Goal: Task Accomplishment & Management: Complete application form

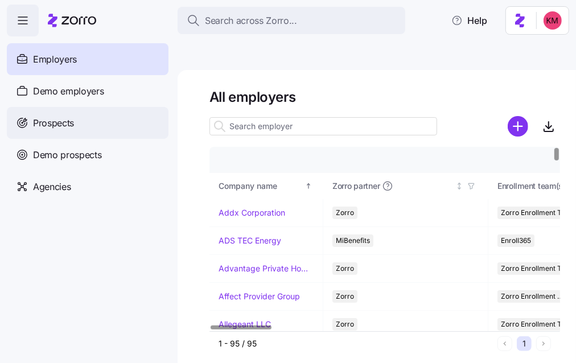
click at [104, 117] on div "Prospects" at bounding box center [88, 123] width 162 height 32
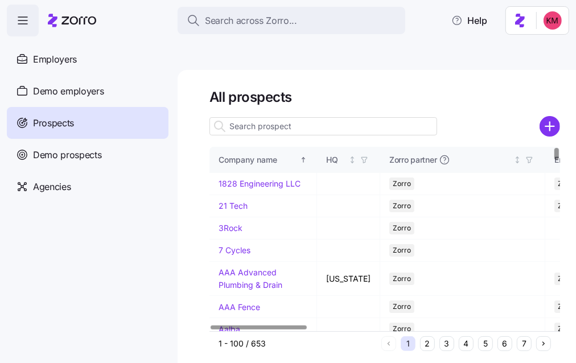
click at [481, 337] on button "5" at bounding box center [485, 344] width 15 height 15
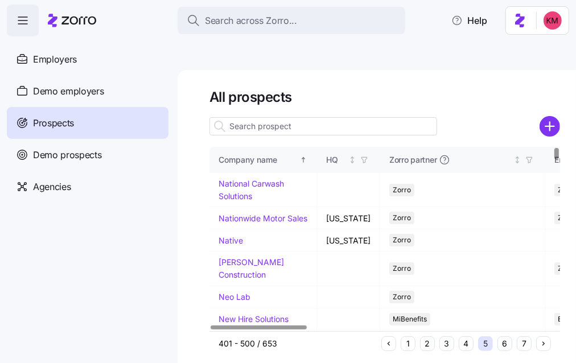
click at [462, 337] on button "4" at bounding box center [466, 344] width 15 height 15
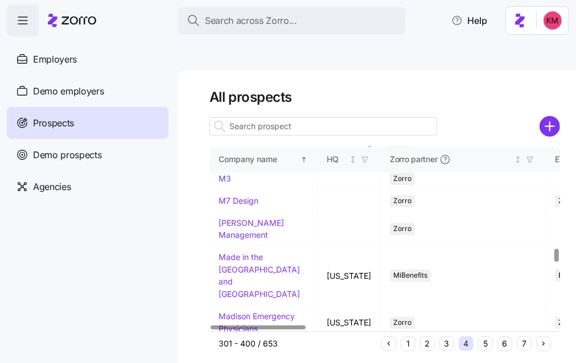
scroll to position [1378, 0]
click at [254, 341] on td "Maggie L Walker Governor's School" at bounding box center [264, 358] width 108 height 34
click at [255, 347] on link "Maggie L Walker Governor's School" at bounding box center [253, 358] width 68 height 22
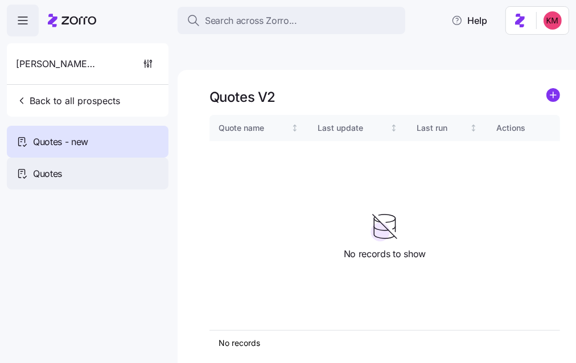
click at [65, 168] on div "Quotes" at bounding box center [88, 174] width 162 height 32
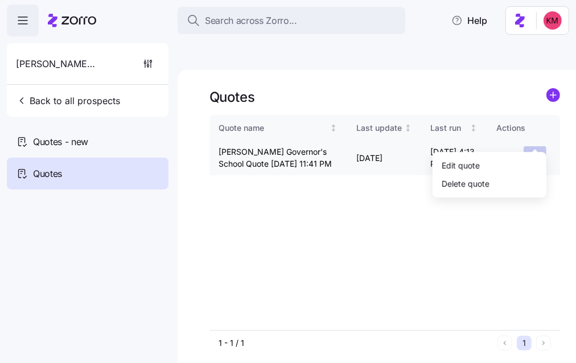
click at [534, 141] on html "Search across Zorro... Help Maggie L Walker Governor's School Back to all prosp…" at bounding box center [288, 235] width 576 height 471
click at [510, 159] on div "Edit quote" at bounding box center [489, 166] width 105 height 18
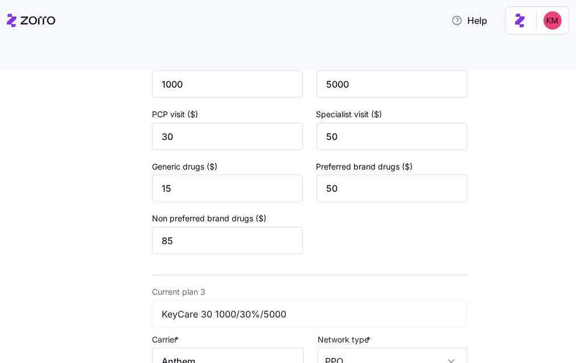
scroll to position [854, 0]
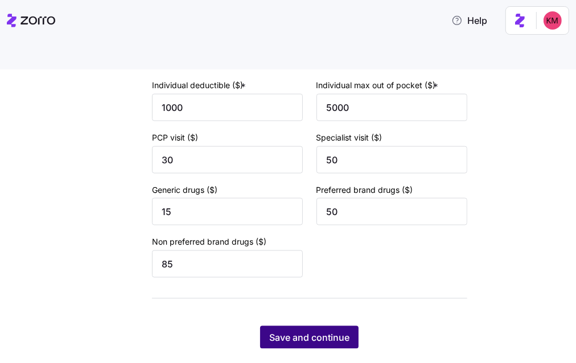
click at [319, 331] on span "Save and continue" at bounding box center [309, 338] width 80 height 14
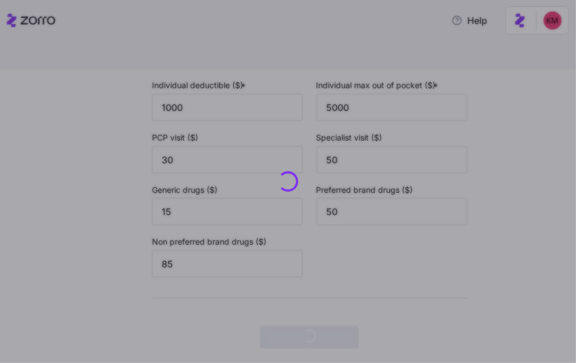
scroll to position [0, 0]
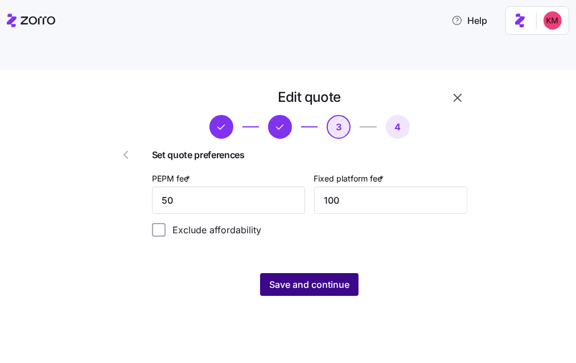
click at [326, 278] on span "Save and continue" at bounding box center [309, 285] width 80 height 14
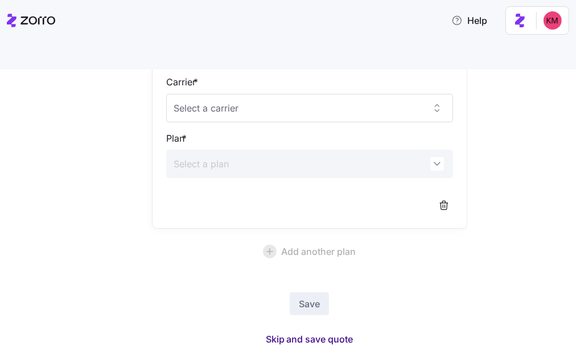
click at [292, 333] on span "Skip and save quote" at bounding box center [310, 340] width 88 height 14
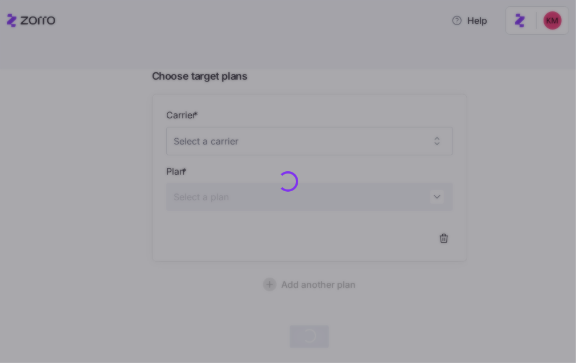
scroll to position [92, 0]
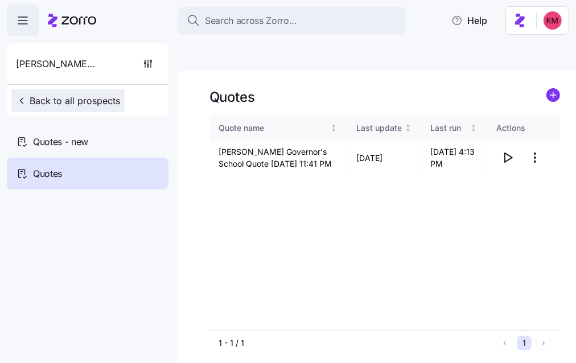
click at [55, 95] on span "Back to all prospects" at bounding box center [68, 101] width 104 height 14
click at [69, 94] on span "Back to all prospects" at bounding box center [68, 101] width 104 height 14
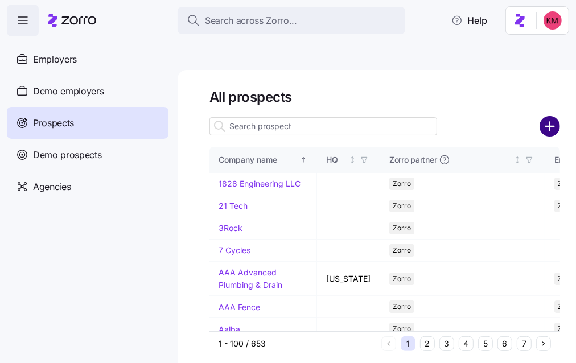
click at [558, 117] on circle "add icon" at bounding box center [550, 126] width 19 height 19
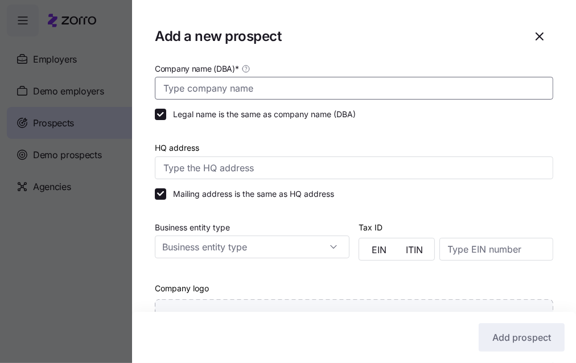
click at [551, 99] on input "Company name (DBA) *" at bounding box center [354, 88] width 399 height 23
click at [364, 90] on input "Company name (DBA) *" at bounding box center [354, 88] width 399 height 23
paste input "Acquisition Professionals LLC"
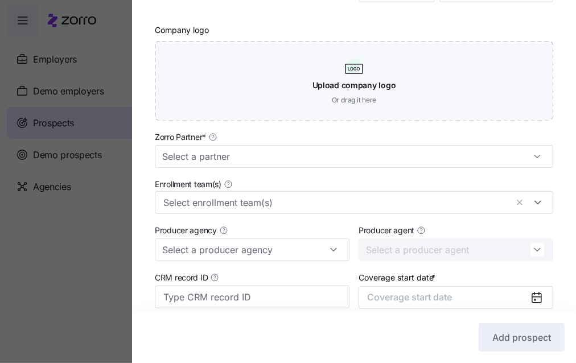
scroll to position [269, 0]
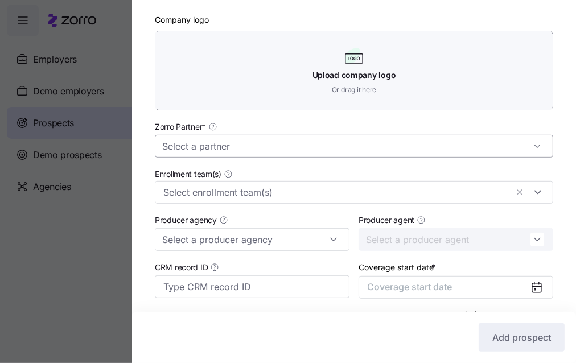
type input "Acquisition Professionals LLC"
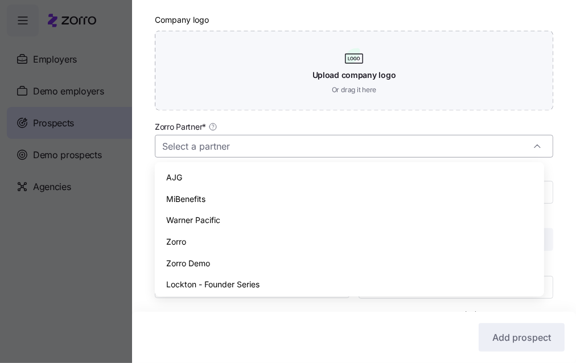
click at [293, 144] on input "Zorro Partner *" at bounding box center [354, 146] width 399 height 23
click at [246, 234] on div "Zorro" at bounding box center [349, 242] width 380 height 22
type input "Zorro"
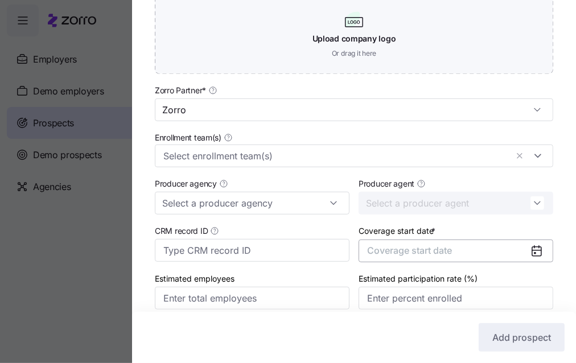
scroll to position [353, 0]
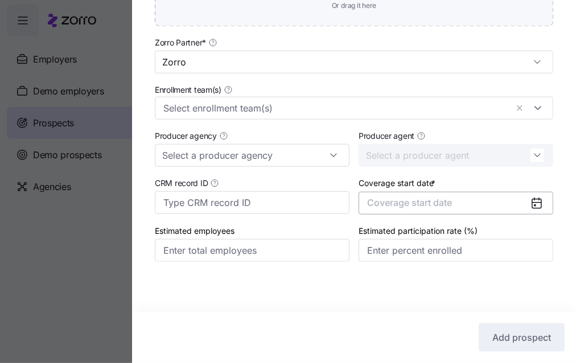
click at [389, 194] on button "Coverage start date" at bounding box center [456, 203] width 195 height 23
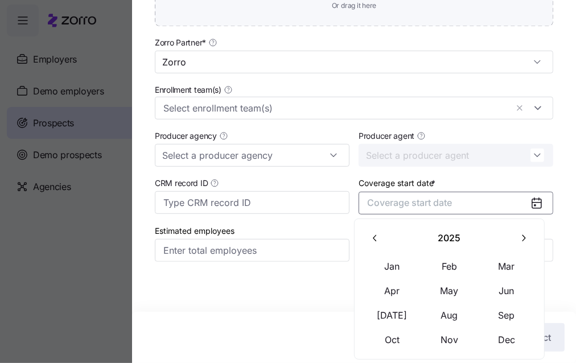
click at [522, 242] on icon "button" at bounding box center [523, 238] width 11 height 11
click at [391, 266] on button "Jan" at bounding box center [392, 267] width 57 height 24
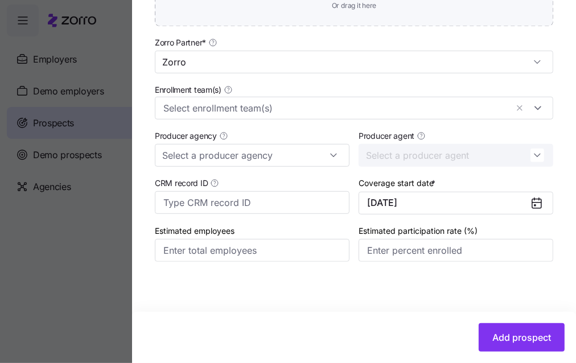
click at [499, 321] on div "Add prospect" at bounding box center [354, 337] width 444 height 51
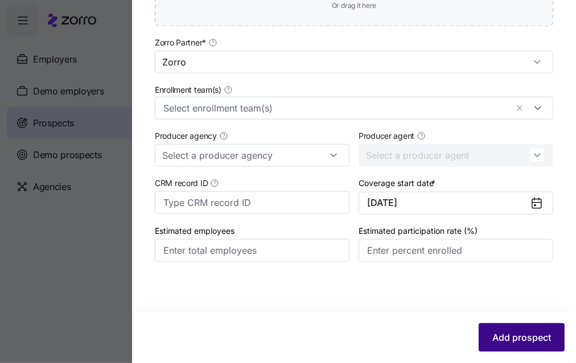
click at [502, 334] on span "Add prospect" at bounding box center [522, 338] width 59 height 14
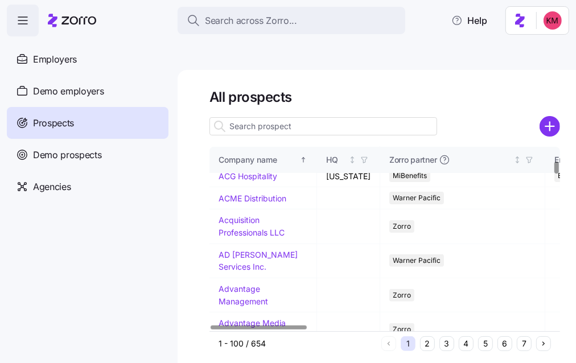
scroll to position [219, 0]
click at [260, 216] on link "Acquisition Professionals LLC" at bounding box center [252, 227] width 66 height 22
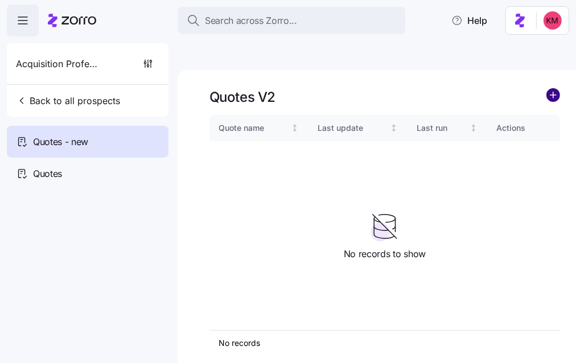
click at [555, 89] on circle "add icon" at bounding box center [553, 95] width 13 height 13
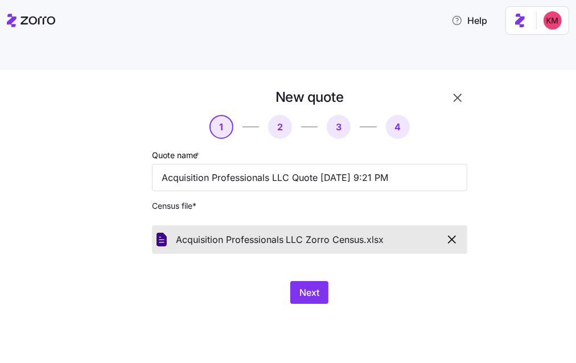
click at [286, 310] on div "New quote 1 2 3 4 Quote name * Acquisition Professionals LLC Quote 09/14/2025 9…" at bounding box center [288, 230] width 576 height 320
click at [326, 281] on button "Next" at bounding box center [309, 292] width 38 height 23
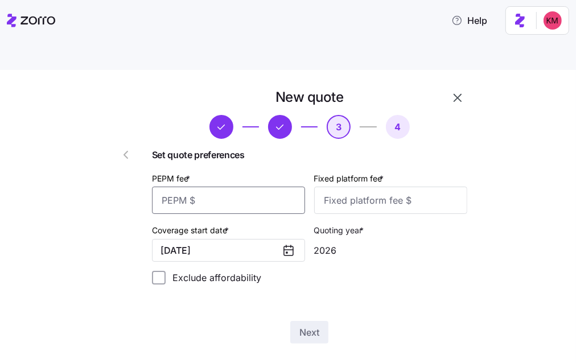
click at [231, 187] on input "PEPM fee *" at bounding box center [228, 200] width 153 height 27
type input "20"
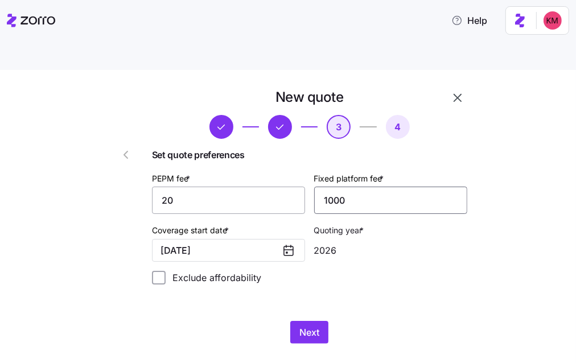
type input "1000"
click at [312, 326] on span "Next" at bounding box center [310, 333] width 20 height 14
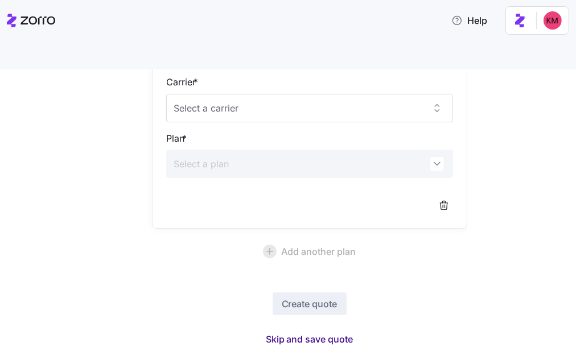
click at [293, 333] on span "Skip and save quote" at bounding box center [310, 340] width 88 height 14
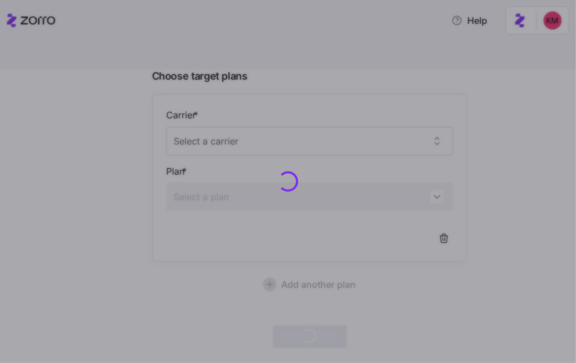
scroll to position [92, 0]
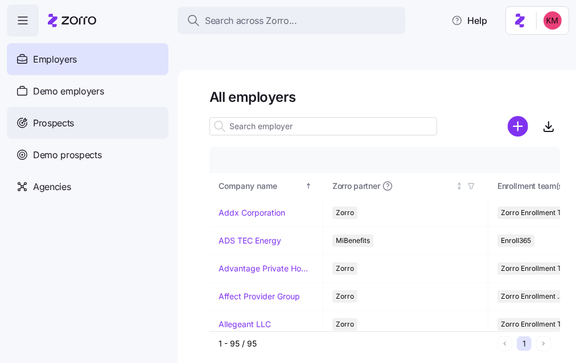
click at [101, 130] on div "Prospects" at bounding box center [88, 123] width 162 height 32
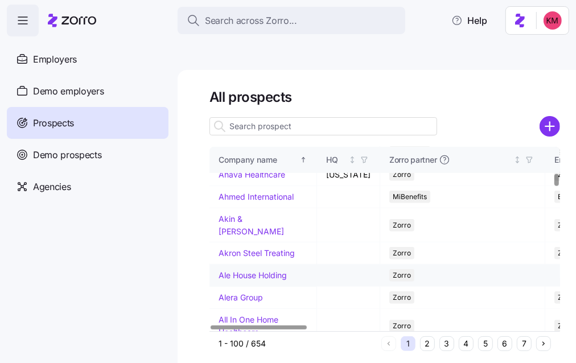
scroll to position [506, 0]
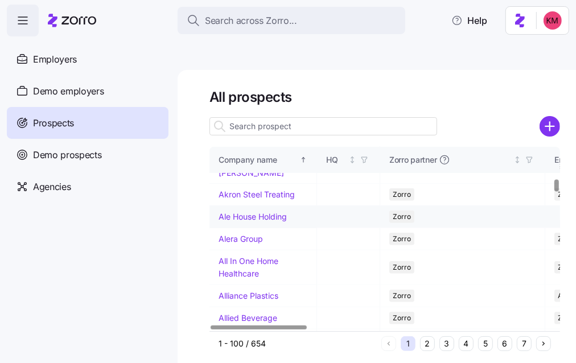
click at [247, 215] on td "Ale House Holding" at bounding box center [264, 217] width 108 height 22
click at [246, 221] on link "Ale House Holding" at bounding box center [253, 217] width 68 height 10
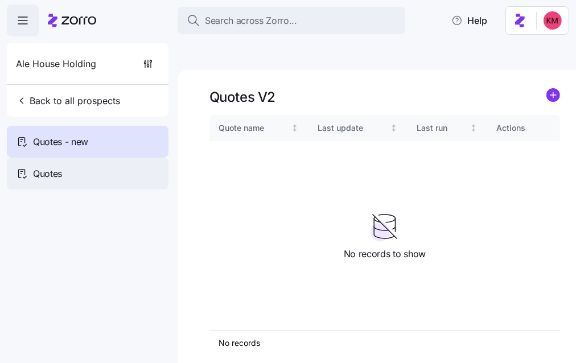
click at [38, 169] on span "Quotes" at bounding box center [47, 174] width 29 height 14
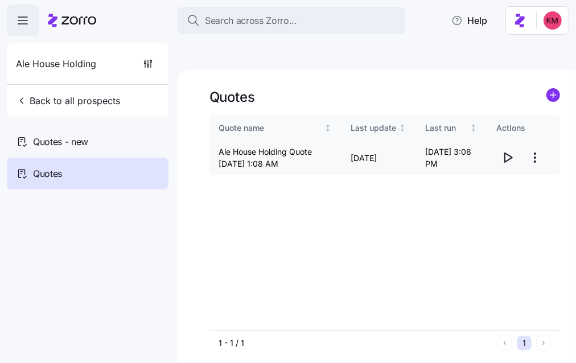
click at [505, 153] on icon "button" at bounding box center [508, 157] width 7 height 9
click at [532, 133] on html "Search across Zorro... Help Ale House Holding Back to all prospects Quotes - ne…" at bounding box center [288, 235] width 576 height 471
click at [83, 146] on html "Search across Zorro... Help Ale House Holding Back to all prospects Quotes - ne…" at bounding box center [288, 235] width 576 height 471
click at [83, 146] on span "Quotes - new" at bounding box center [60, 142] width 55 height 14
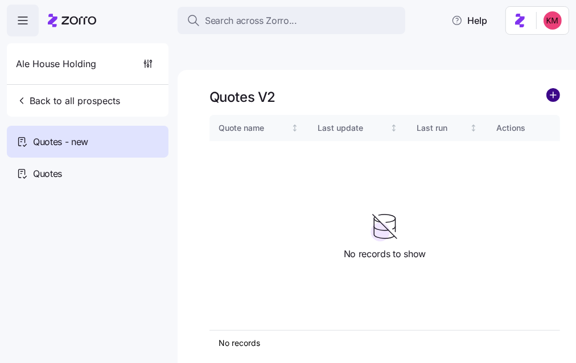
click at [551, 89] on circle "add icon" at bounding box center [553, 95] width 13 height 13
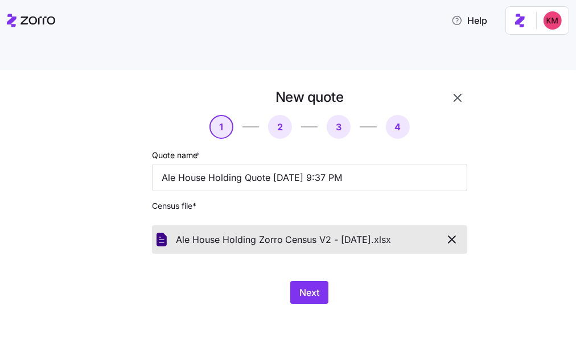
click at [239, 287] on div "New quote 1 2 3 4 Quote name * Ale House Holding Quote 09/14/2025 9:37 PM Censu…" at bounding box center [296, 202] width 399 height 229
click at [319, 286] on span "Next" at bounding box center [310, 293] width 20 height 14
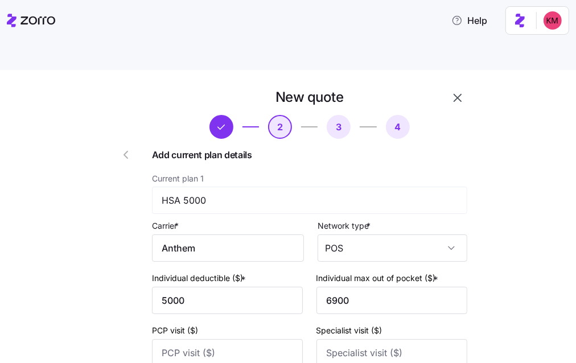
scroll to position [524, 0]
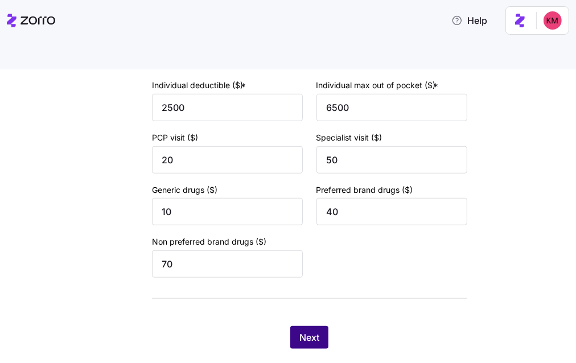
click at [318, 326] on button "Next" at bounding box center [309, 337] width 38 height 23
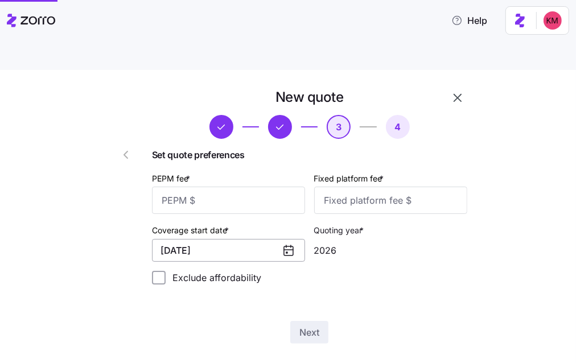
scroll to position [0, 0]
click at [212, 187] on input "PEPM fee *" at bounding box center [228, 200] width 153 height 27
type input "60"
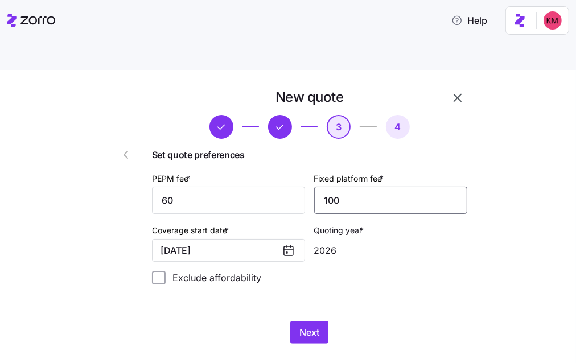
type input "100"
click at [293, 321] on button "Next" at bounding box center [309, 332] width 38 height 23
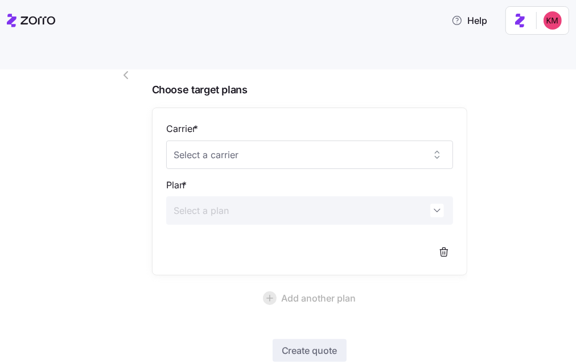
scroll to position [80, 0]
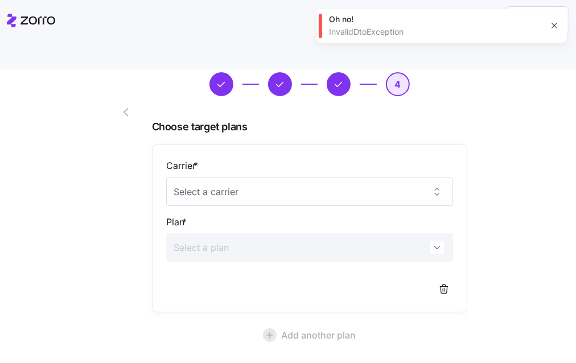
scroll to position [0, 0]
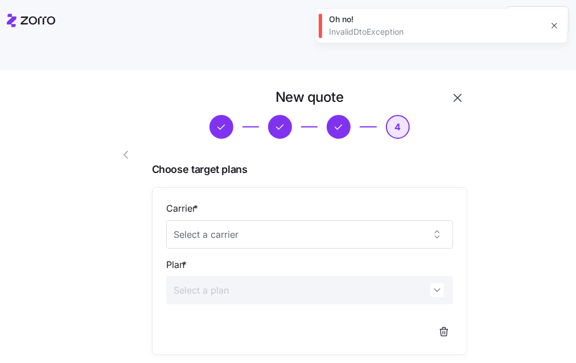
click at [120, 148] on icon "button" at bounding box center [126, 155] width 14 height 14
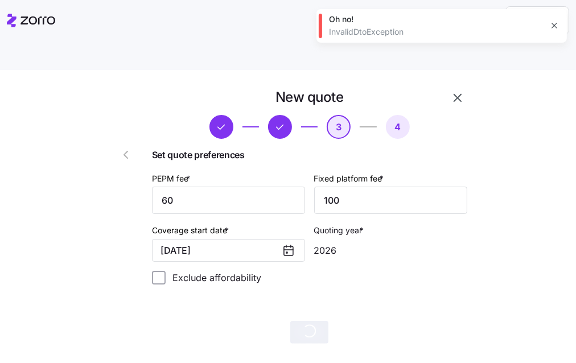
click at [552, 22] on icon "button" at bounding box center [554, 25] width 9 height 9
click at [141, 141] on button "button" at bounding box center [128, 154] width 46 height 27
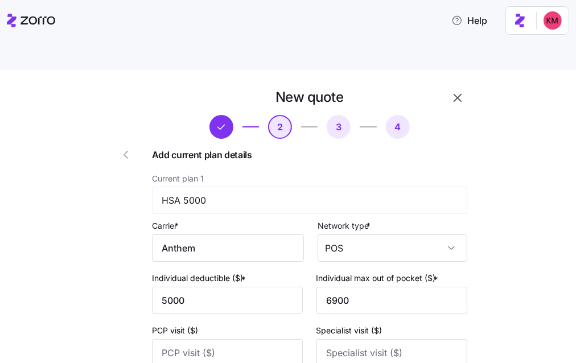
click at [454, 94] on icon "button" at bounding box center [458, 98] width 8 height 8
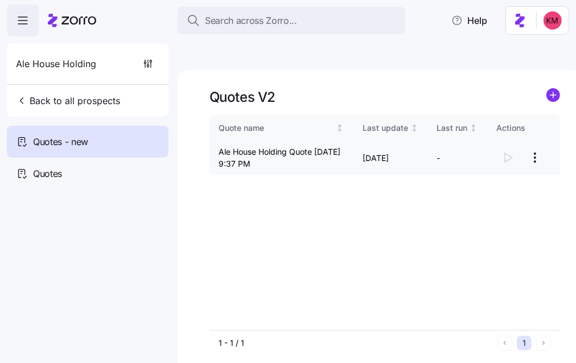
click at [541, 128] on html "Search across Zorro... Help Ale House Holding Back to all prospects Quotes - ne…" at bounding box center [288, 235] width 576 height 471
click at [492, 157] on div "Continue setup" at bounding box center [470, 159] width 56 height 13
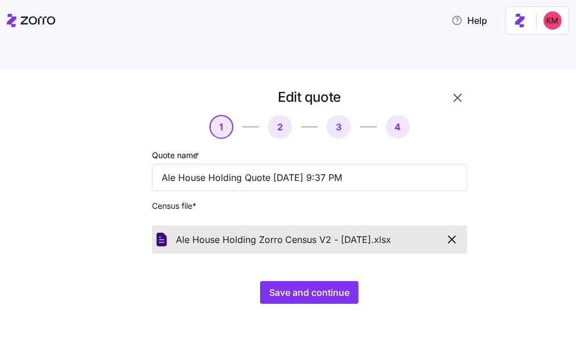
click at [311, 294] on div "Edit quote 1 2 3 4 Quote name * Ale House Holding Quote 09/14/2025 9:37 PM Cens…" at bounding box center [288, 230] width 576 height 320
click at [311, 281] on button "Save and continue" at bounding box center [309, 292] width 99 height 23
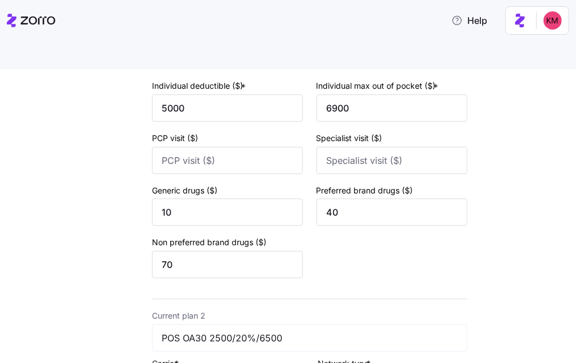
scroll to position [524, 0]
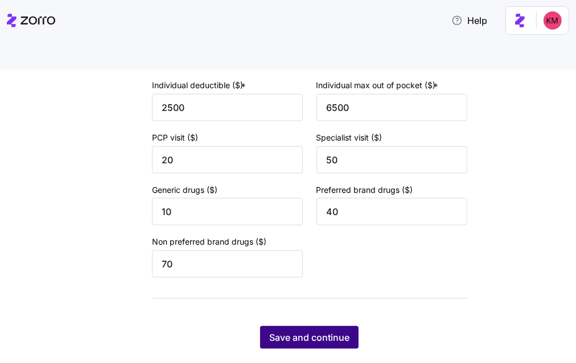
click at [315, 331] on span "Save and continue" at bounding box center [309, 338] width 80 height 14
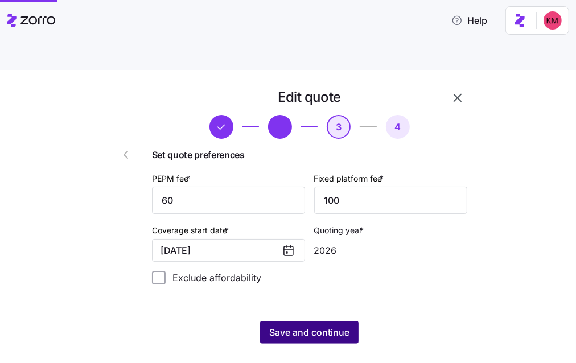
scroll to position [0, 0]
click at [315, 326] on span "Save and continue" at bounding box center [309, 333] width 80 height 14
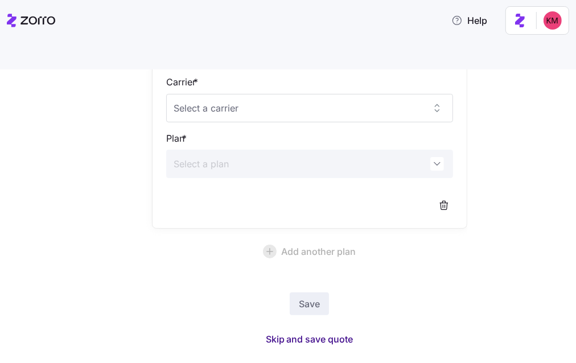
click at [282, 333] on span "Skip and save quote" at bounding box center [310, 340] width 88 height 14
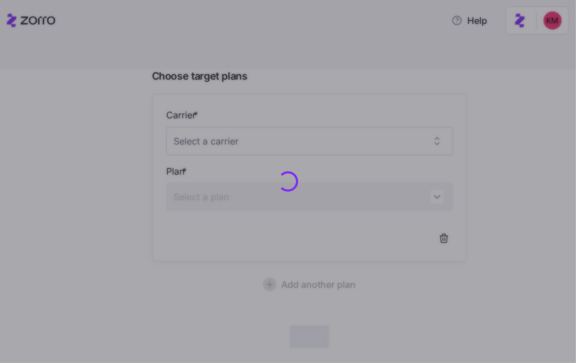
scroll to position [92, 0]
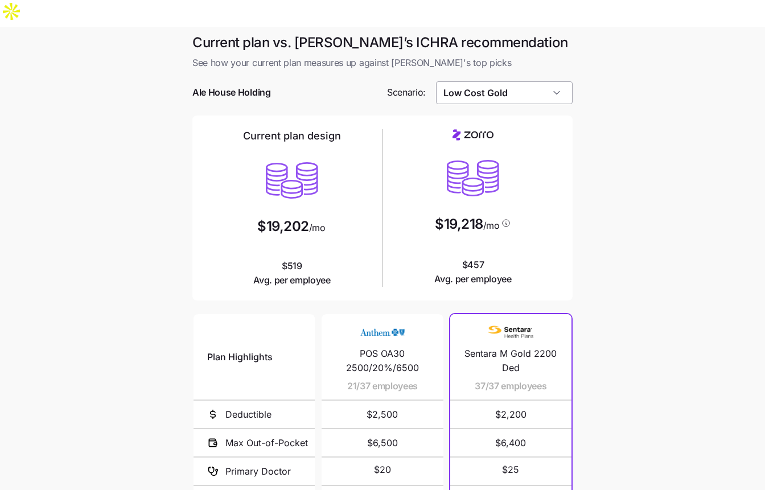
click at [505, 81] on input "Low Cost Gold" at bounding box center [504, 92] width 137 height 23
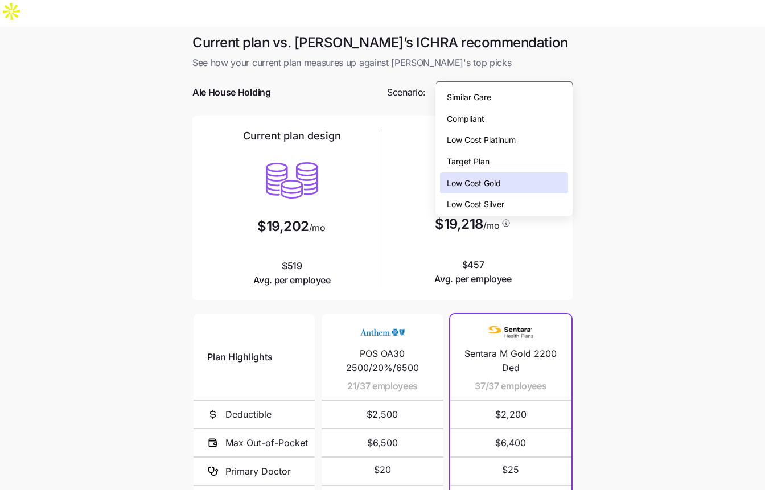
click at [507, 155] on div "Target Plan" at bounding box center [504, 162] width 128 height 22
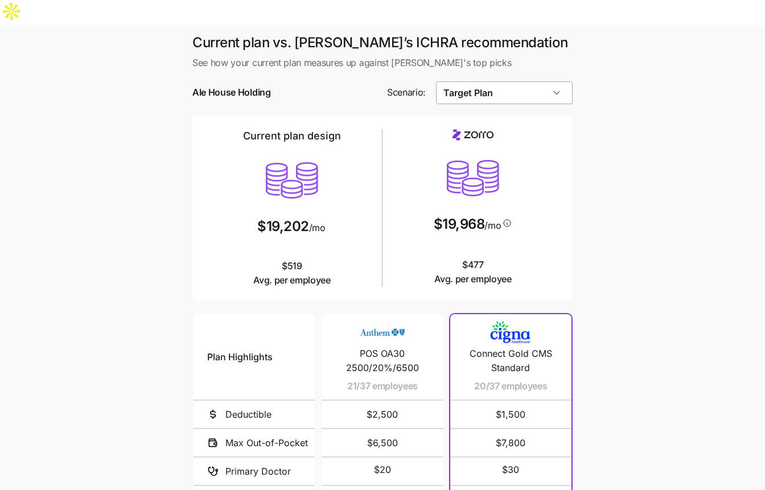
click at [514, 81] on input "Target Plan" at bounding box center [504, 92] width 137 height 23
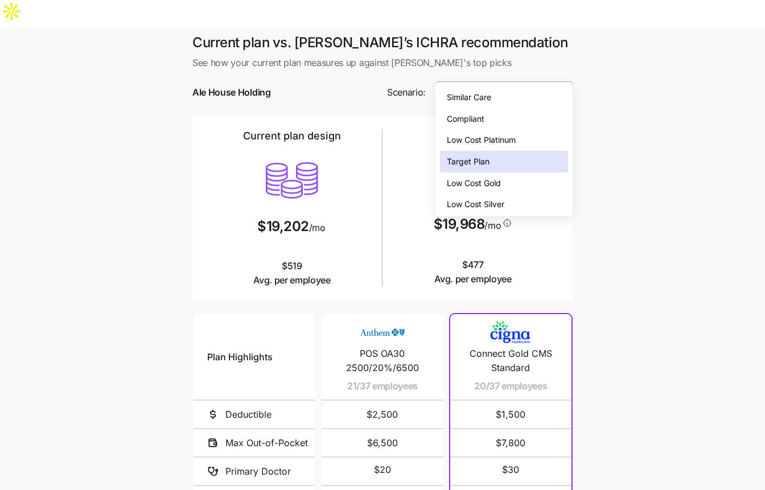
click at [514, 81] on input "Target Plan" at bounding box center [504, 92] width 137 height 23
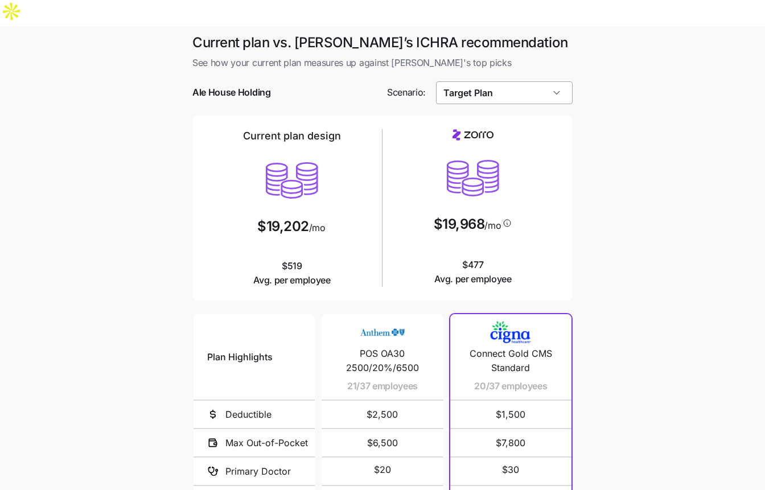
click at [494, 81] on input "Target Plan" at bounding box center [504, 92] width 137 height 23
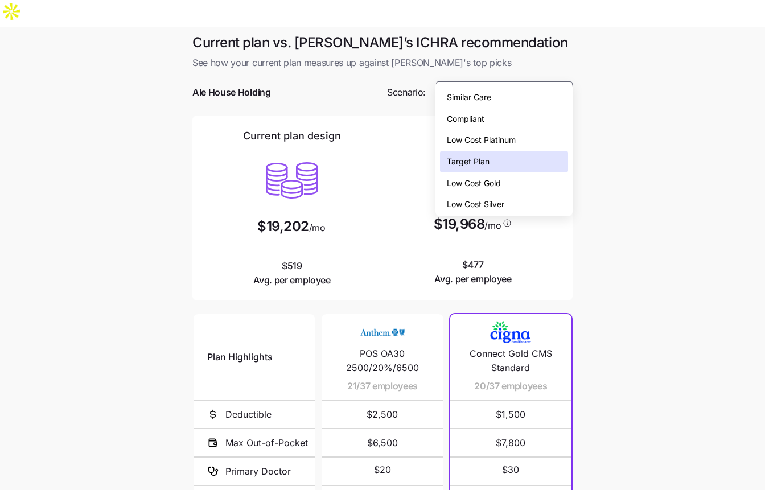
click at [482, 181] on span "Low Cost Gold" at bounding box center [474, 183] width 54 height 13
type input "Low Cost Gold"
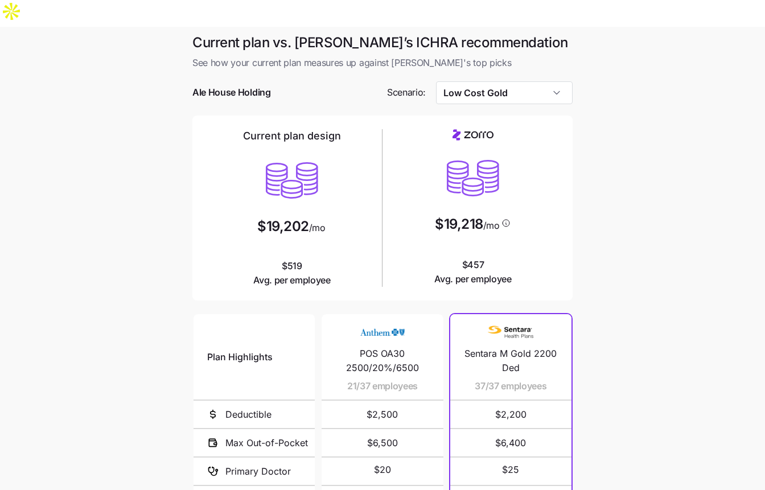
click at [642, 188] on main "Current plan vs. Zorro’s ICHRA recommendation See how your current plan measure…" at bounding box center [382, 338] width 765 height 622
click at [228, 85] on span "Ale House Holding" at bounding box center [231, 92] width 79 height 14
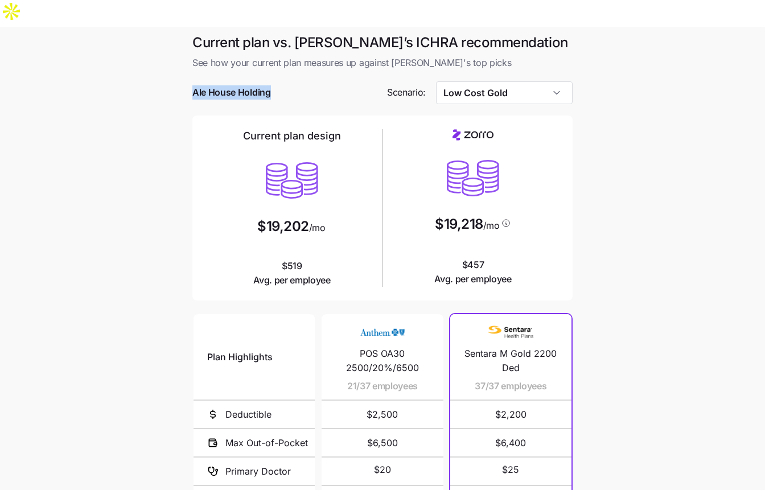
copy span "House"
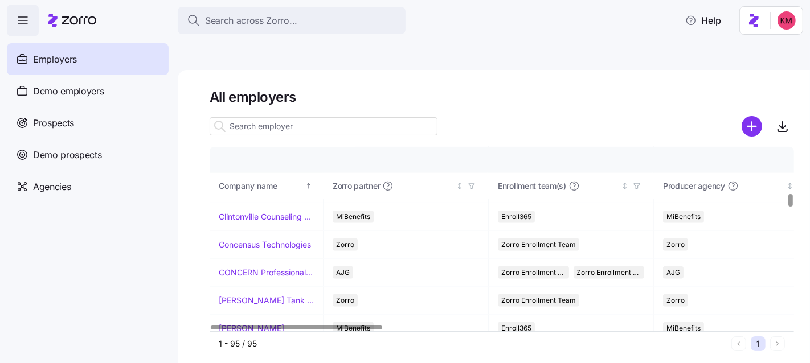
scroll to position [703, 0]
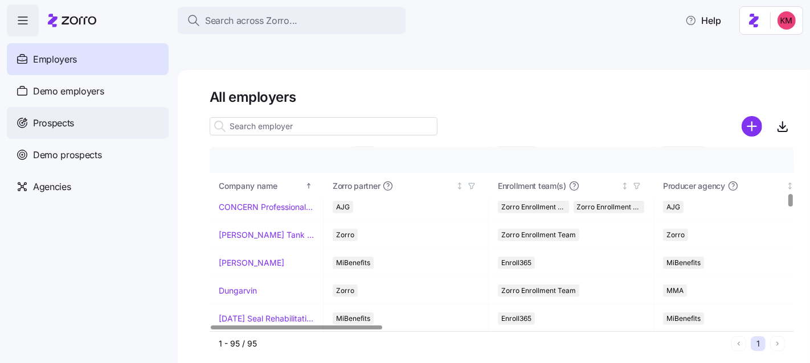
click at [88, 124] on div "Prospects" at bounding box center [88, 123] width 162 height 32
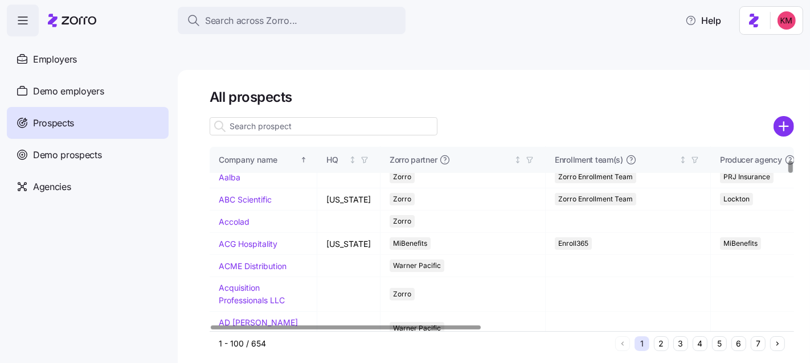
scroll to position [355, 0]
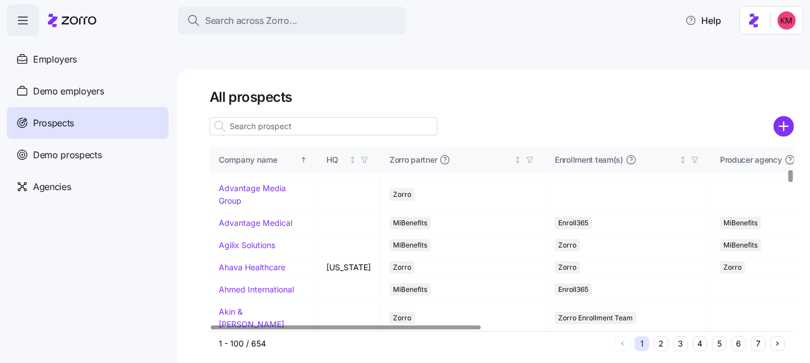
click at [759, 337] on button "7" at bounding box center [758, 344] width 15 height 15
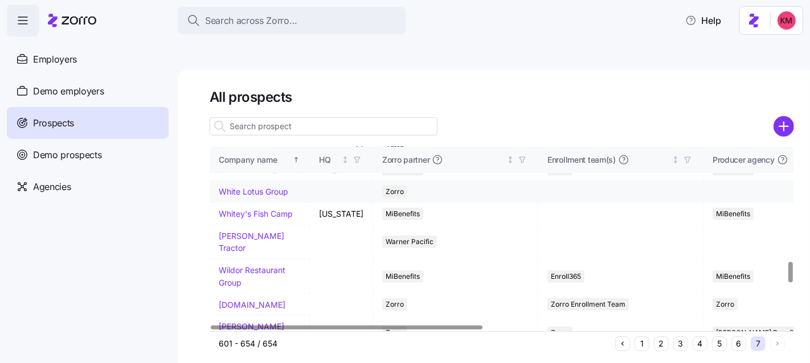
scroll to position [1025, 0]
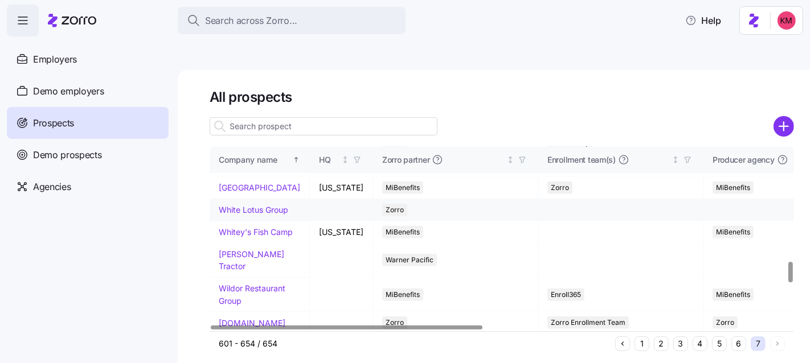
click at [239, 210] on link "White Lotus Group" at bounding box center [253, 210] width 69 height 10
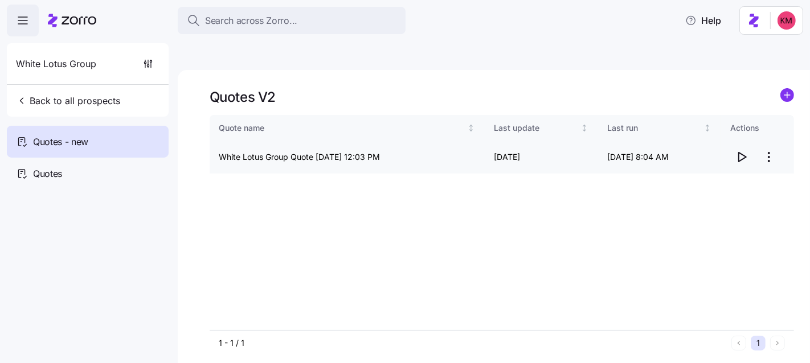
click at [745, 150] on icon "button" at bounding box center [742, 157] width 14 height 14
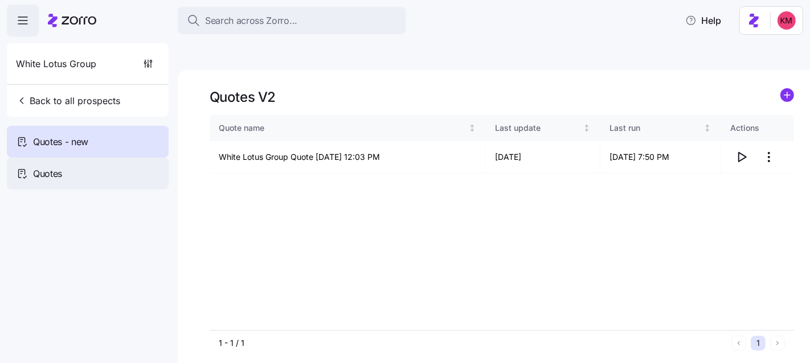
click at [51, 172] on span "Quotes" at bounding box center [47, 174] width 29 height 14
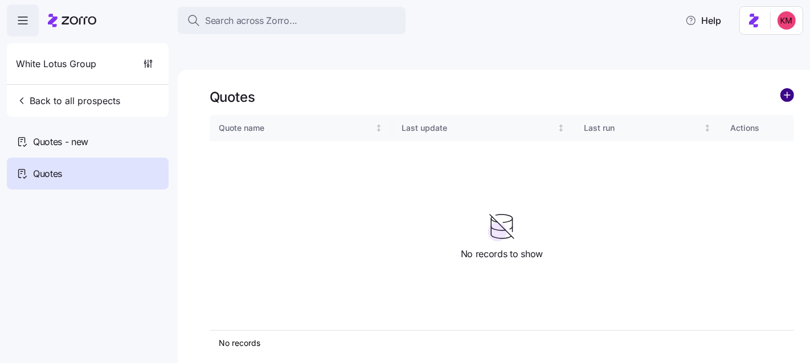
click at [784, 89] on circle "add icon" at bounding box center [787, 95] width 13 height 13
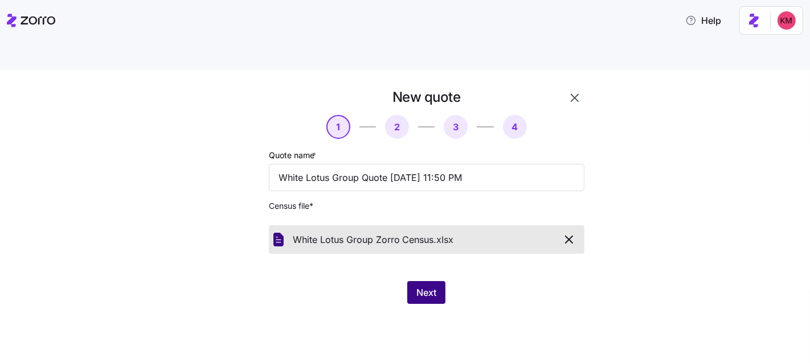
drag, startPoint x: 512, startPoint y: 292, endPoint x: 437, endPoint y: 271, distance: 77.9
click at [511, 292] on div "New quote 1 2 3 4 Quote name * White Lotus Group Quote 09/14/2025 11:50 PM Cens…" at bounding box center [405, 230] width 810 height 320
click at [432, 286] on span "Next" at bounding box center [426, 293] width 20 height 14
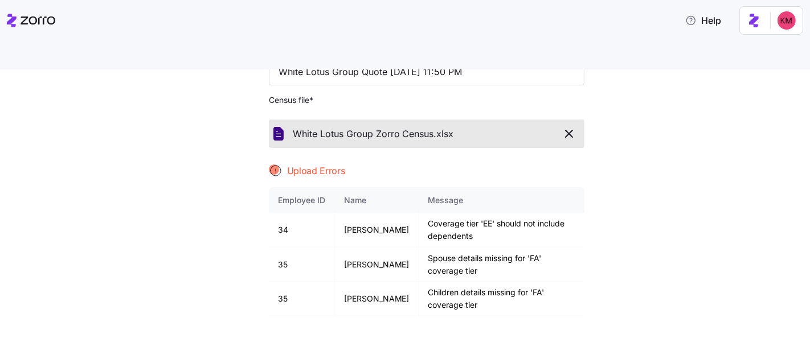
scroll to position [165, 0]
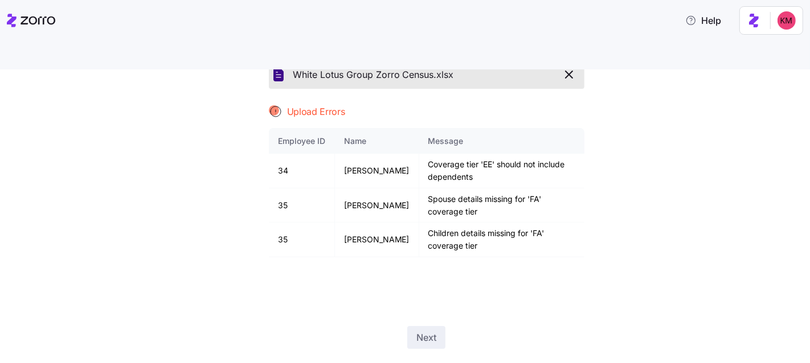
click at [575, 42] on main "New quote 1 2 3 4 Quote name * White Lotus Group Quote 09/14/2025 11:50 PM Cens…" at bounding box center [405, 205] width 810 height 356
click at [568, 68] on icon "button" at bounding box center [569, 75] width 14 height 14
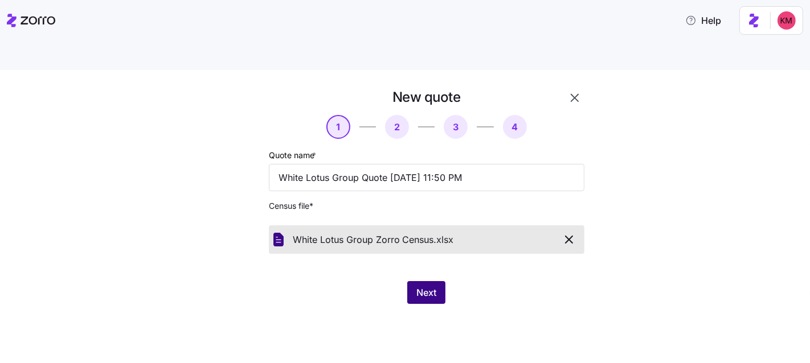
click at [440, 281] on button "Next" at bounding box center [426, 292] width 38 height 23
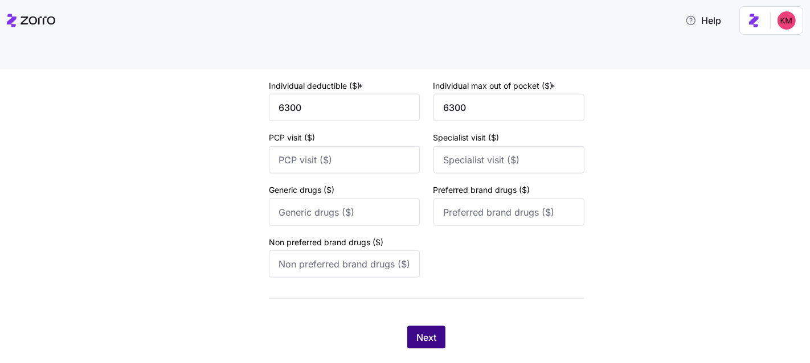
scroll to position [1184, 0]
click at [421, 326] on button "Next" at bounding box center [426, 337] width 38 height 23
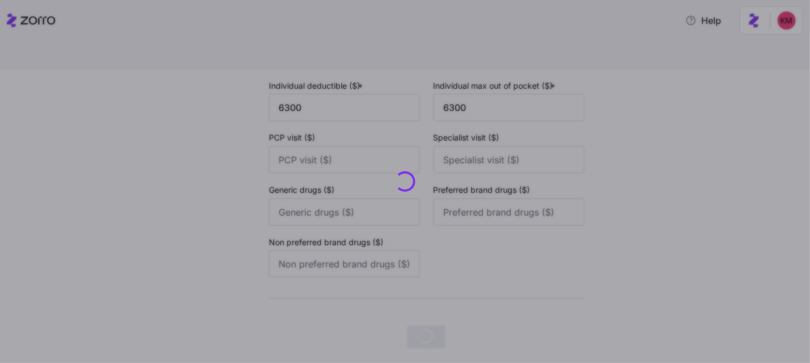
scroll to position [0, 0]
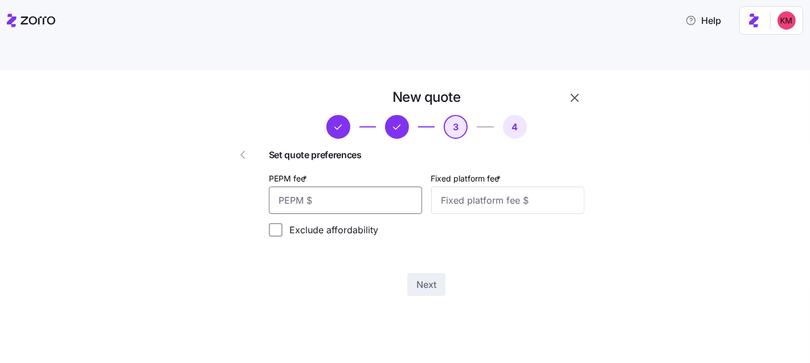
click at [338, 187] on input "PEPM fee *" at bounding box center [345, 200] width 153 height 27
type input "20"
type input "1000"
click at [411, 273] on button "Next" at bounding box center [426, 284] width 38 height 23
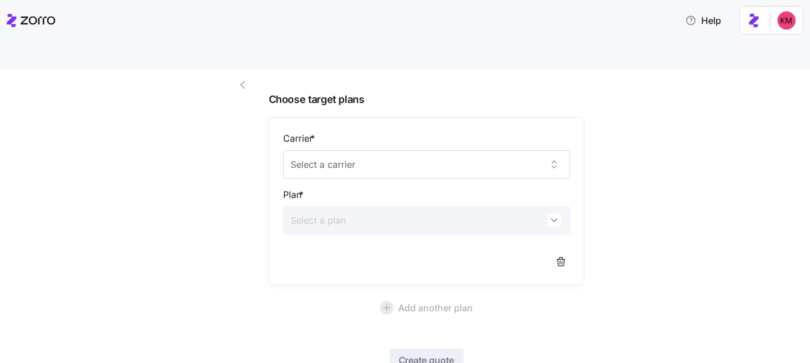
scroll to position [126, 0]
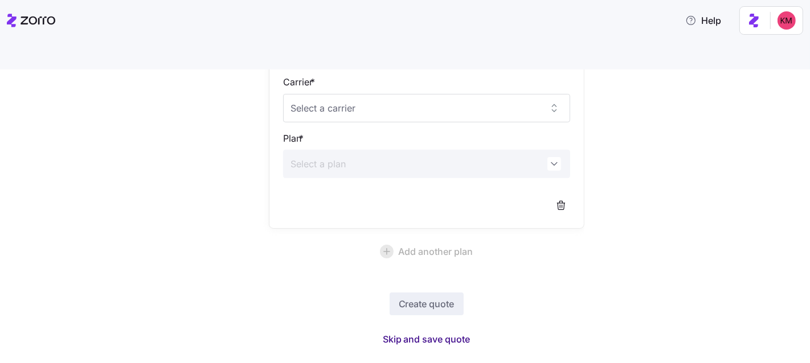
click at [400, 333] on span "Skip and save quote" at bounding box center [427, 340] width 88 height 14
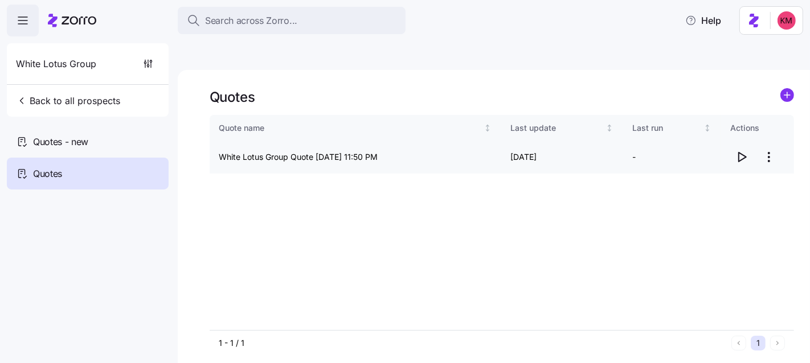
click at [740, 150] on icon "button" at bounding box center [742, 157] width 14 height 14
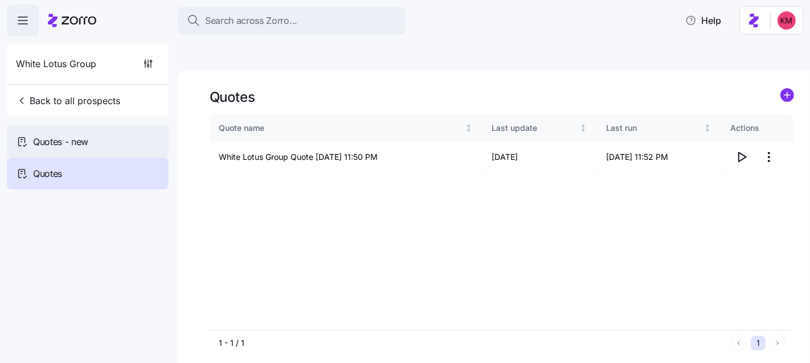
click at [36, 136] on span "Quotes - new" at bounding box center [60, 142] width 55 height 14
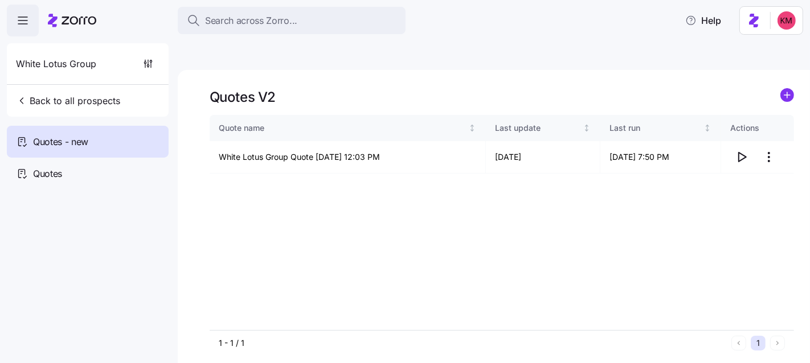
click at [87, 141] on span "Quotes - new" at bounding box center [60, 142] width 55 height 14
click at [790, 89] on circle "add icon" at bounding box center [787, 95] width 13 height 13
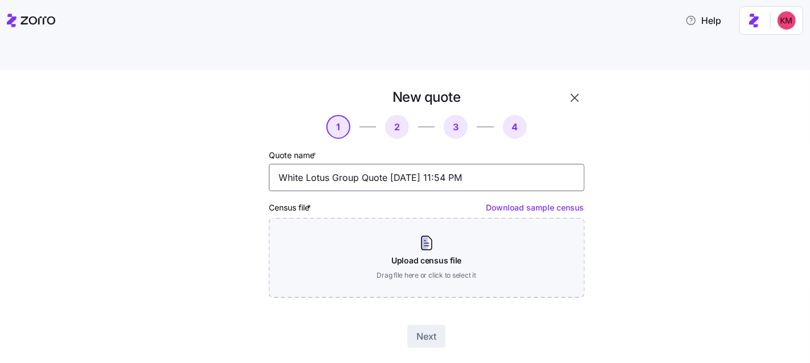
click at [368, 164] on input "White Lotus Group Quote 09/14/2025 11:54 PM" at bounding box center [426, 177] width 315 height 27
click at [363, 164] on input "White Lotus Group Quote 09/14/2025 11:54 PM" at bounding box center [426, 177] width 315 height 27
type input "White Lotus Group + Dependents Quote 09/14/2025 11:54 PM"
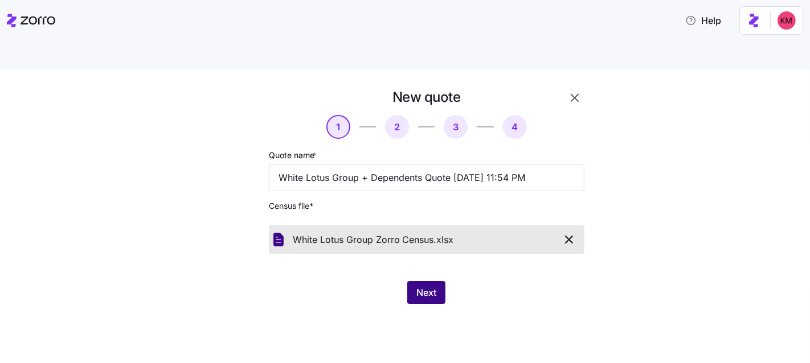
click at [417, 286] on span "Next" at bounding box center [426, 293] width 20 height 14
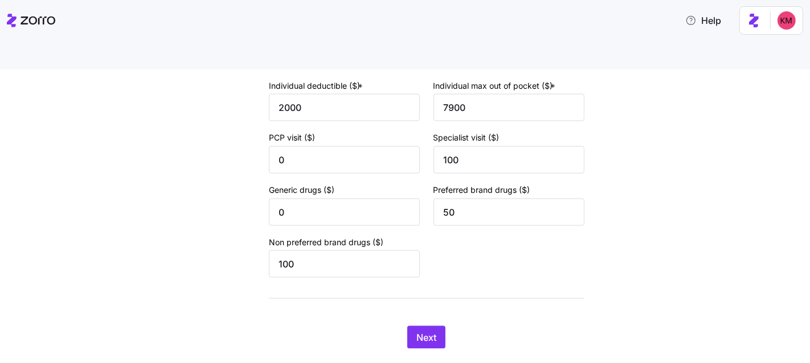
scroll to position [1184, 0]
click at [433, 326] on button "Next" at bounding box center [426, 337] width 38 height 23
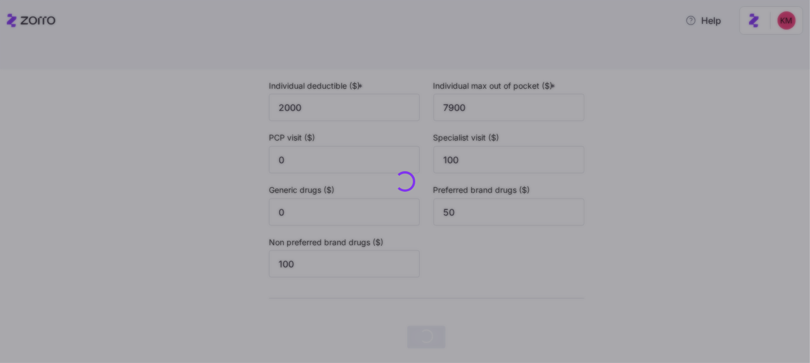
scroll to position [0, 0]
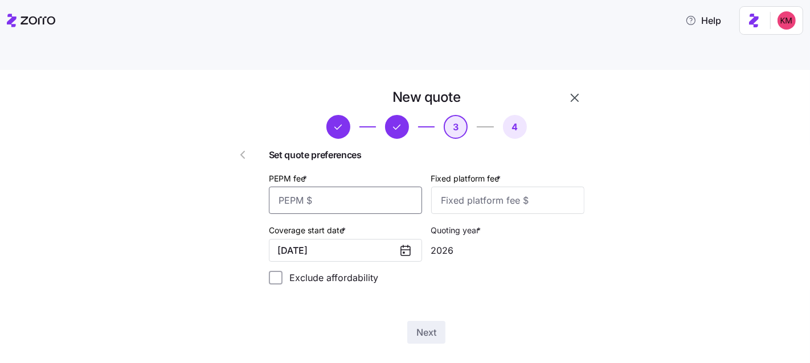
click at [360, 187] on input "PEPM fee *" at bounding box center [345, 200] width 153 height 27
type input "20"
type input "1000"
click at [422, 294] on div "New quote 3 4 Set quote preferences PEPM fee * 20 Fixed platform fee * 1000 Cov…" at bounding box center [426, 216] width 325 height 265
click at [426, 326] on span "Next" at bounding box center [426, 333] width 20 height 14
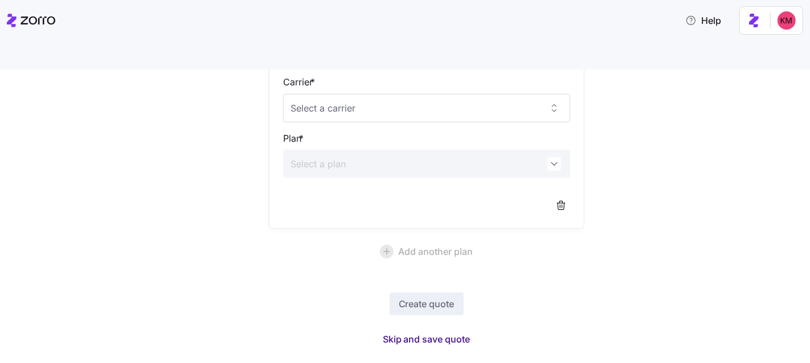
click at [408, 333] on span "Skip and save quote" at bounding box center [427, 340] width 88 height 14
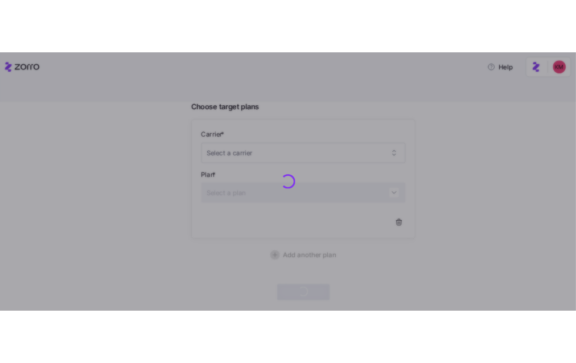
scroll to position [92, 0]
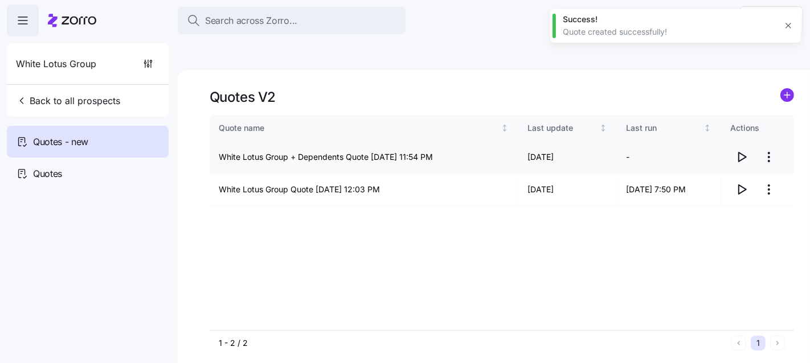
click at [742, 150] on icon "button" at bounding box center [742, 157] width 14 height 14
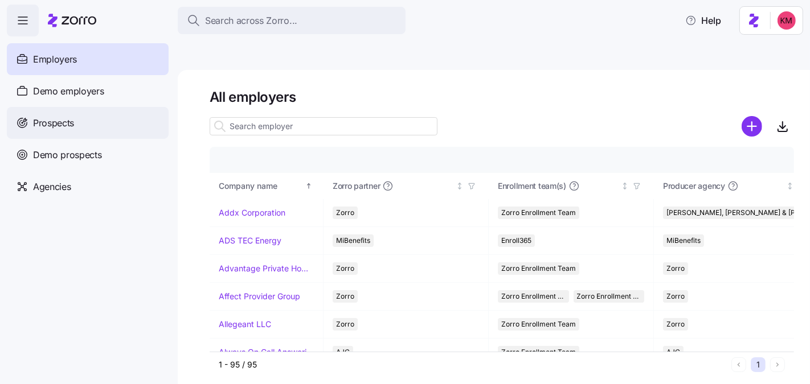
click at [101, 121] on div "Prospects" at bounding box center [88, 123] width 162 height 32
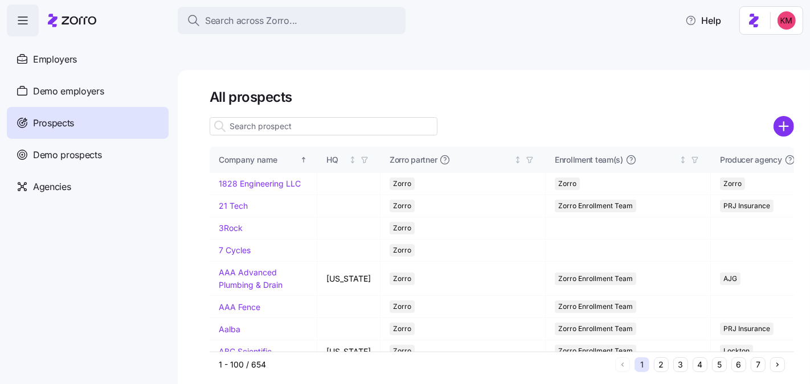
click at [793, 116] on icon "add icon" at bounding box center [783, 126] width 21 height 21
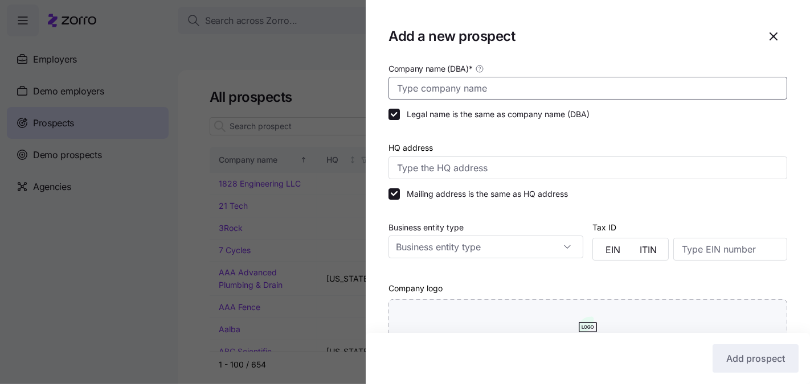
click at [526, 81] on input "Company name (DBA) *" at bounding box center [587, 88] width 399 height 23
paste input "Nephrology Associates of Tidewater"
type input "Nephrology Associates of Tidewater"
click at [448, 86] on input "Nephrology Associates of Tidewater" at bounding box center [587, 88] width 399 height 23
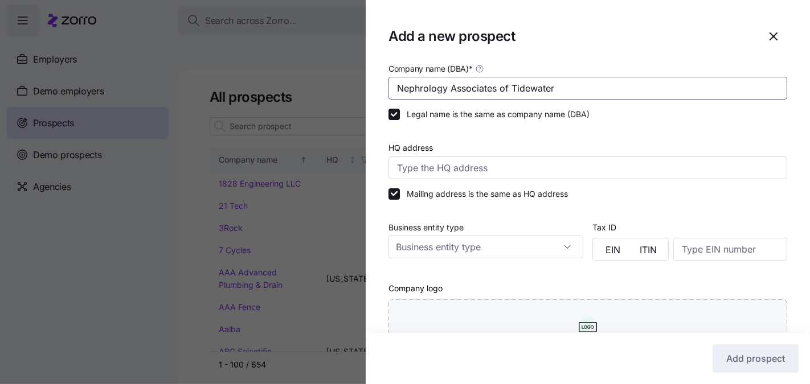
click at [448, 86] on input "Nephrology Associates of Tidewater" at bounding box center [587, 88] width 399 height 23
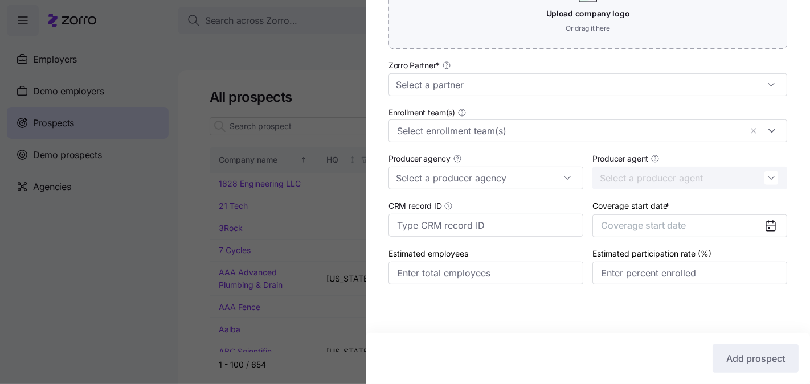
scroll to position [331, 0]
click at [606, 93] on input "Zorro Partner *" at bounding box center [587, 83] width 399 height 23
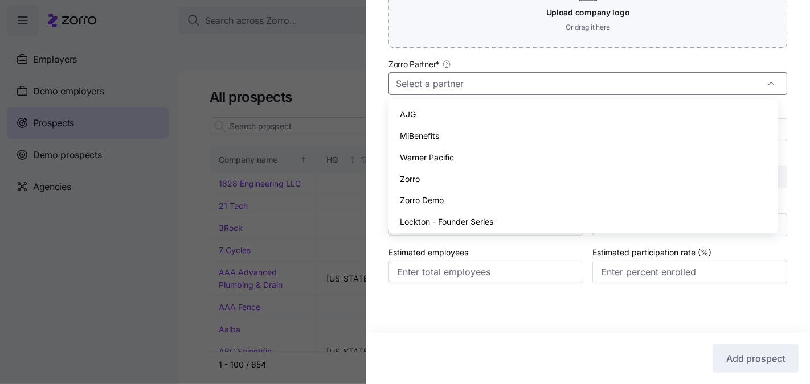
click at [525, 178] on div "Zorro" at bounding box center [583, 180] width 380 height 22
type input "Zorro"
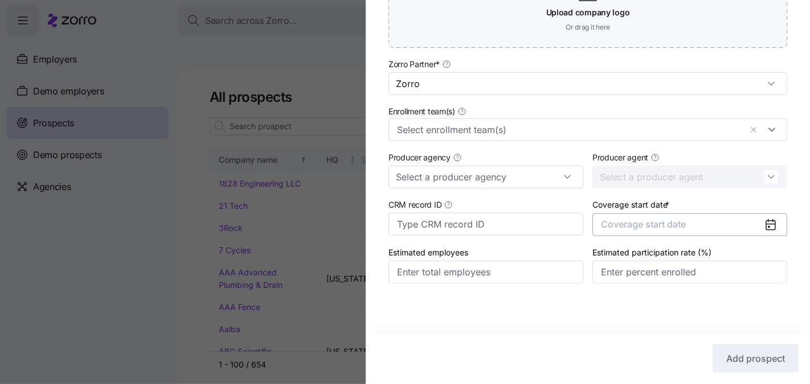
click at [666, 227] on span "Coverage start date" at bounding box center [643, 224] width 85 height 11
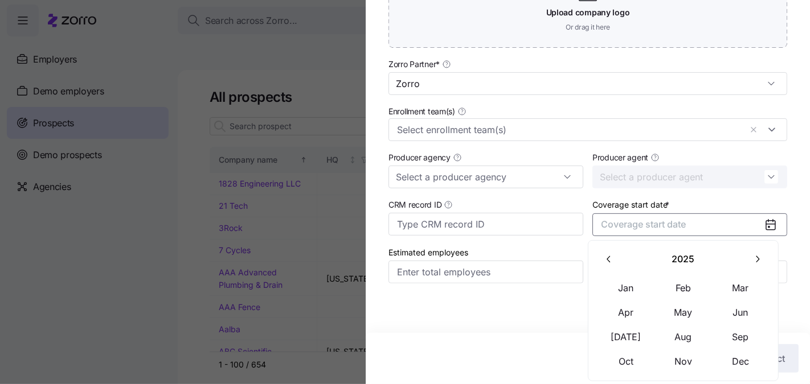
click at [752, 264] on icon "button" at bounding box center [757, 259] width 11 height 11
click at [637, 292] on button "Jan" at bounding box center [625, 288] width 57 height 24
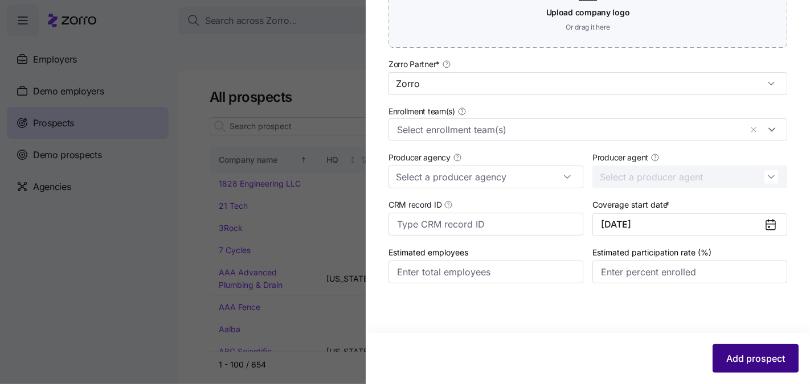
click at [746, 356] on span "Add prospect" at bounding box center [755, 359] width 59 height 14
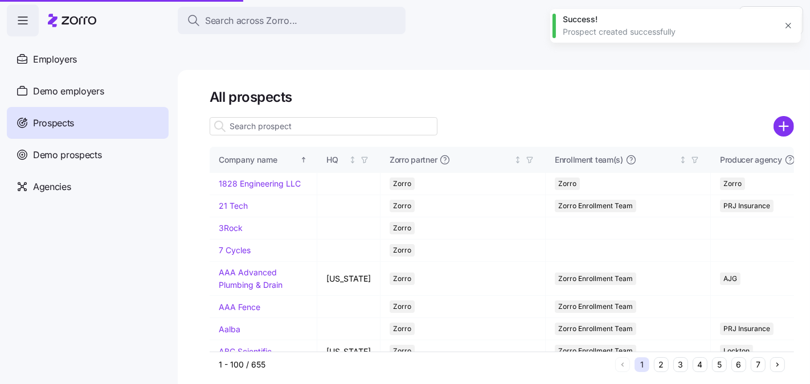
click at [712, 358] on button "5" at bounding box center [719, 365] width 15 height 15
click at [716, 358] on button "5" at bounding box center [719, 365] width 15 height 15
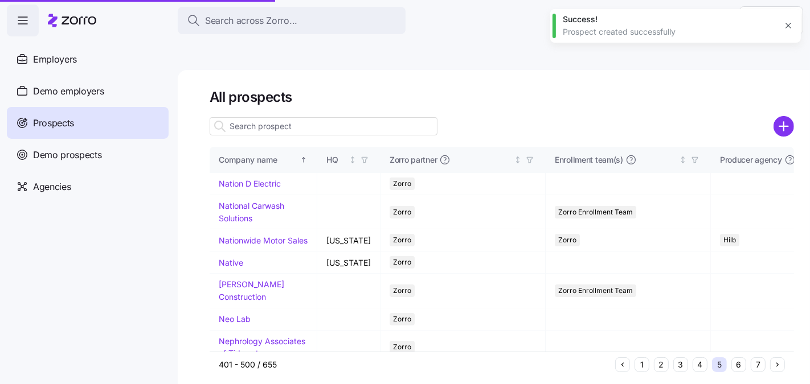
click at [703, 358] on button "4" at bounding box center [699, 365] width 15 height 15
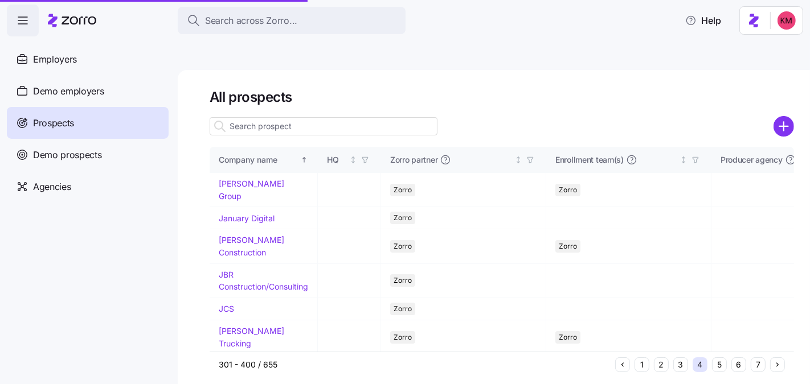
click at [722, 358] on button "5" at bounding box center [719, 365] width 15 height 15
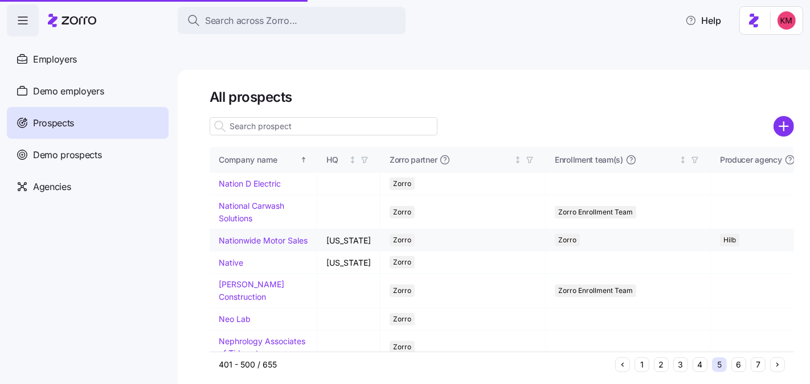
click at [720, 358] on button "5" at bounding box center [719, 365] width 15 height 15
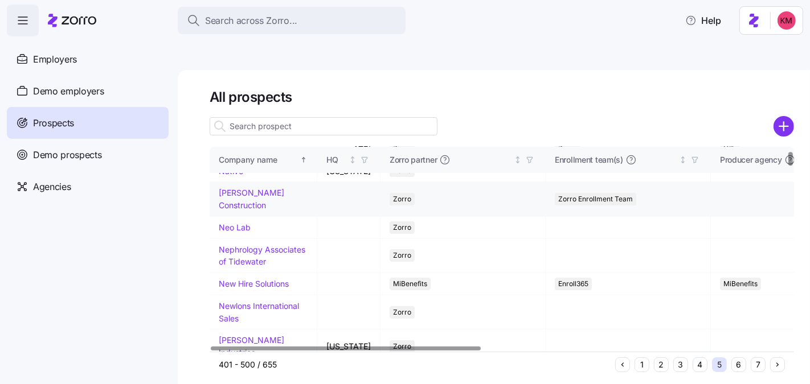
scroll to position [99, 0]
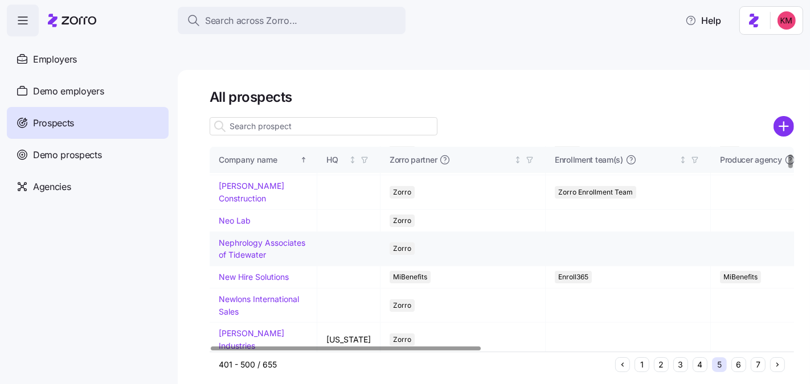
click at [243, 238] on link "Nephrology Associates of Tidewater" at bounding box center [262, 249] width 87 height 22
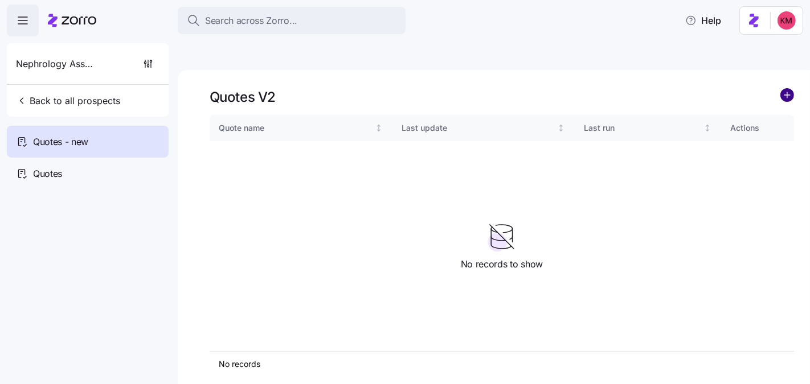
click at [792, 89] on circle "add icon" at bounding box center [787, 95] width 13 height 13
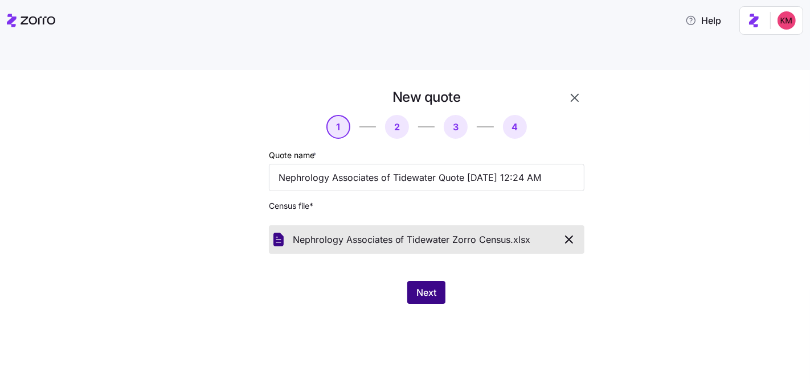
click at [416, 286] on span "Next" at bounding box center [426, 293] width 20 height 14
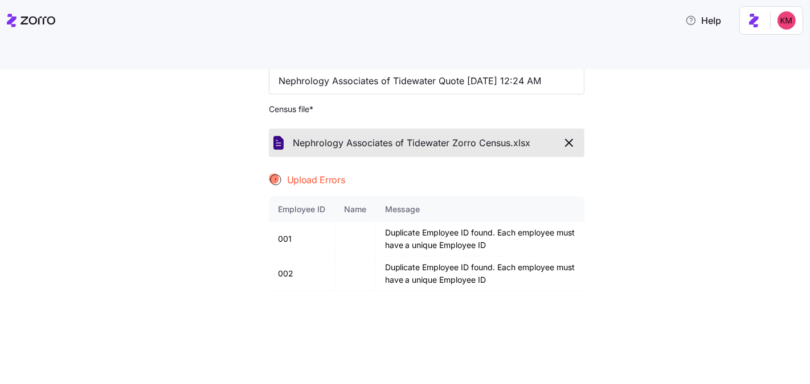
scroll to position [127, 0]
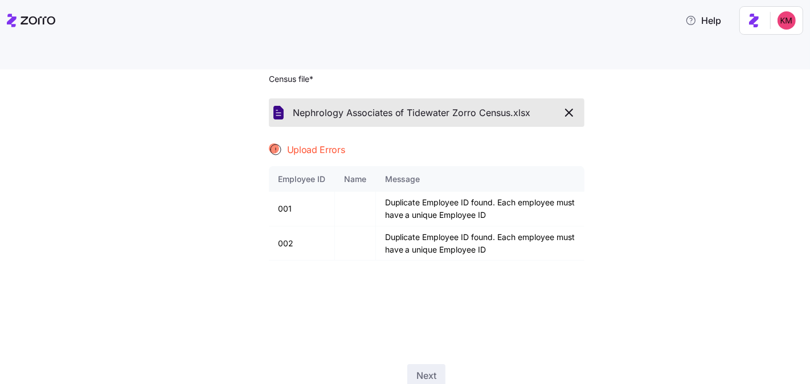
click at [567, 106] on icon "button" at bounding box center [569, 113] width 14 height 14
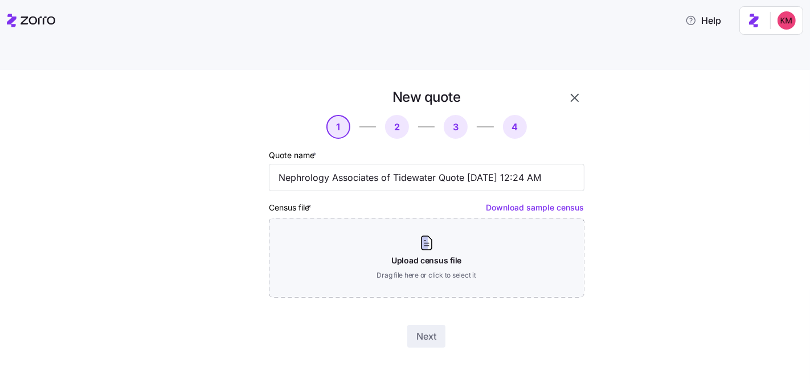
scroll to position [0, 0]
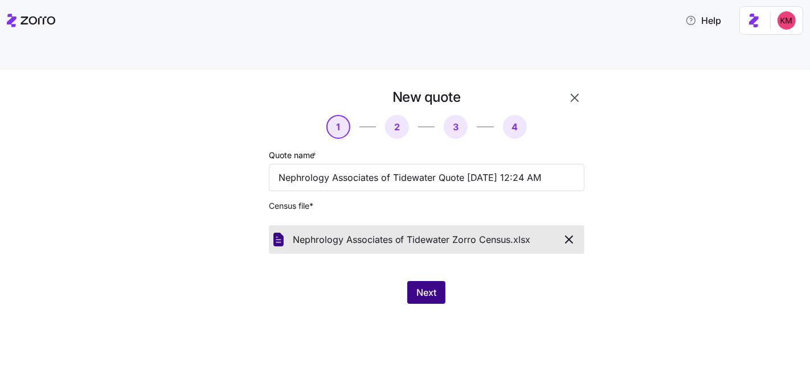
click at [432, 286] on span "Next" at bounding box center [426, 293] width 20 height 14
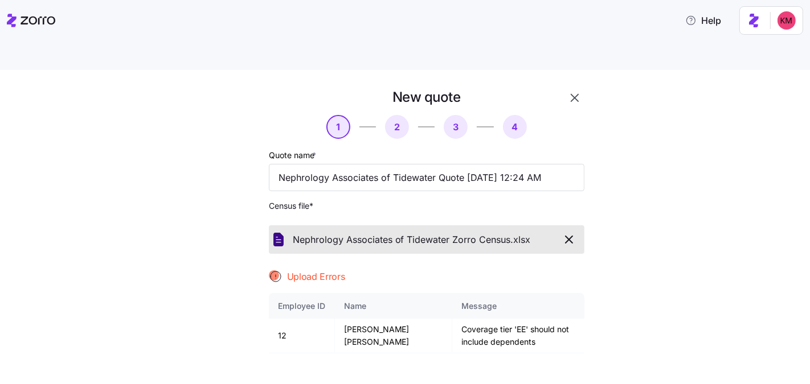
click at [565, 233] on icon "button" at bounding box center [569, 240] width 14 height 14
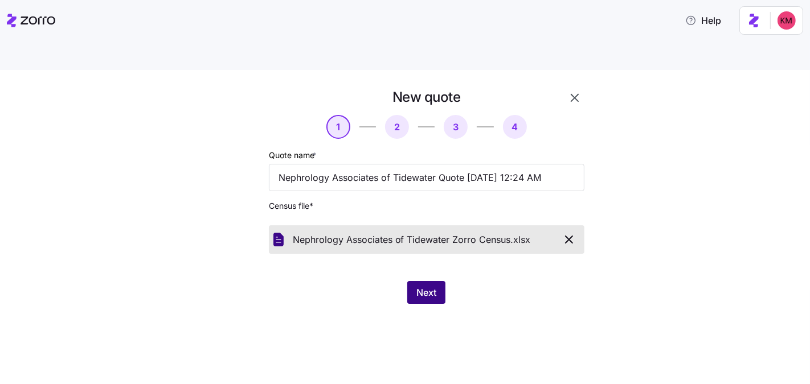
click at [442, 255] on div "New quote 1 2 3 4 Quote name * Nephrology Associates of Tidewater Quote 09/15/2…" at bounding box center [426, 196] width 325 height 225
click at [438, 281] on button "Next" at bounding box center [426, 292] width 38 height 23
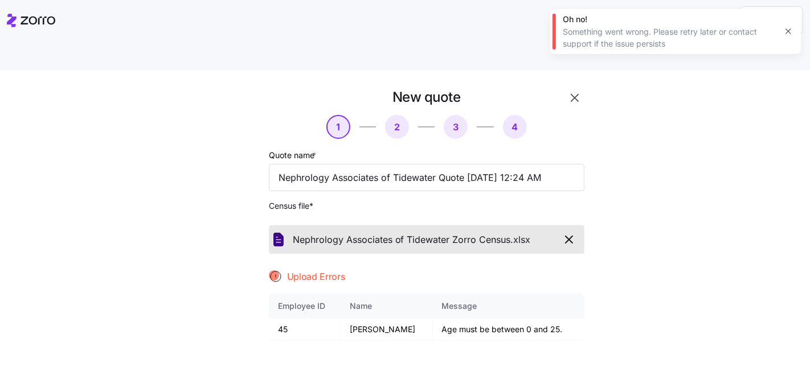
click at [566, 233] on icon "button" at bounding box center [569, 240] width 14 height 14
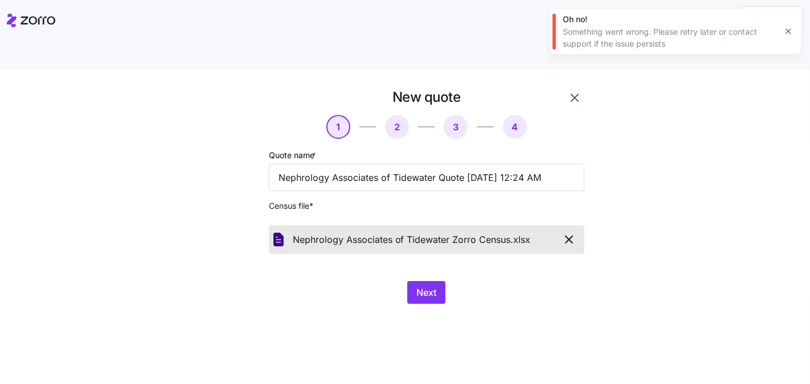
click at [395, 282] on div "New quote 1 2 3 4 Quote name * Nephrology Associates of Tidewater Quote 09/15/2…" at bounding box center [413, 202] width 399 height 229
click at [411, 281] on button "Next" at bounding box center [426, 292] width 38 height 23
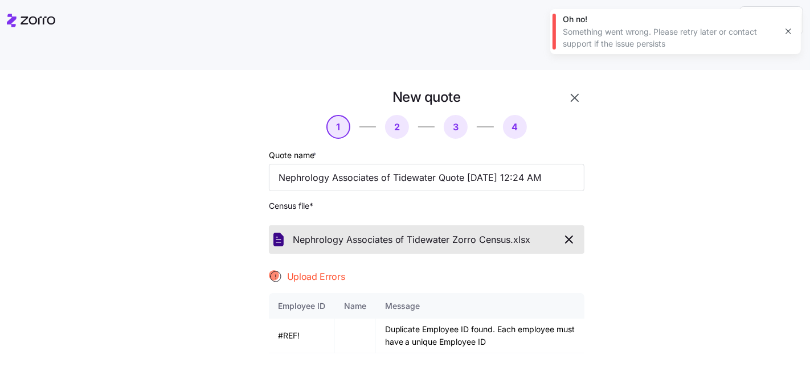
click at [387, 186] on div "Quote name * Nephrology Associates of Tidewater Quote 09/15/2025 12:24 AM Censu…" at bounding box center [426, 306] width 315 height 316
click at [563, 233] on icon "button" at bounding box center [569, 240] width 14 height 14
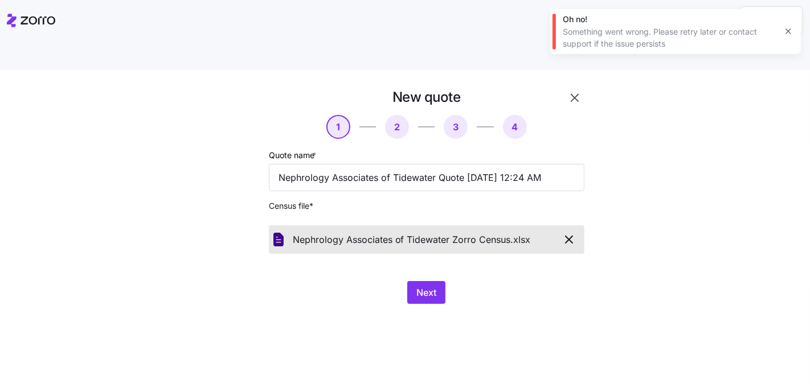
click at [399, 301] on div "New quote 1 2 3 4 Quote name * Nephrology Associates of Tidewater Quote 09/15/2…" at bounding box center [405, 240] width 810 height 341
click at [428, 281] on button "Next" at bounding box center [426, 292] width 38 height 23
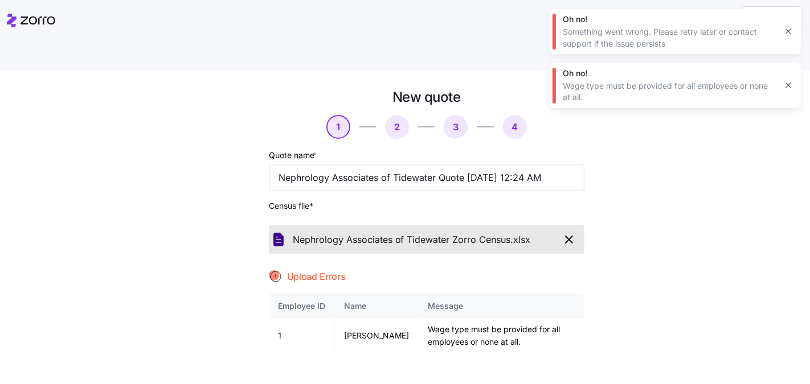
click at [566, 233] on icon "button" at bounding box center [569, 240] width 14 height 14
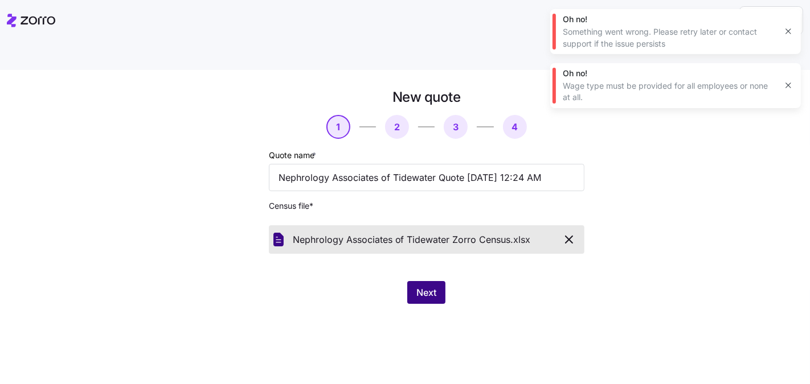
click at [429, 286] on span "Next" at bounding box center [426, 293] width 20 height 14
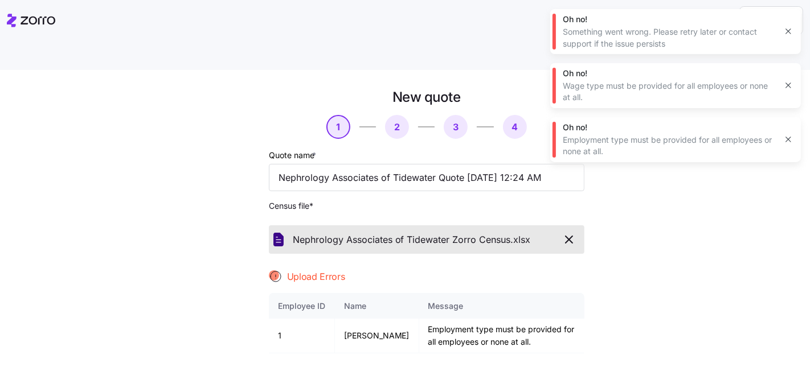
click at [373, 200] on span "Census file *" at bounding box center [426, 205] width 315 height 11
click at [548, 230] on div "Nephrology Associates of Tidewater Zorro Census. xlsx" at bounding box center [426, 239] width 306 height 19
click at [562, 233] on icon "button" at bounding box center [569, 240] width 14 height 14
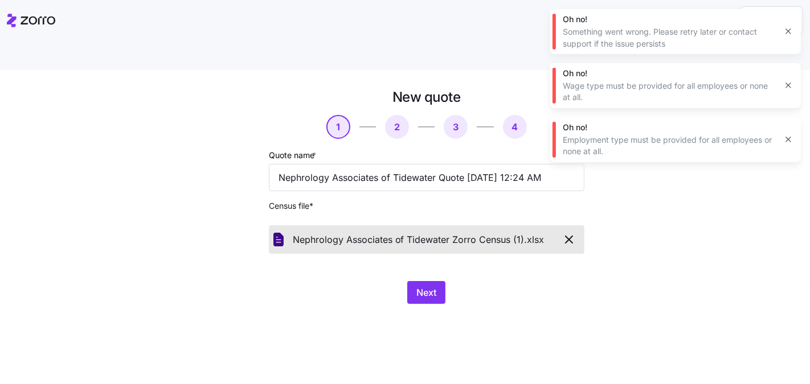
click at [438, 294] on div "New quote 1 2 3 4 Quote name * Nephrology Associates of Tidewater Quote 09/15/2…" at bounding box center [405, 240] width 810 height 341
click at [430, 286] on span "Next" at bounding box center [426, 293] width 20 height 14
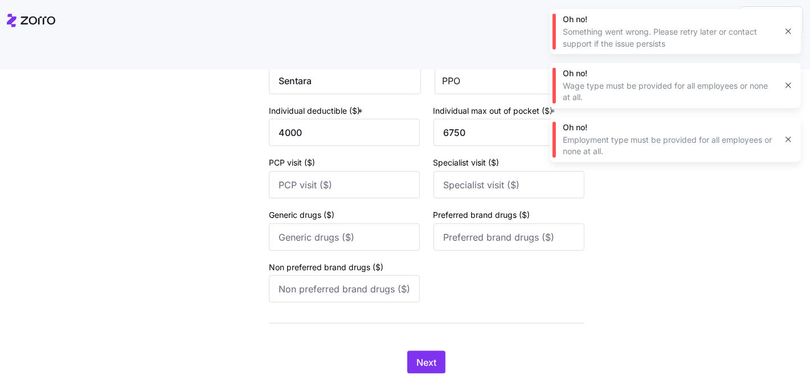
scroll to position [1163, 0]
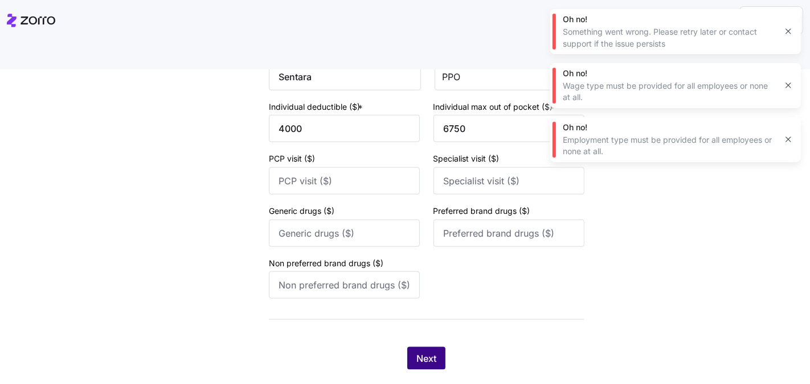
click at [436, 347] on button "Next" at bounding box center [426, 358] width 38 height 23
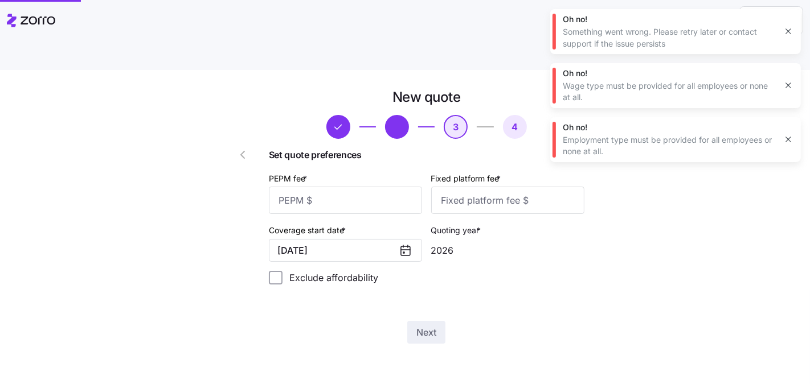
scroll to position [0, 0]
click at [352, 187] on input "PEPM fee *" at bounding box center [345, 200] width 153 height 27
type input "5"
type input "25"
type input "100"
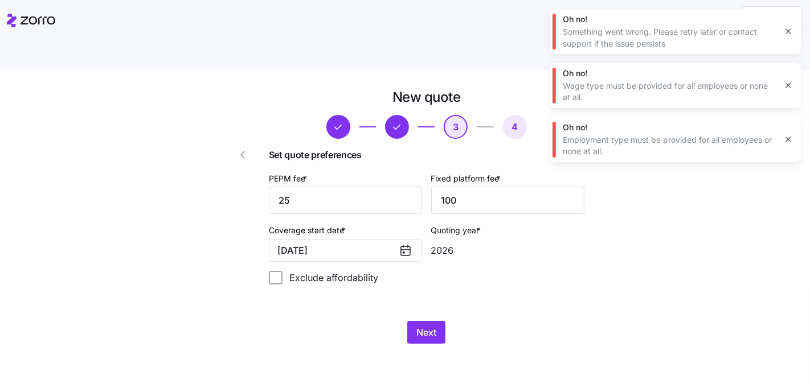
click at [784, 30] on icon "button" at bounding box center [788, 31] width 9 height 9
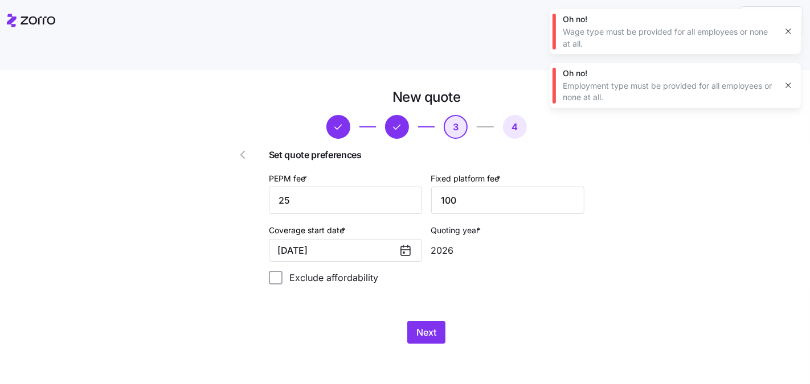
click at [786, 28] on icon "button" at bounding box center [788, 31] width 9 height 9
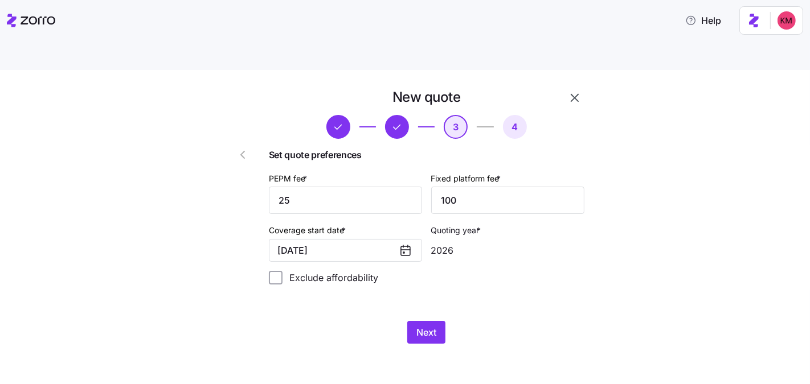
click at [491, 190] on div "Set quote preferences PEPM fee * 25 Fixed platform fee * 100 Coverage start dat…" at bounding box center [426, 221] width 315 height 146
click at [490, 187] on input "100" at bounding box center [507, 200] width 153 height 27
click at [494, 187] on input "100" at bounding box center [507, 200] width 153 height 27
click at [493, 187] on input "100" at bounding box center [507, 200] width 153 height 27
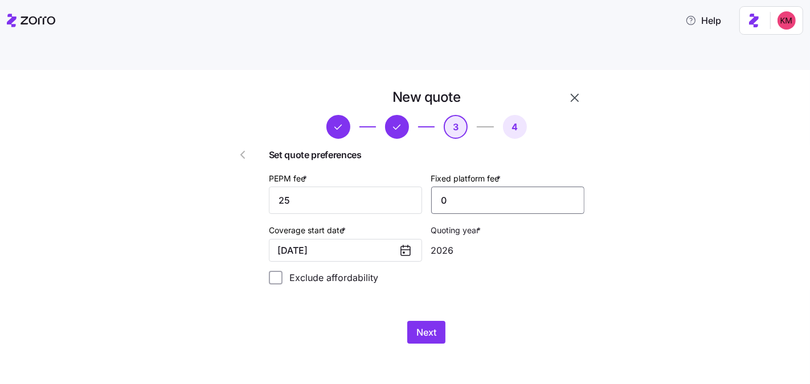
type input "0"
click at [520, 271] on div "Exclude affordability" at bounding box center [426, 278] width 315 height 14
click at [416, 321] on button "Next" at bounding box center [426, 332] width 38 height 23
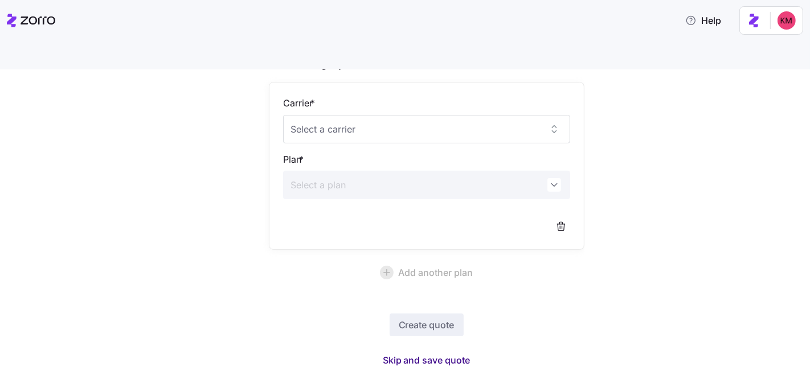
click at [419, 354] on span "Skip and save quote" at bounding box center [427, 361] width 88 height 14
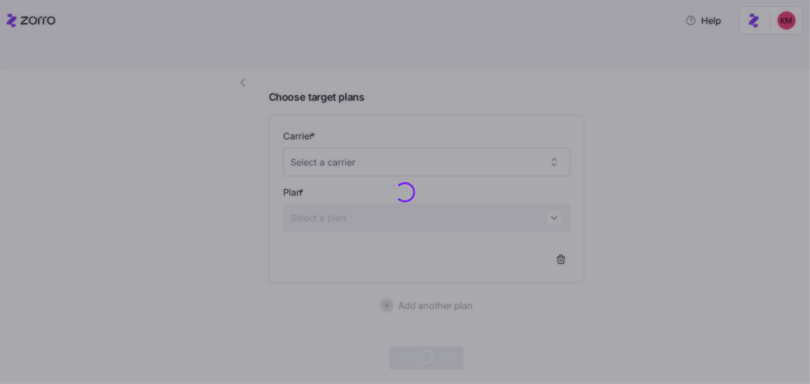
scroll to position [71, 0]
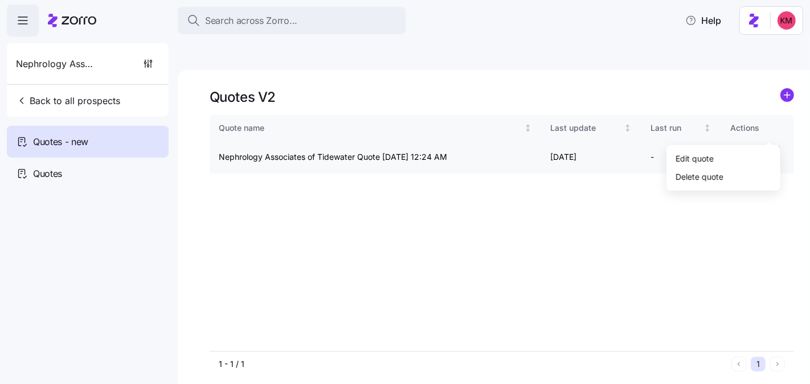
click at [768, 129] on html "Search across Zorro... Help Nephrology Associates of Tidewater Back to all pros…" at bounding box center [405, 246] width 810 height 492
click at [728, 155] on div "Edit quote" at bounding box center [723, 158] width 105 height 18
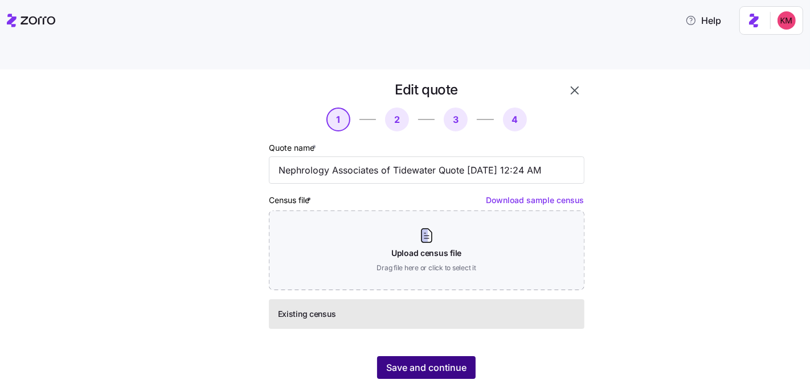
scroll to position [17, 0]
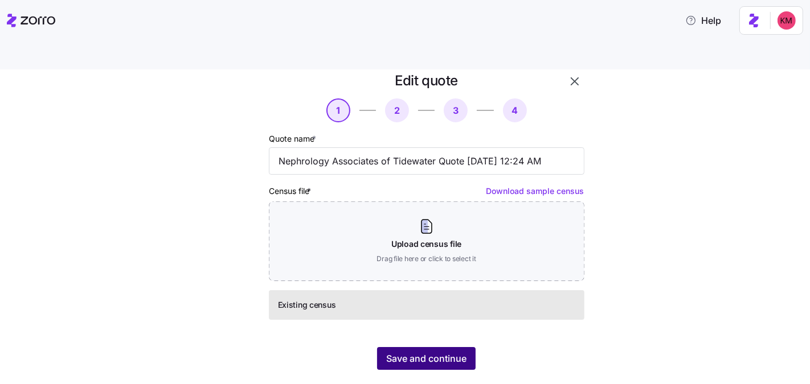
click at [433, 352] on span "Save and continue" at bounding box center [426, 359] width 80 height 14
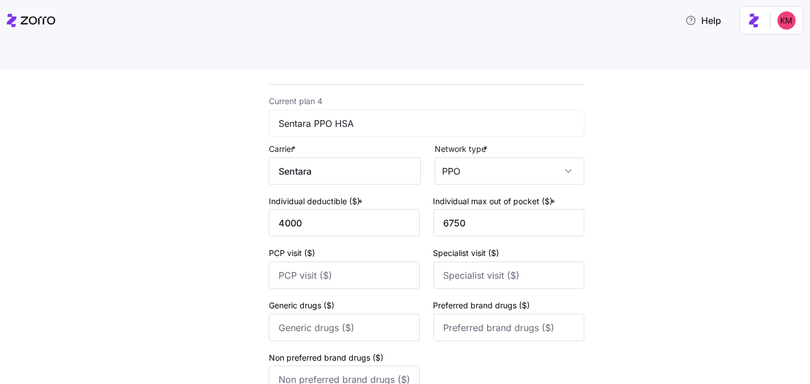
scroll to position [1163, 0]
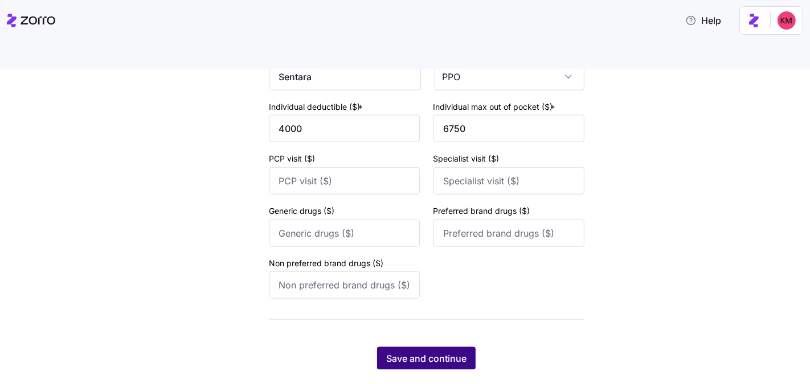
click at [426, 352] on span "Save and continue" at bounding box center [426, 359] width 80 height 14
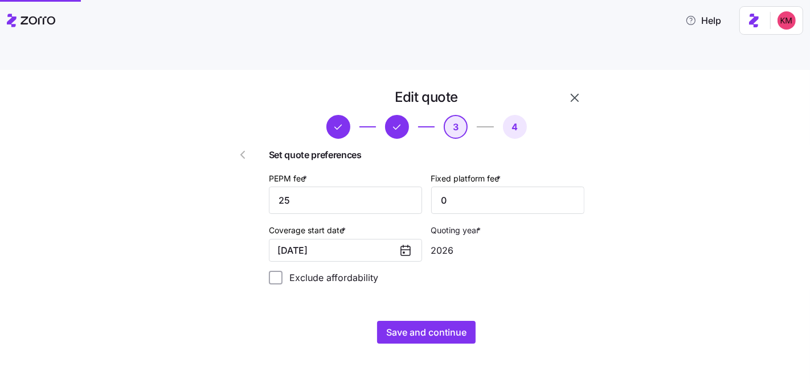
scroll to position [0, 0]
click at [431, 292] on div "Edit quote 3 4 Set quote preferences PEPM fee * 25 Fixed platform fee * 0 Cover…" at bounding box center [426, 216] width 325 height 265
click at [462, 321] on button "Save and continue" at bounding box center [426, 332] width 99 height 23
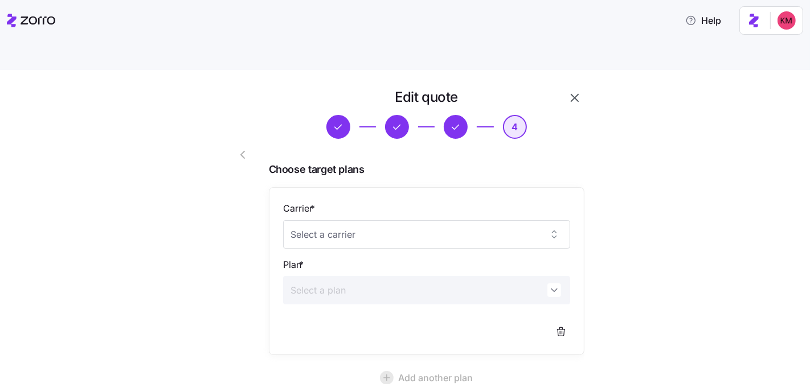
click at [338, 202] on div "Carrier *" at bounding box center [426, 225] width 287 height 47
click at [337, 220] on input "Carrier *" at bounding box center [426, 234] width 287 height 28
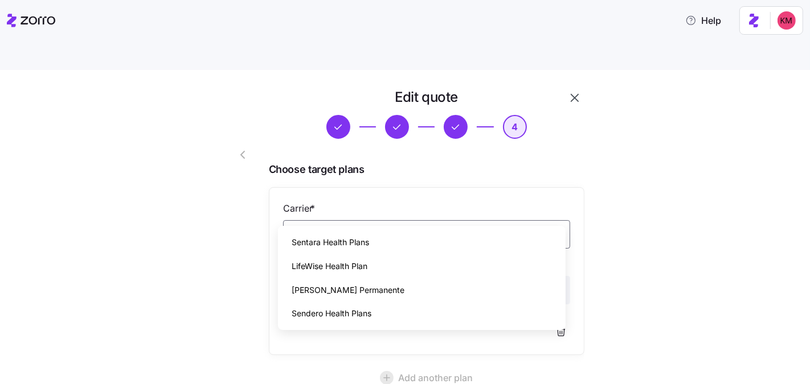
click at [349, 238] on span "Sentara Health Plans" at bounding box center [330, 242] width 77 height 13
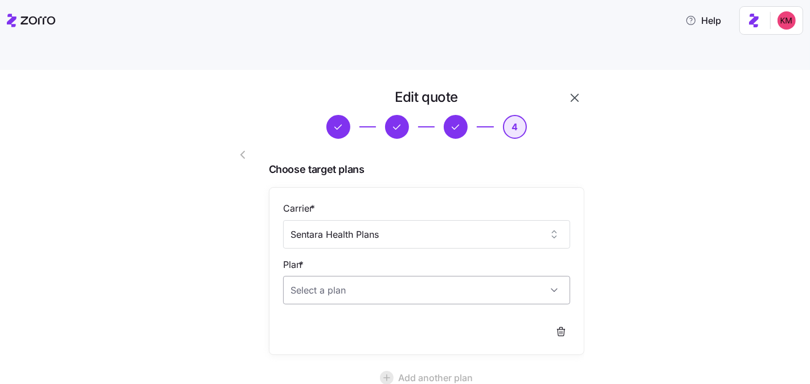
type input "Sentara Health Plans"
click at [338, 276] on input "Plan *" at bounding box center [426, 290] width 287 height 28
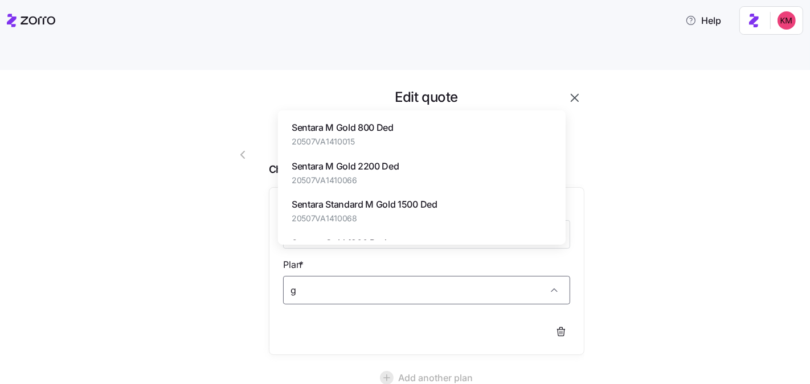
click at [346, 181] on span "20507VA1410066" at bounding box center [346, 180] width 108 height 11
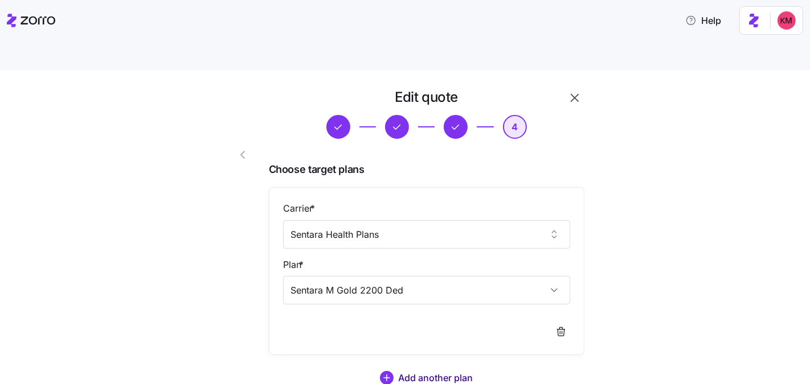
type input "Sentara M Gold 2200 Ded"
drag, startPoint x: 420, startPoint y: 353, endPoint x: 606, endPoint y: 327, distance: 188.6
click at [606, 327] on div "Edit quote 4 Choose target plans Carrier * Sentara Health Plans Plan * Sentara …" at bounding box center [413, 272] width 399 height 368
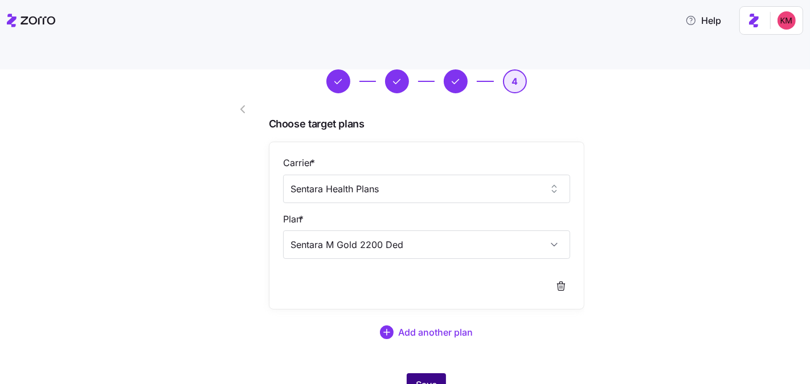
scroll to position [71, 0]
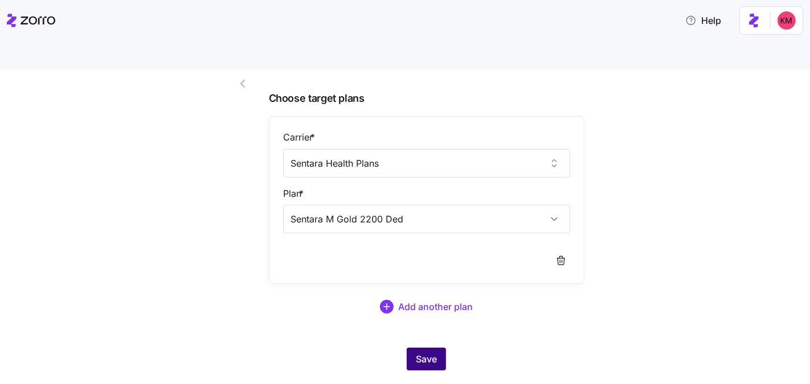
click at [421, 352] on span "Save" at bounding box center [426, 359] width 21 height 14
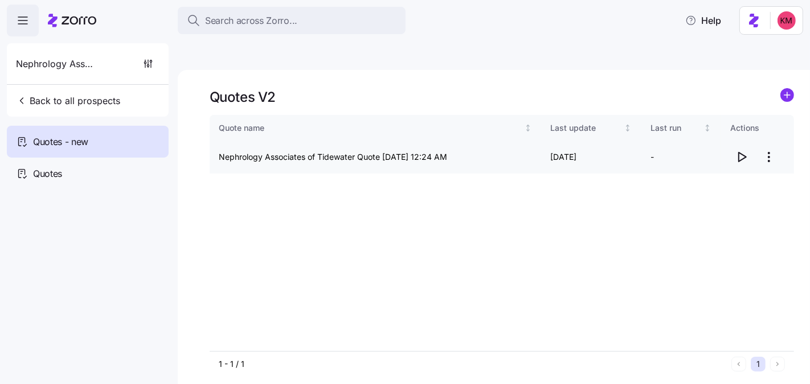
click at [734, 146] on span "button" at bounding box center [742, 157] width 22 height 22
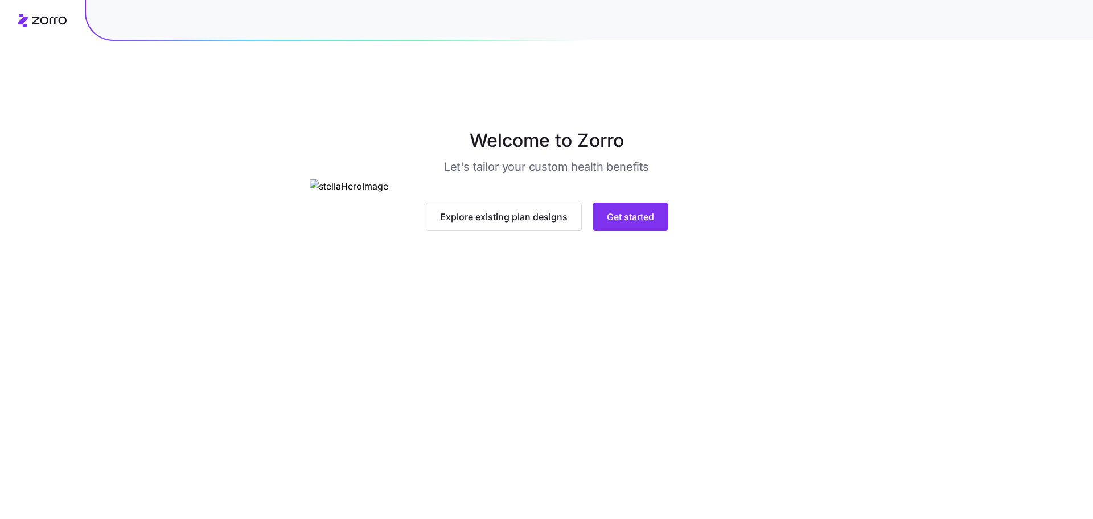
click at [668, 231] on div "Explore existing plan designs Get started" at bounding box center [547, 217] width 474 height 28
click at [650, 224] on span "Get started" at bounding box center [630, 217] width 47 height 14
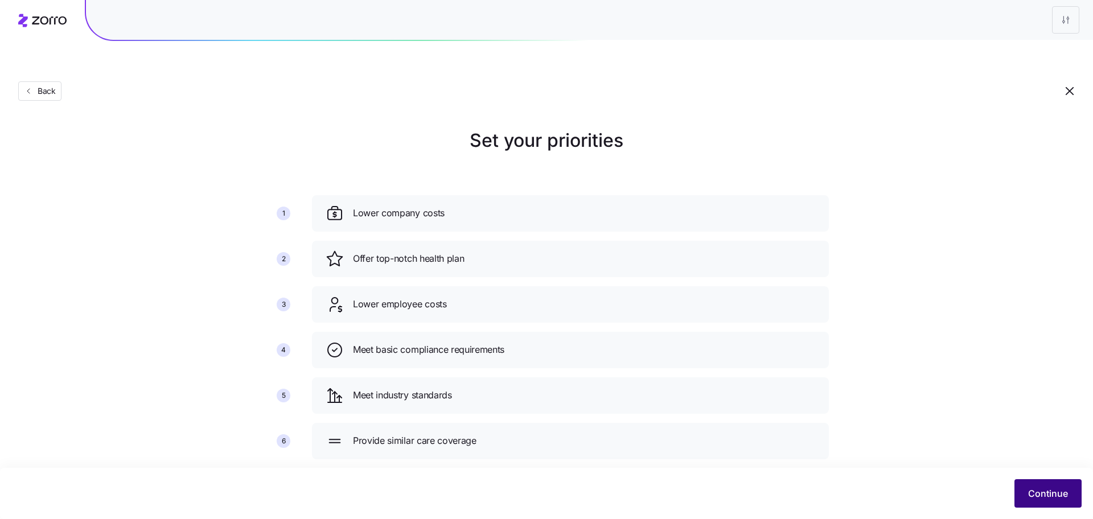
click at [1037, 495] on span "Continue" at bounding box center [1048, 494] width 40 height 14
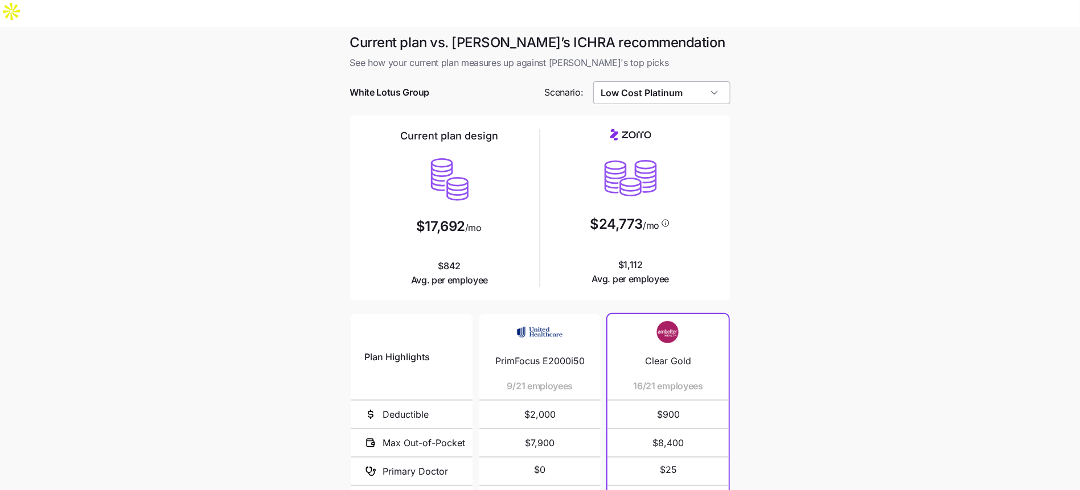
click at [712, 81] on input "Low Cost Platinum" at bounding box center [661, 92] width 137 height 23
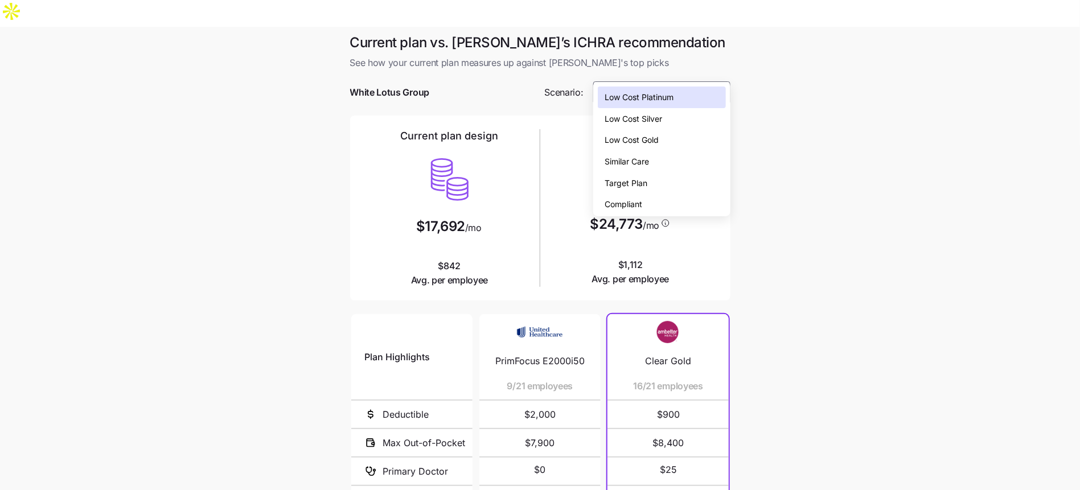
click at [673, 133] on div "Low Cost Gold" at bounding box center [662, 140] width 128 height 22
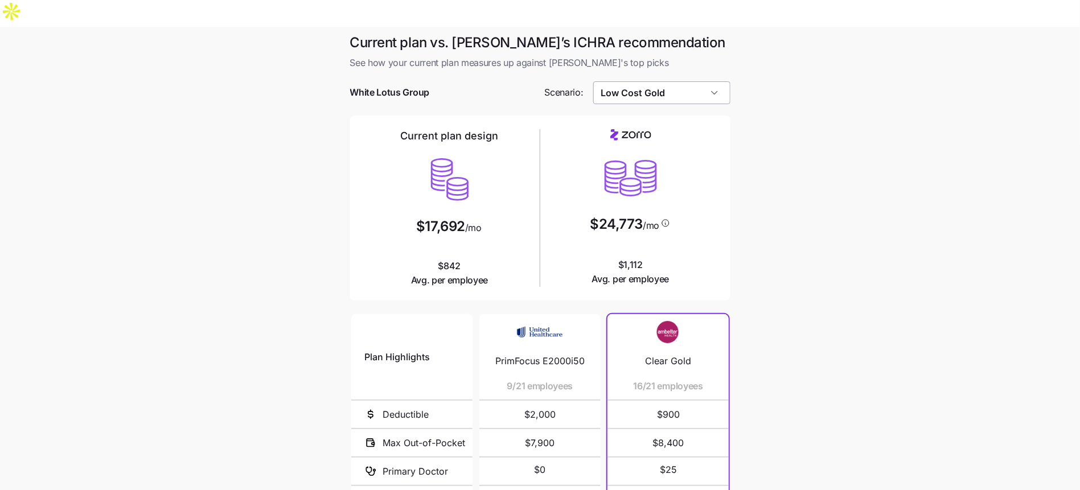
click at [669, 81] on input "Low Cost Gold" at bounding box center [661, 92] width 137 height 23
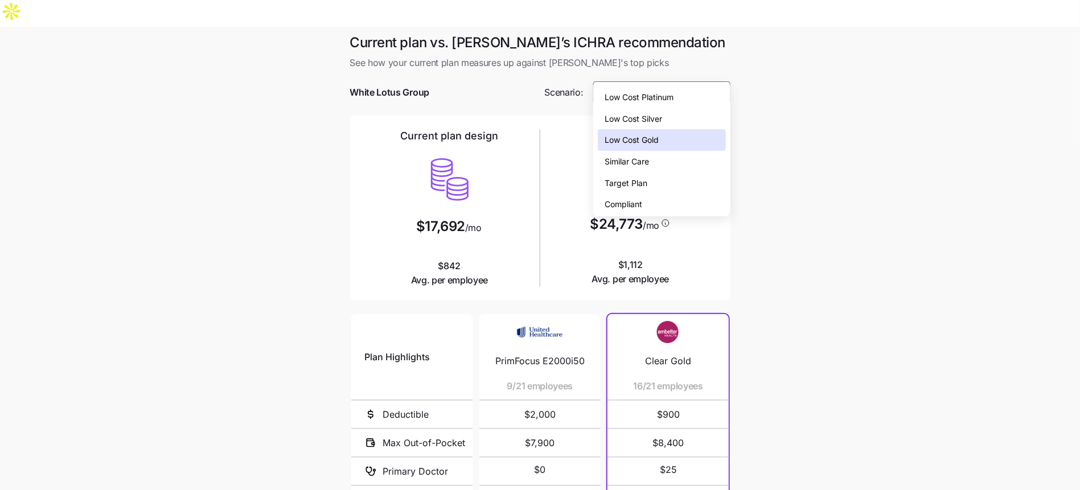
click at [656, 121] on span "Low Cost Silver" at bounding box center [634, 119] width 58 height 13
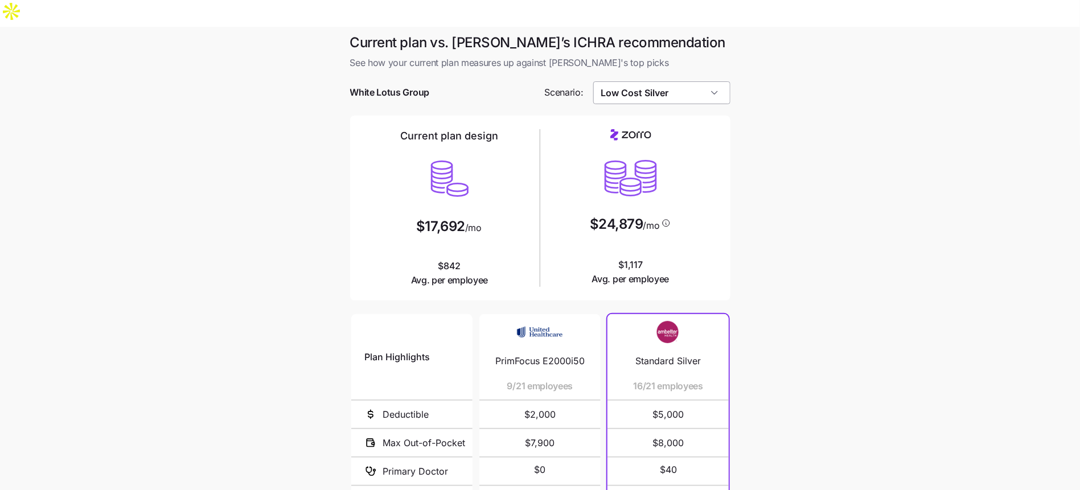
click at [677, 81] on input "Low Cost Silver" at bounding box center [661, 92] width 137 height 23
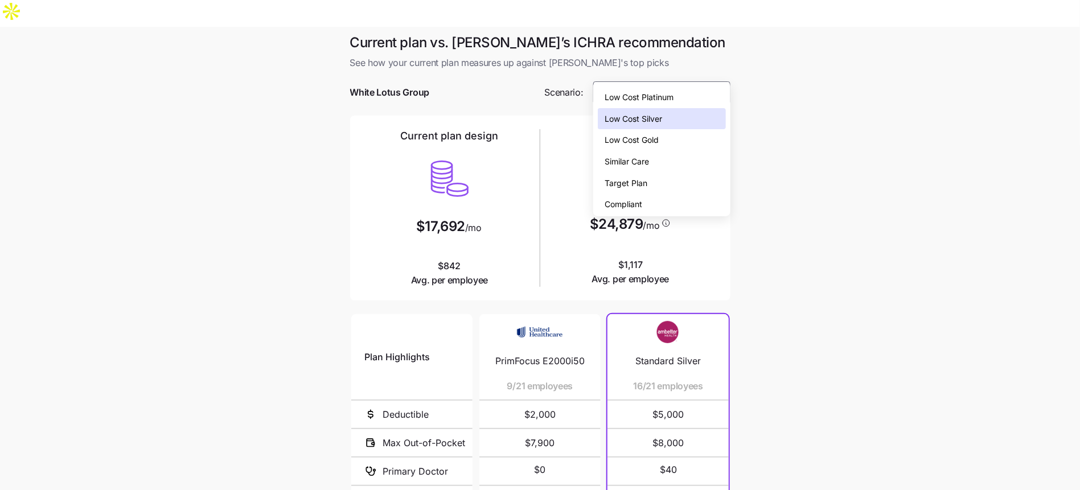
click at [638, 158] on span "Similar Care" at bounding box center [627, 161] width 44 height 13
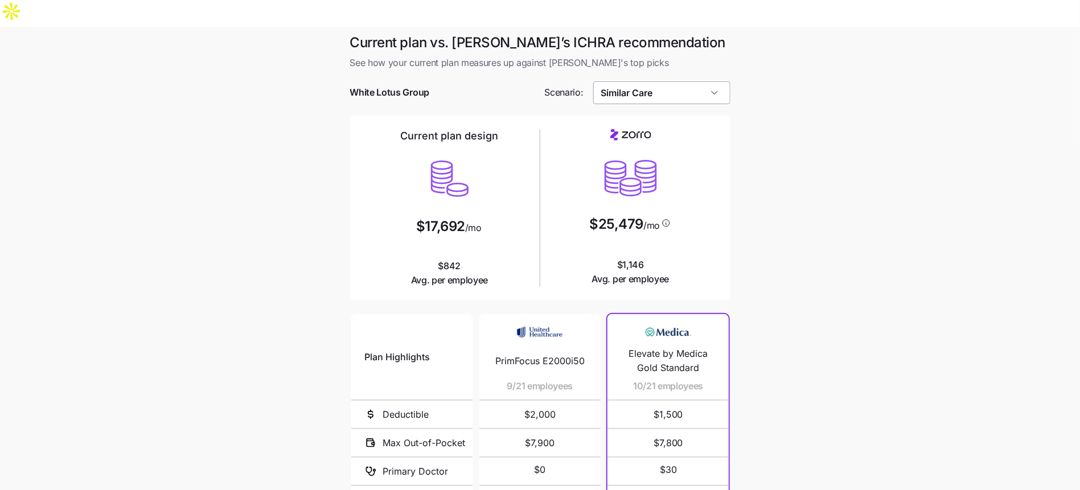
click at [673, 81] on input "Similar Care" at bounding box center [661, 92] width 137 height 23
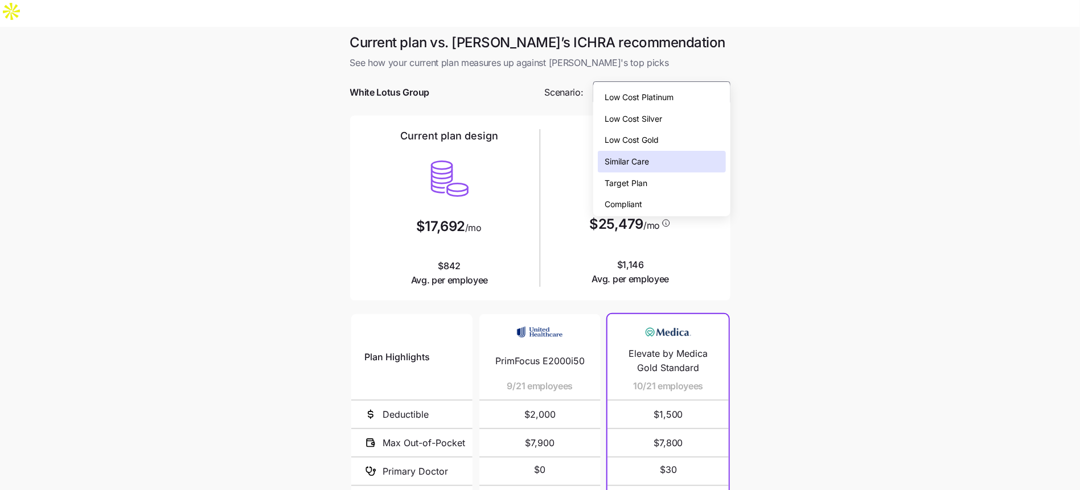
click at [662, 114] on span "Low Cost Silver" at bounding box center [634, 119] width 58 height 13
type input "Low Cost Silver"
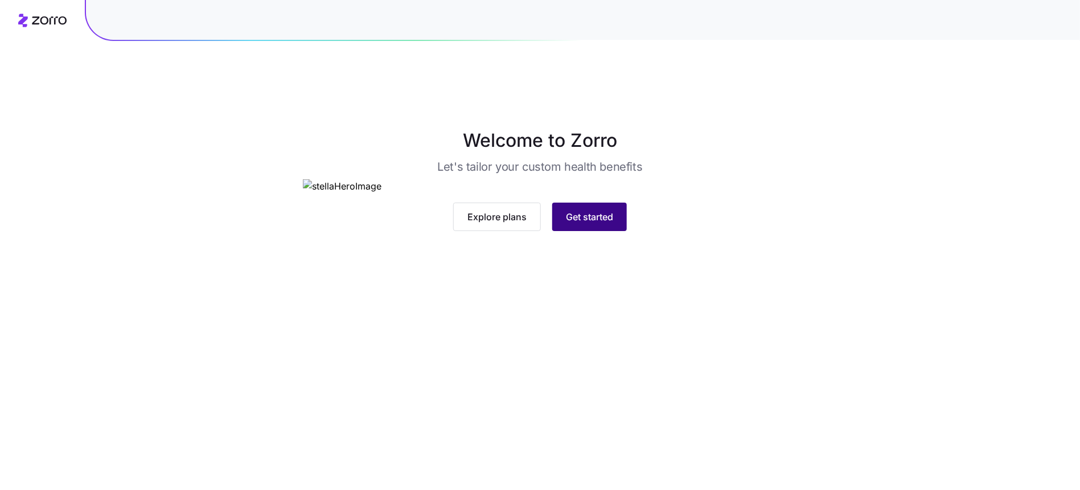
click at [577, 231] on button "Get started" at bounding box center [589, 217] width 75 height 28
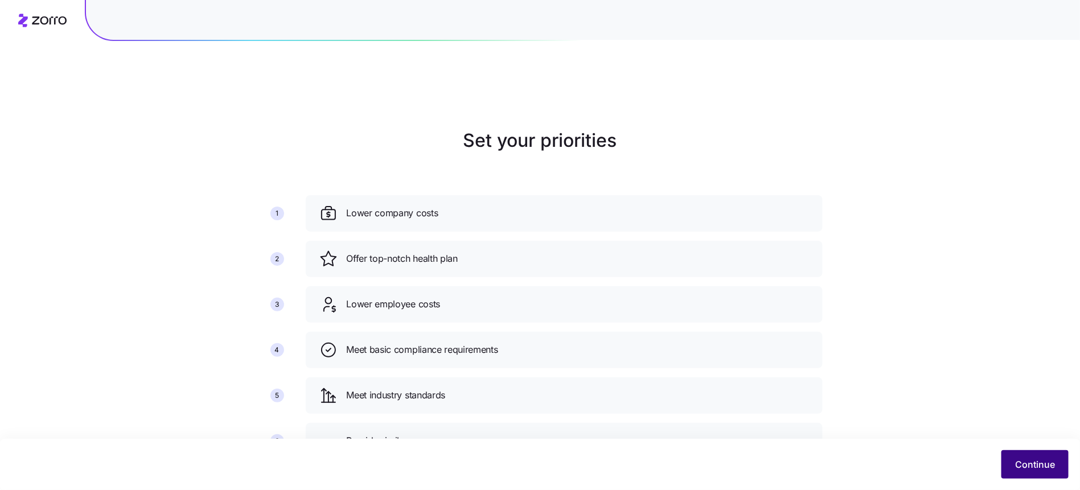
click at [1027, 471] on span "Continue" at bounding box center [1035, 465] width 40 height 14
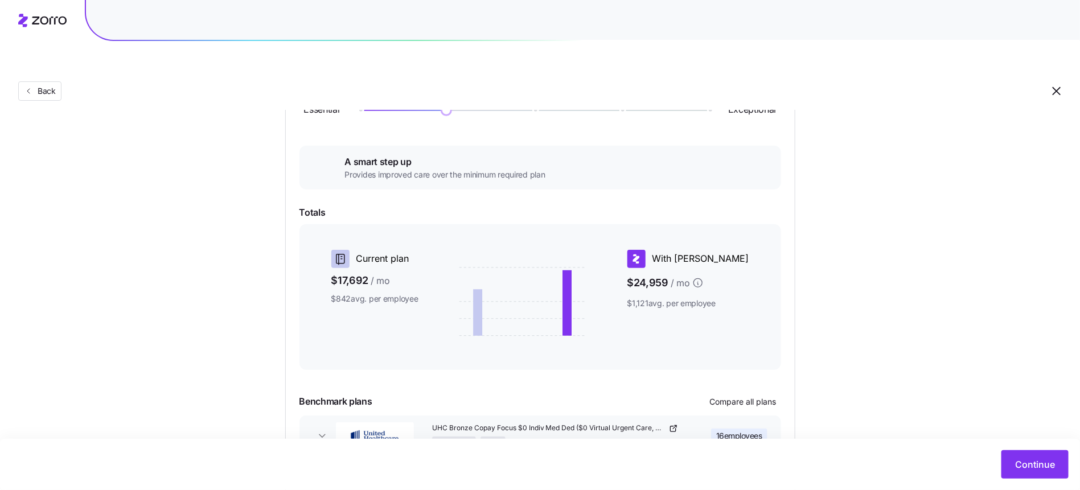
scroll to position [207, 0]
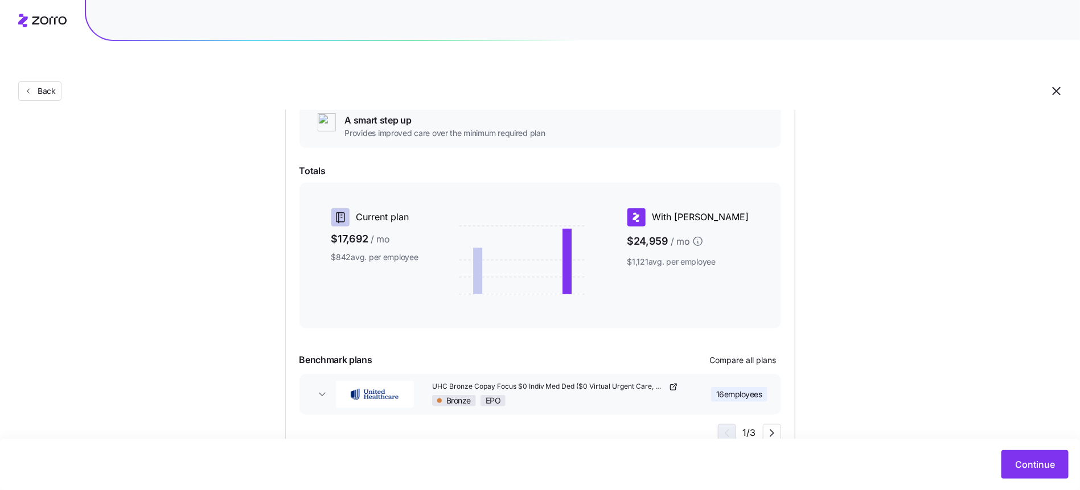
click at [416, 117] on div "A smart step up Provides improved care over the minimum required plan" at bounding box center [541, 126] width 482 height 44
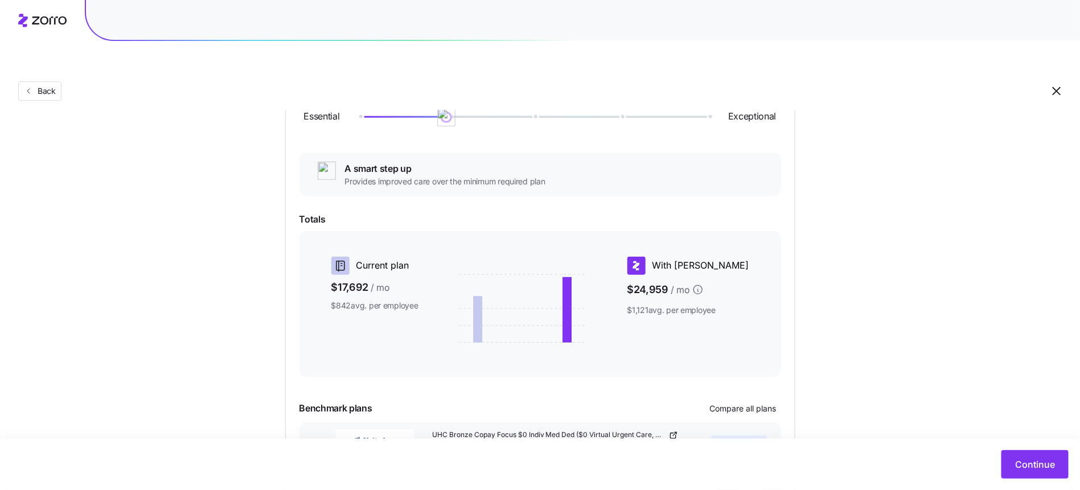
scroll to position [0, 0]
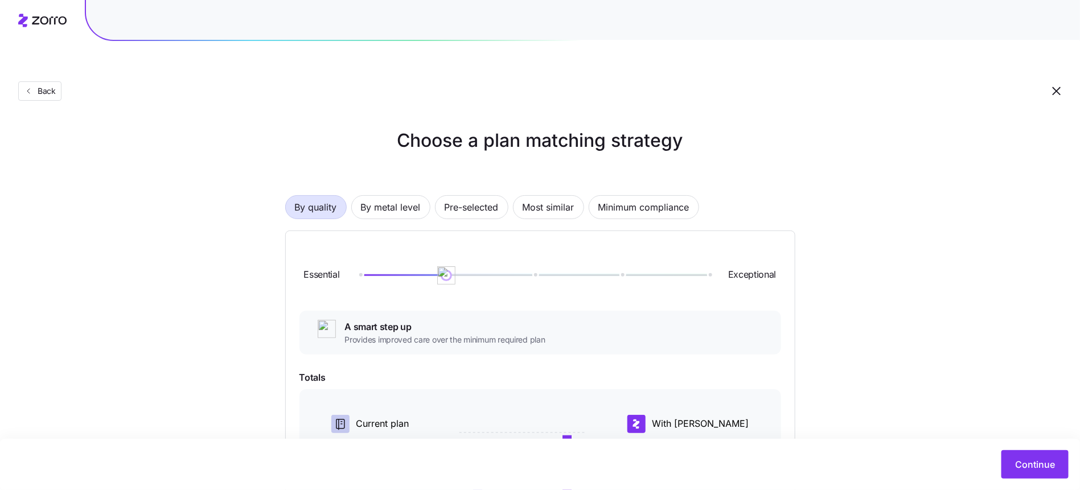
click at [452, 258] on div "Essential Exceptional" at bounding box center [541, 276] width 482 height 62
drag, startPoint x: 450, startPoint y: 250, endPoint x: 458, endPoint y: 253, distance: 9.0
click at [458, 253] on div "Essential Exceptional" at bounding box center [541, 276] width 482 height 62
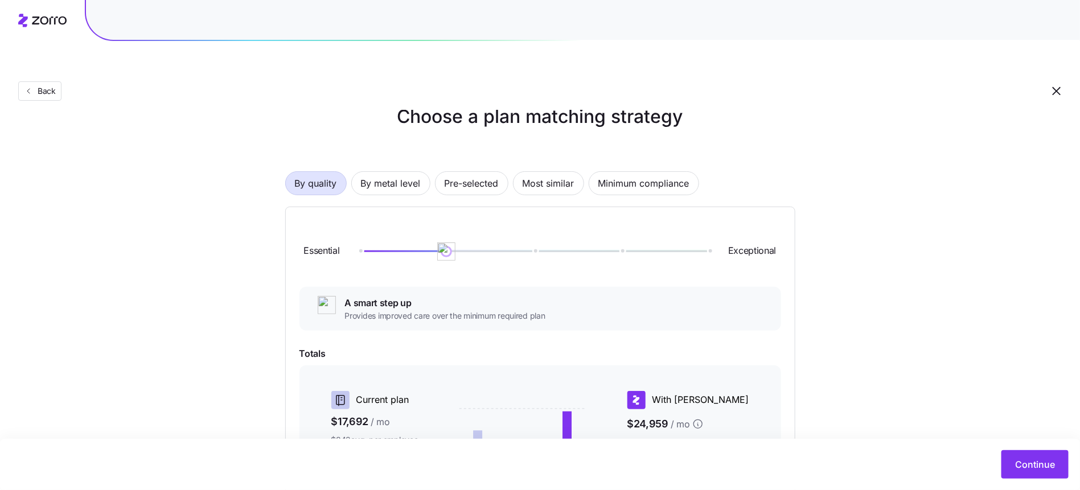
scroll to position [24, 0]
click at [404, 172] on span "By metal level" at bounding box center [391, 183] width 60 height 23
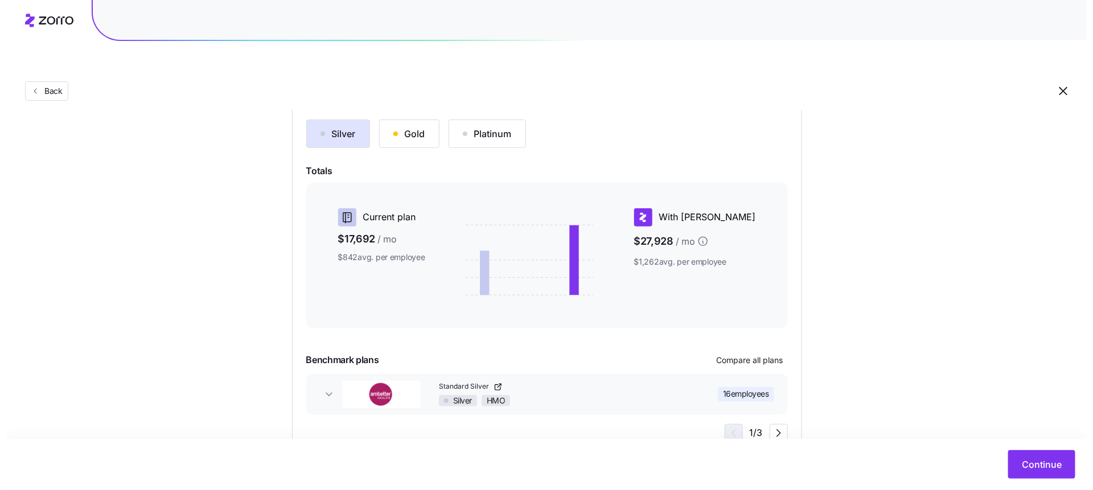
scroll to position [137, 0]
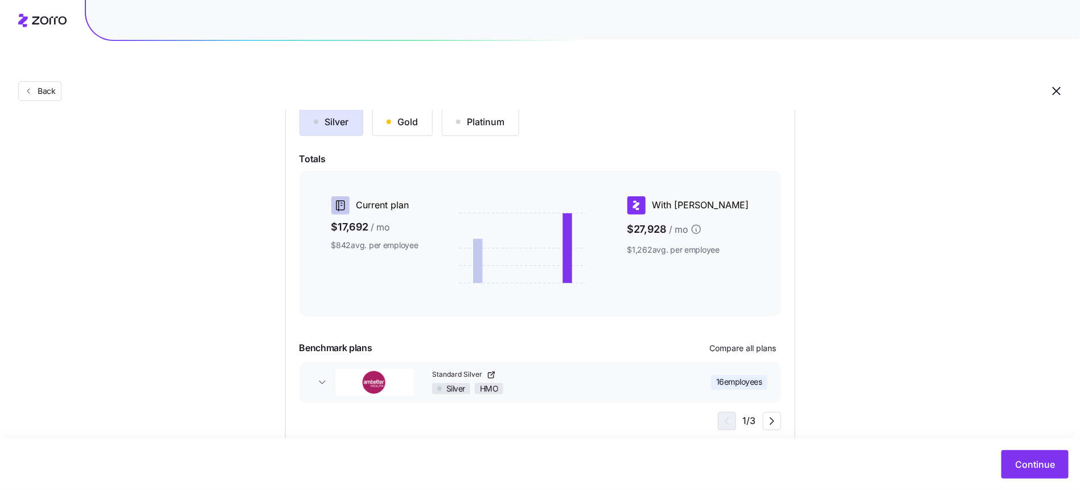
click at [695, 339] on div "Benchmark plans Compare all plans" at bounding box center [541, 348] width 482 height 18
click at [724, 343] on span "Compare all plans" at bounding box center [743, 348] width 67 height 11
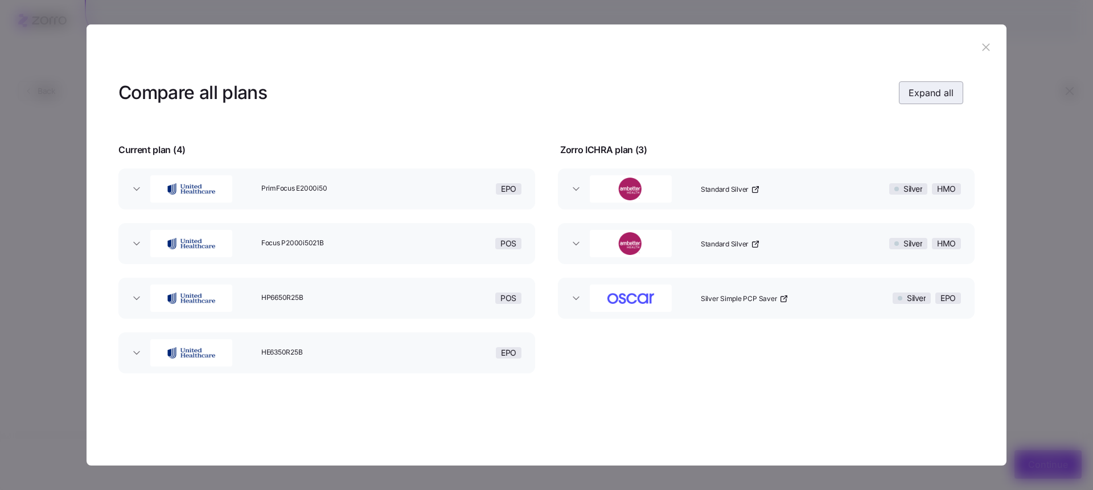
click at [927, 79] on header "Compare all plans Expand all" at bounding box center [546, 93] width 856 height 46
click at [928, 92] on span "Expand all" at bounding box center [931, 93] width 45 height 14
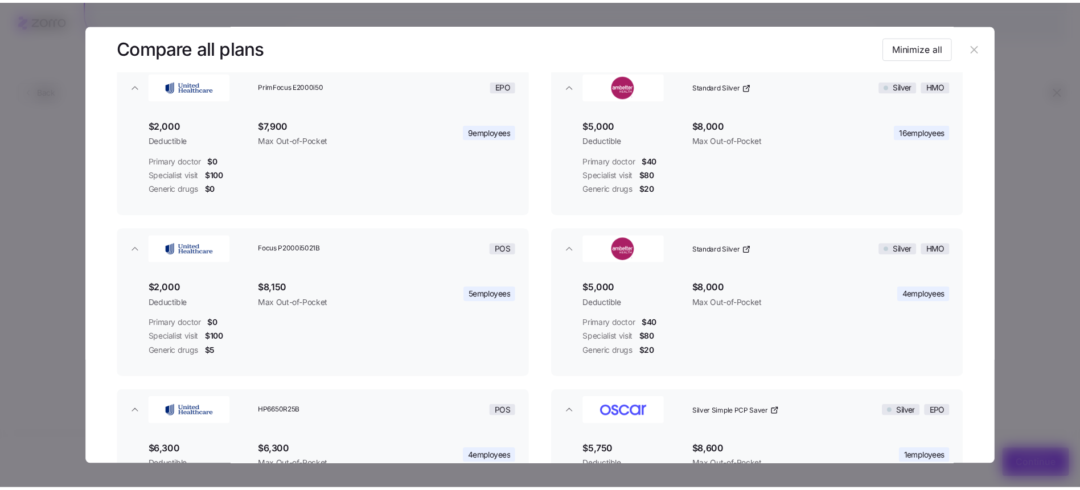
scroll to position [0, 0]
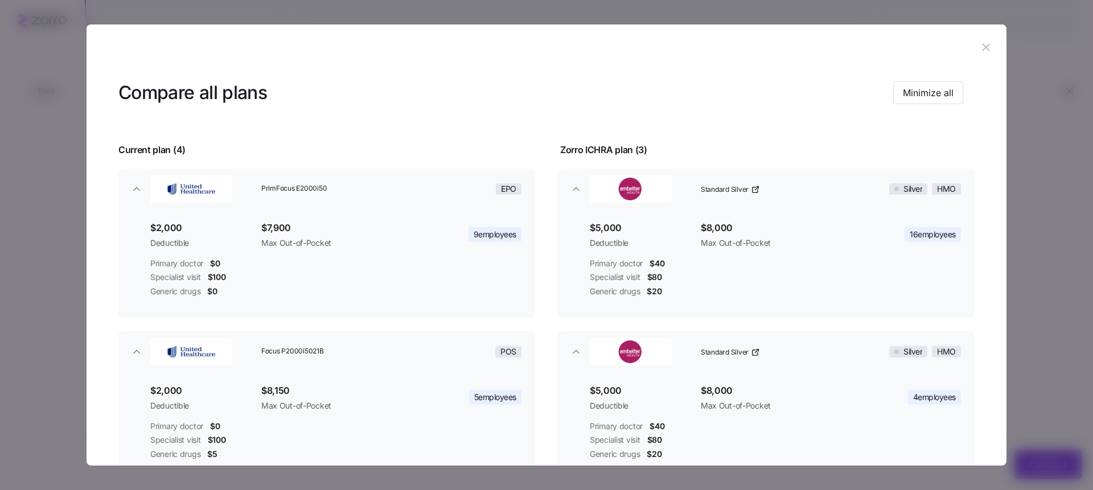
click at [977, 50] on button "button" at bounding box center [986, 47] width 18 height 18
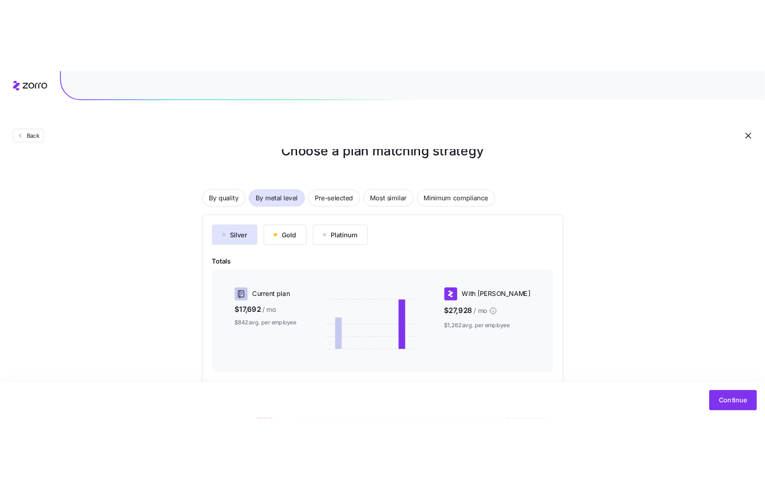
scroll to position [24, 0]
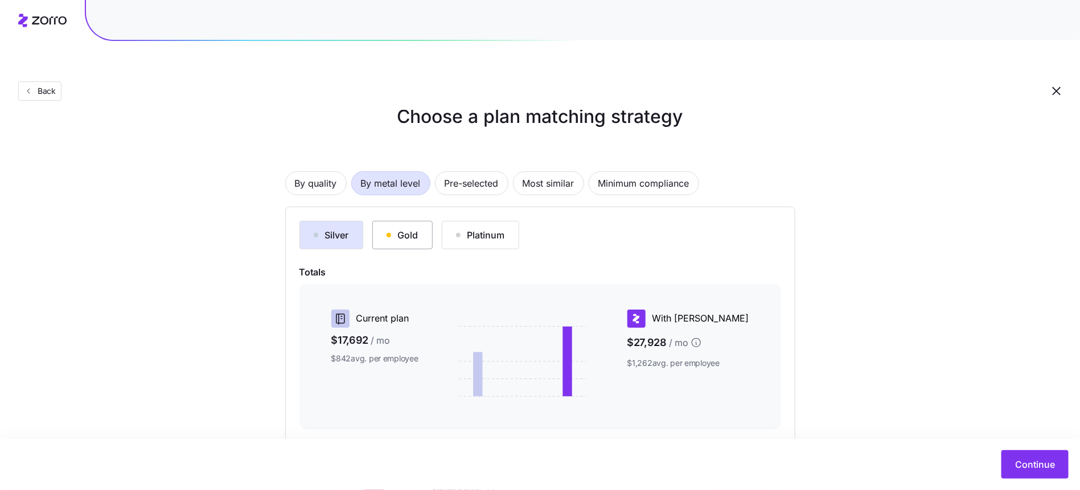
click at [404, 228] on div "Gold" at bounding box center [403, 235] width 32 height 14
click at [521, 221] on div "Silver Gold Platinum" at bounding box center [541, 235] width 482 height 28
click at [498, 228] on div "Platinum" at bounding box center [480, 235] width 49 height 14
click at [265, 131] on div "Choose a plan matching strategy By quality By metal level Pre-selected Most sim…" at bounding box center [540, 330] width 565 height 455
click at [340, 207] on div "Silver Gold Platinum Totals Current plan $17,692 / mo $842 avg. per employee Wi…" at bounding box center [540, 382] width 510 height 351
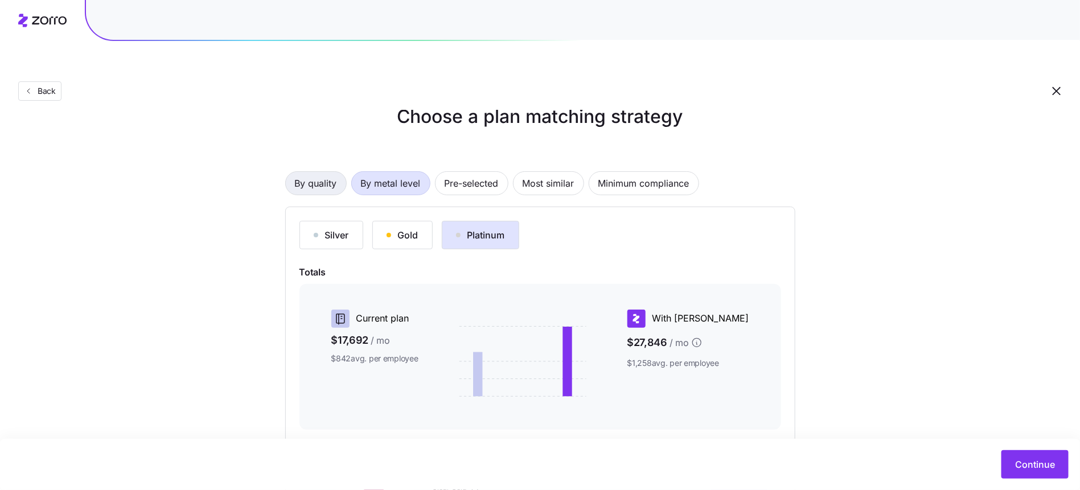
click at [317, 172] on span "By quality" at bounding box center [316, 183] width 42 height 23
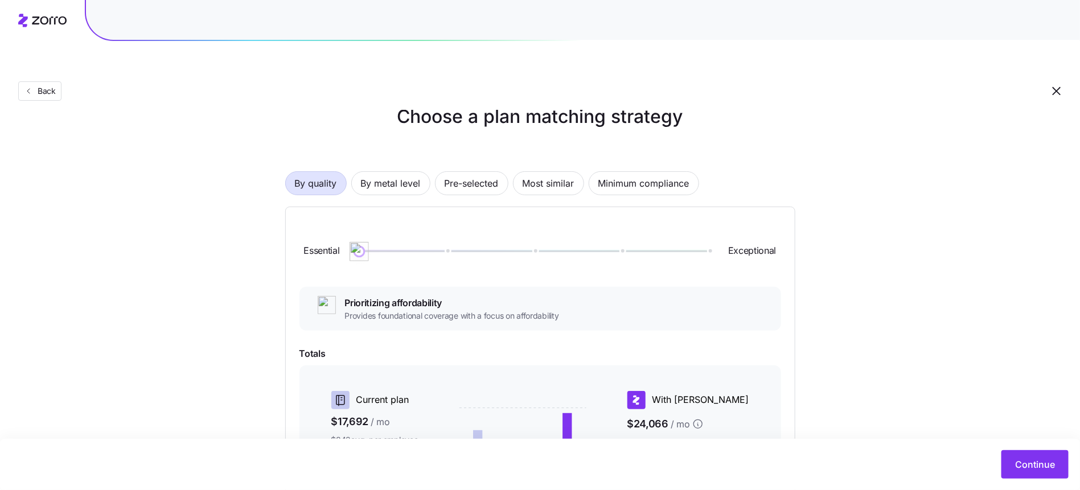
drag, startPoint x: 435, startPoint y: 224, endPoint x: 393, endPoint y: 230, distance: 41.5
click at [393, 230] on div "Essential Exceptional" at bounding box center [541, 252] width 482 height 62
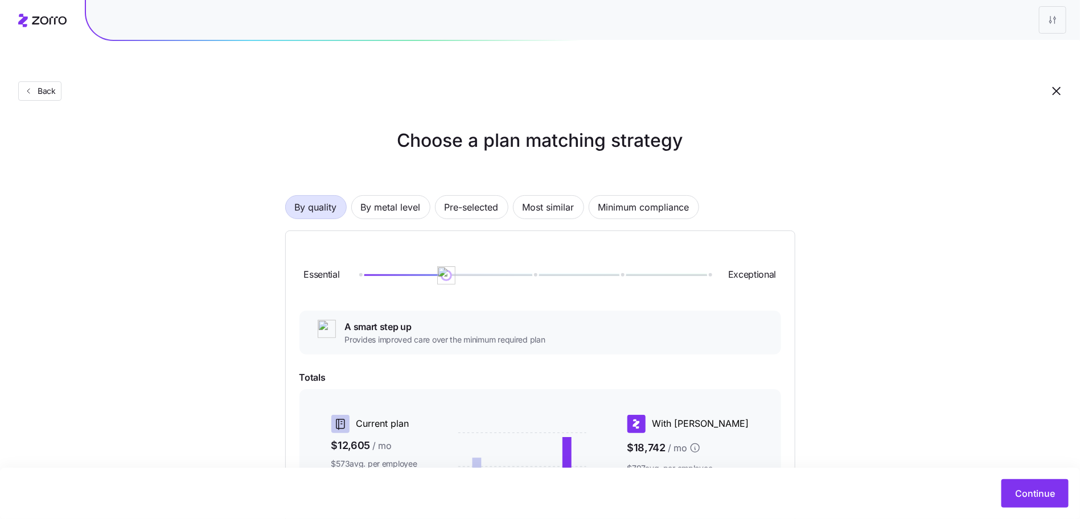
click at [555, 195] on div "By quality By metal level Pre-selected Most similar Minimum compliance" at bounding box center [540, 207] width 510 height 24
click at [556, 196] on span "Most similar" at bounding box center [549, 207] width 52 height 23
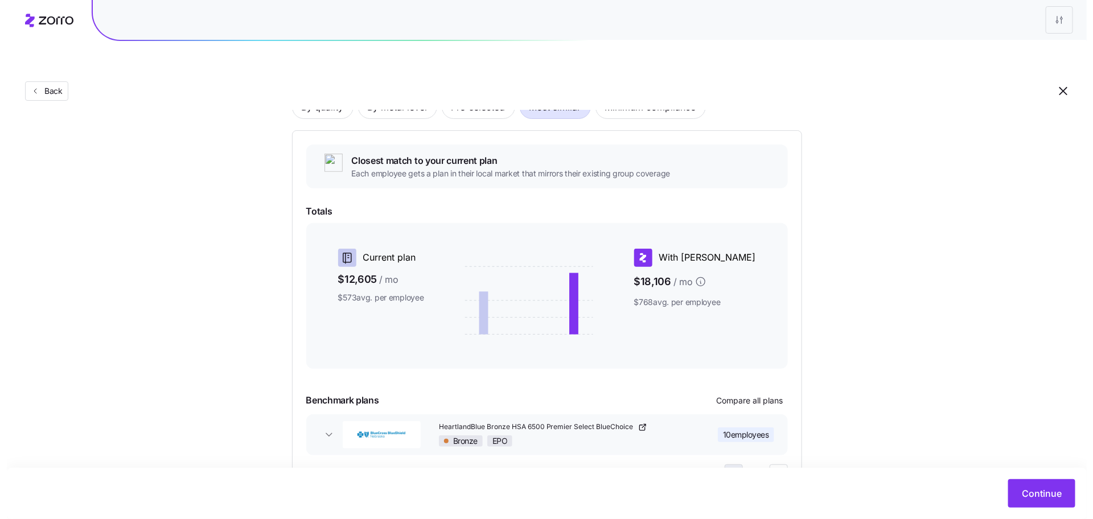
scroll to position [124, 0]
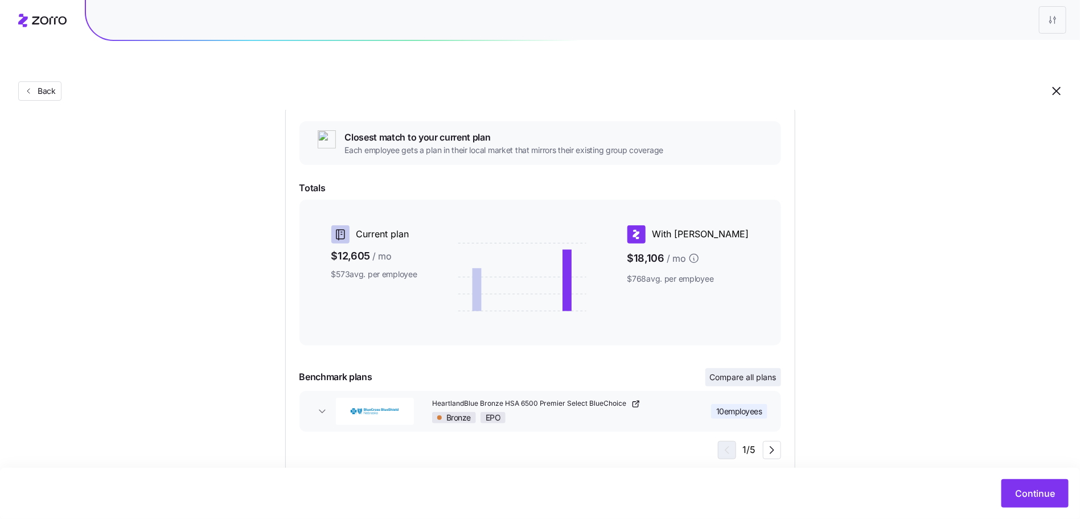
click at [739, 368] on button "Compare all plans" at bounding box center [744, 377] width 76 height 18
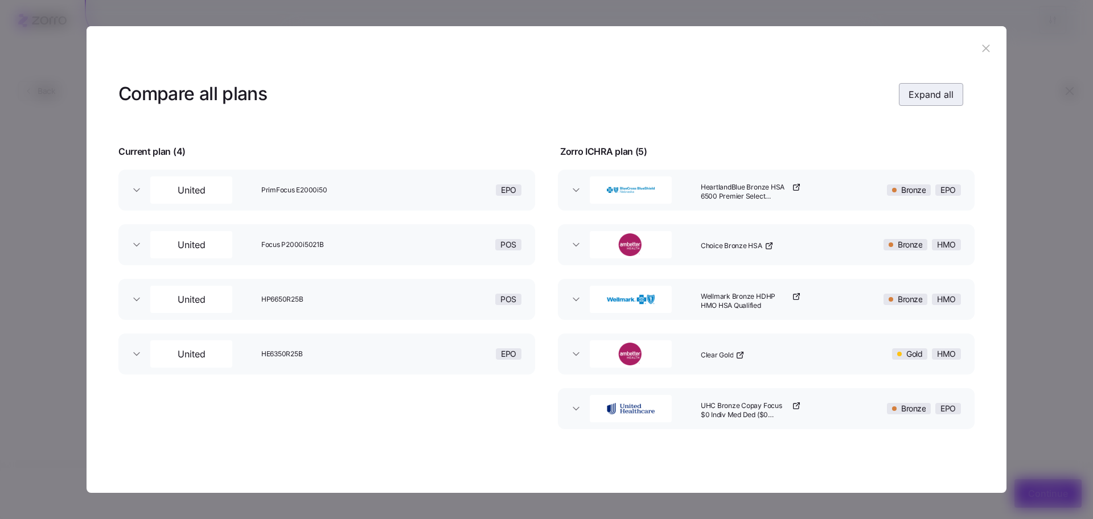
click at [934, 99] on span "Expand all" at bounding box center [931, 95] width 45 height 14
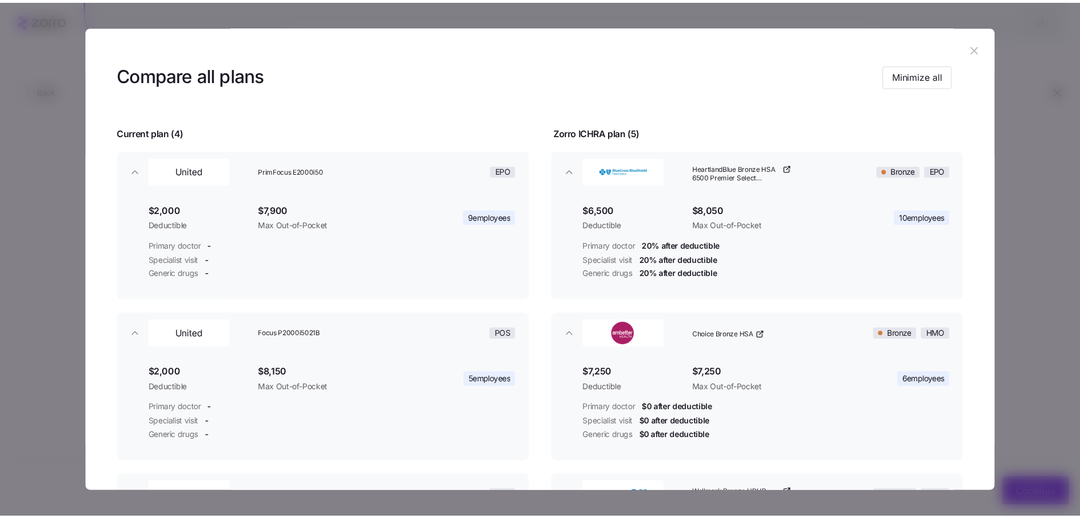
scroll to position [0, 0]
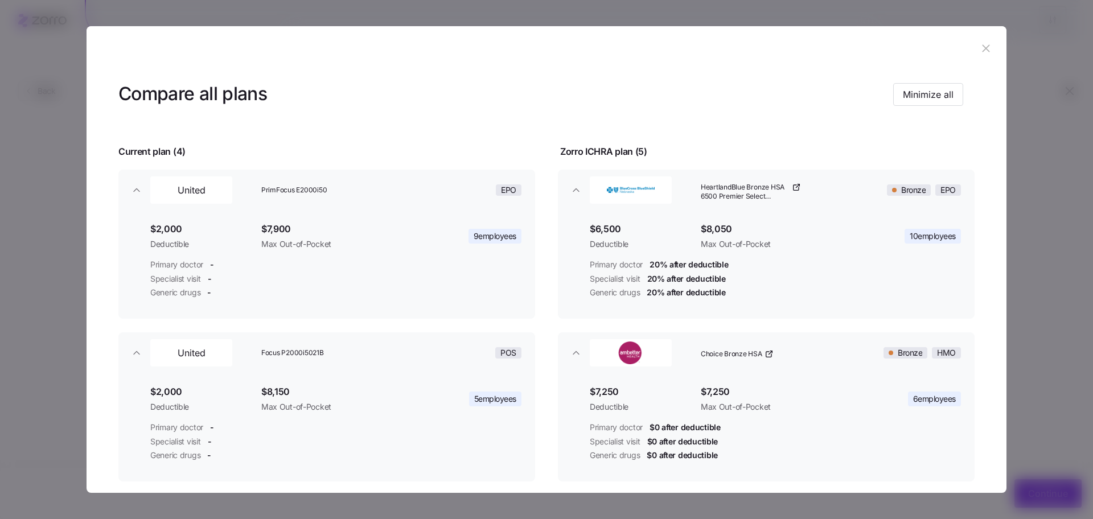
click at [989, 46] on button "button" at bounding box center [986, 49] width 18 height 18
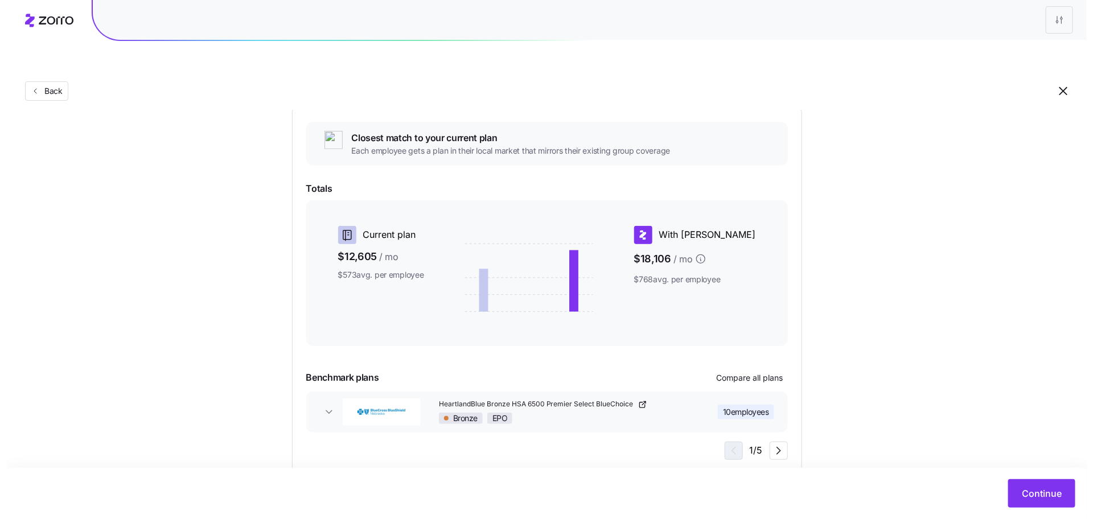
scroll to position [124, 0]
click at [747, 372] on span "Compare all plans" at bounding box center [743, 377] width 67 height 11
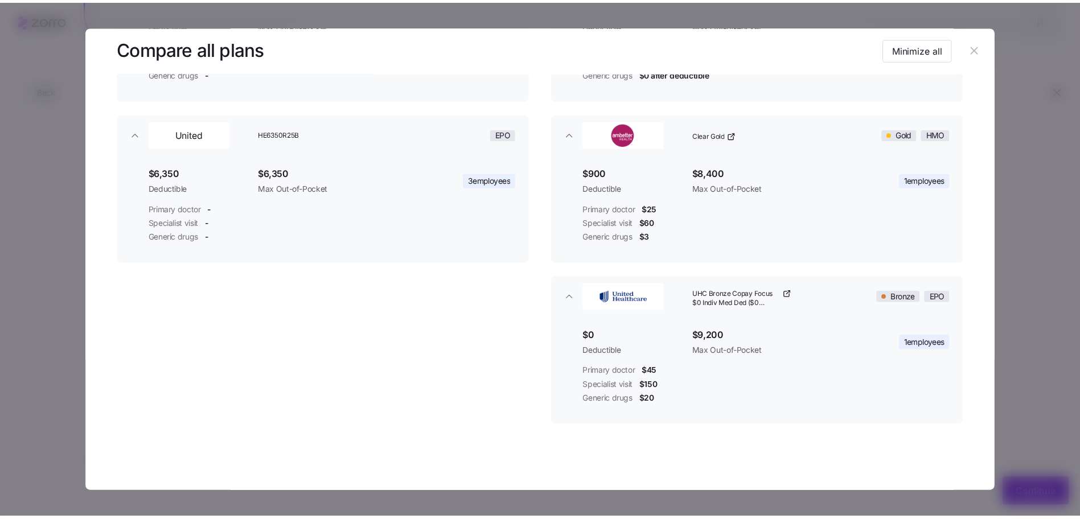
scroll to position [544, 0]
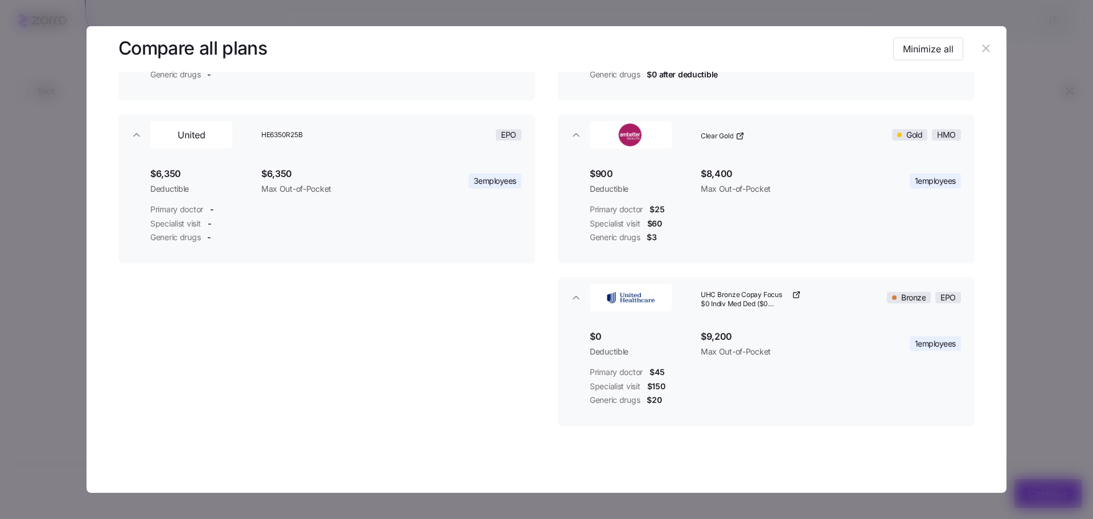
click at [980, 57] on button "button" at bounding box center [986, 49] width 18 height 18
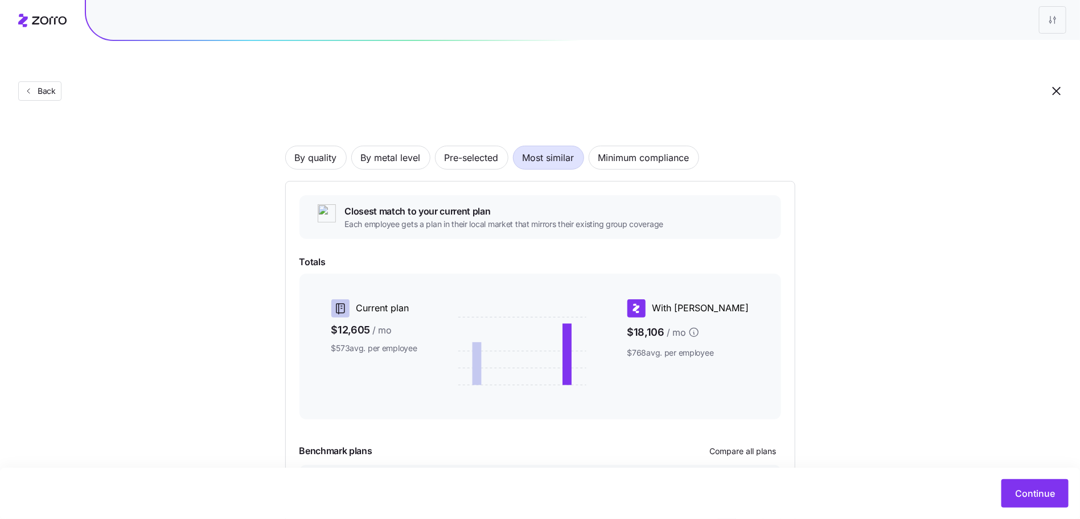
scroll to position [0, 0]
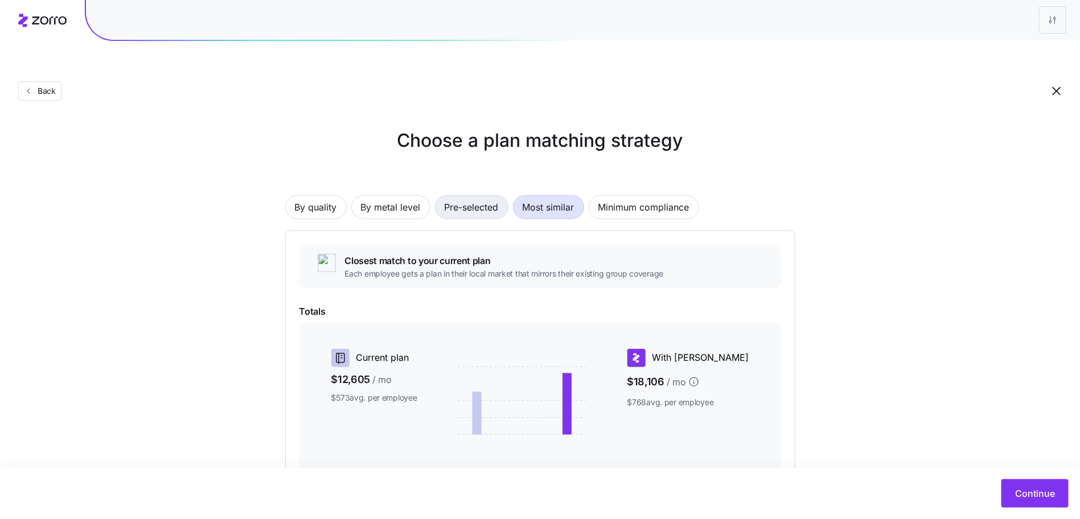
click at [437, 195] on button "Pre-selected" at bounding box center [471, 207] width 73 height 24
click at [400, 196] on span "By metal level" at bounding box center [391, 207] width 60 height 23
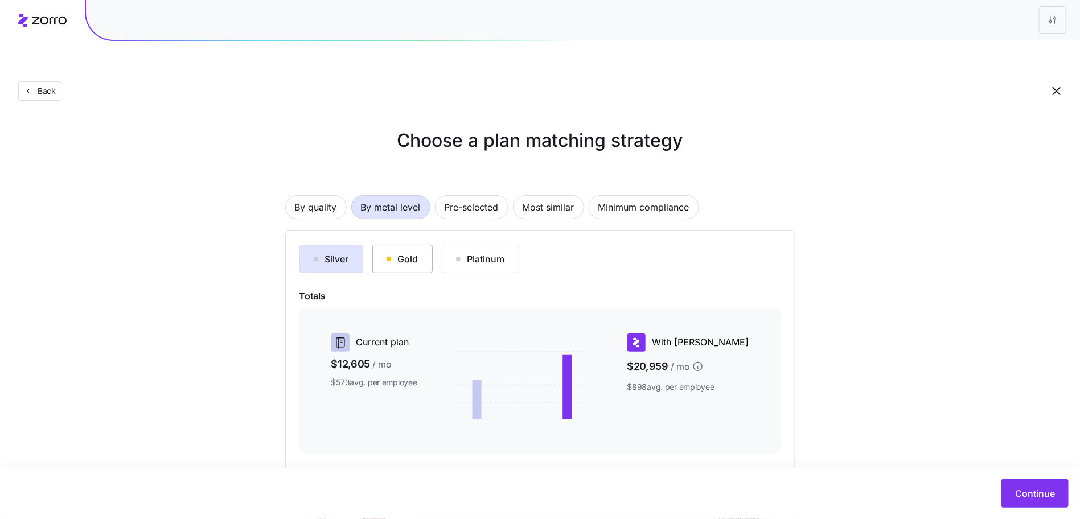
click at [399, 252] on div "Gold" at bounding box center [403, 259] width 32 height 14
click at [466, 252] on div "Platinum" at bounding box center [480, 259] width 49 height 14
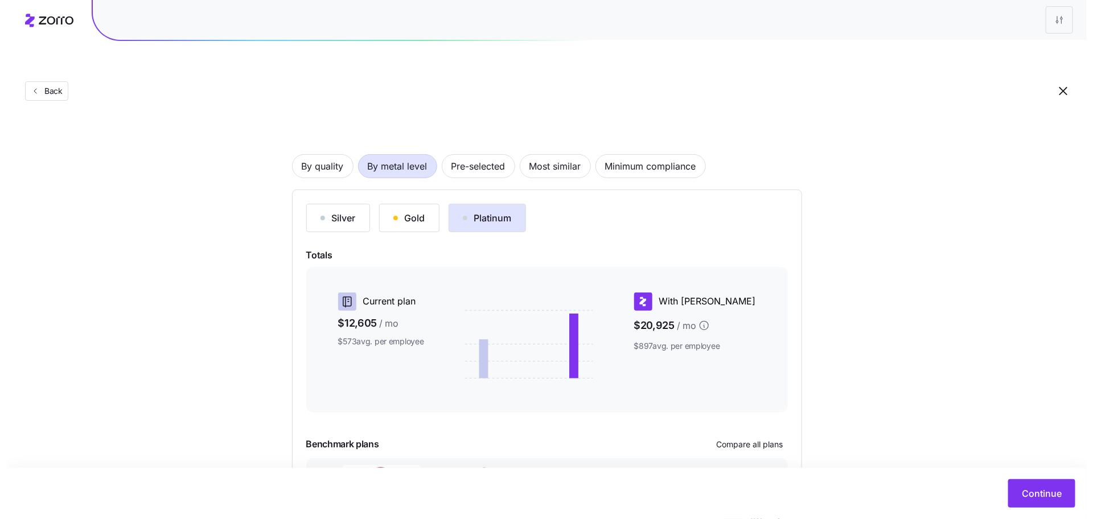
scroll to position [108, 0]
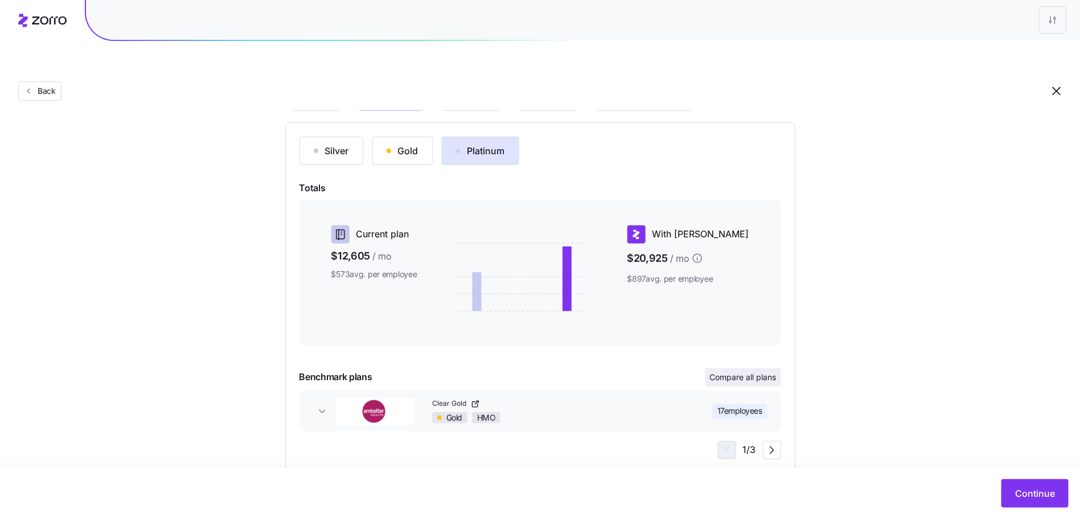
click at [743, 372] on span "Compare all plans" at bounding box center [743, 377] width 67 height 11
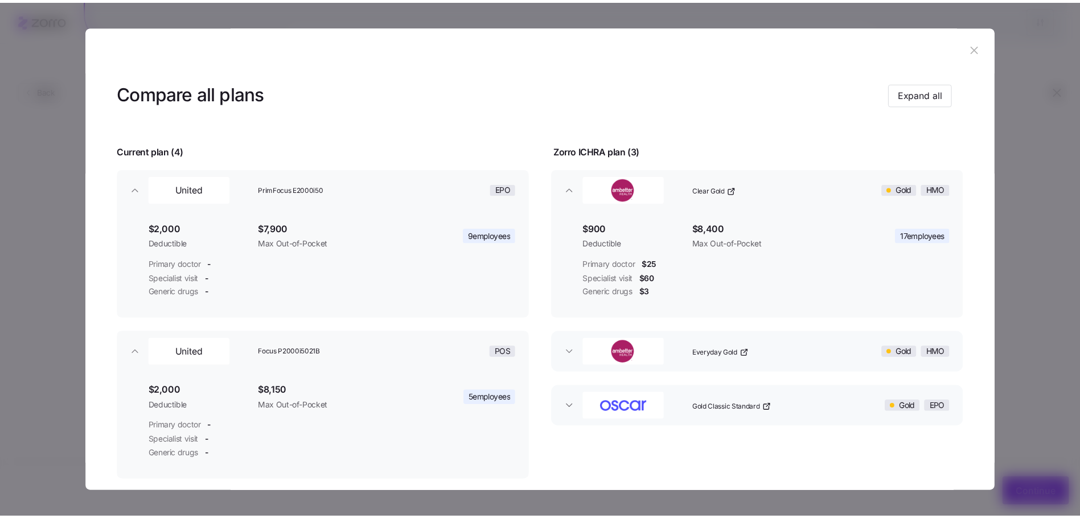
scroll to position [269, 0]
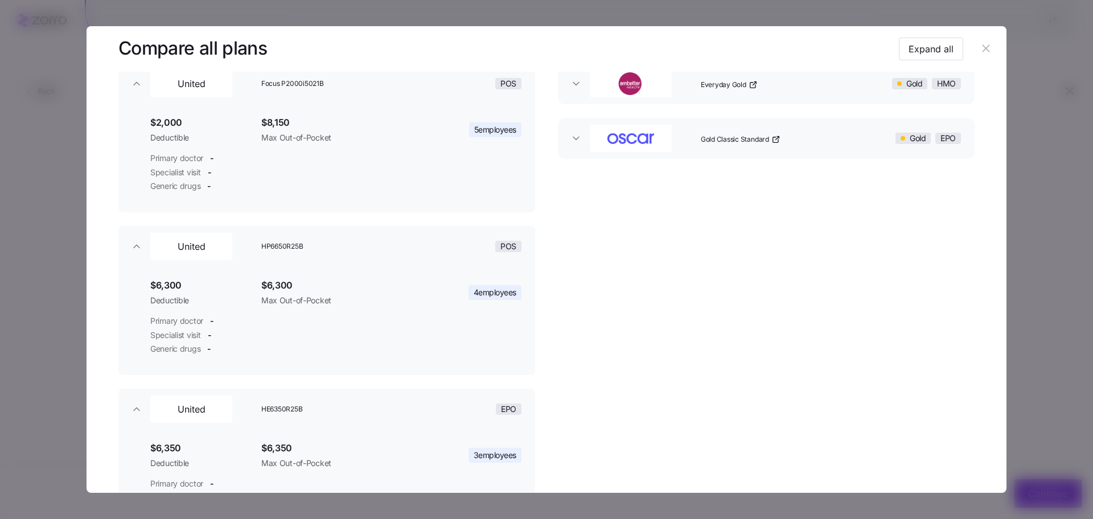
click at [985, 53] on icon "button" at bounding box center [986, 48] width 13 height 13
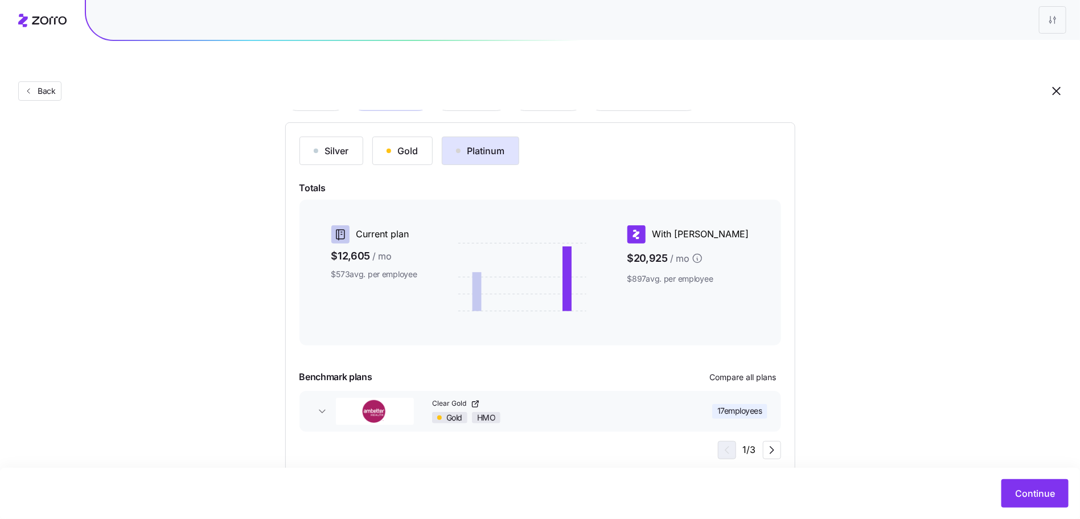
scroll to position [0, 0]
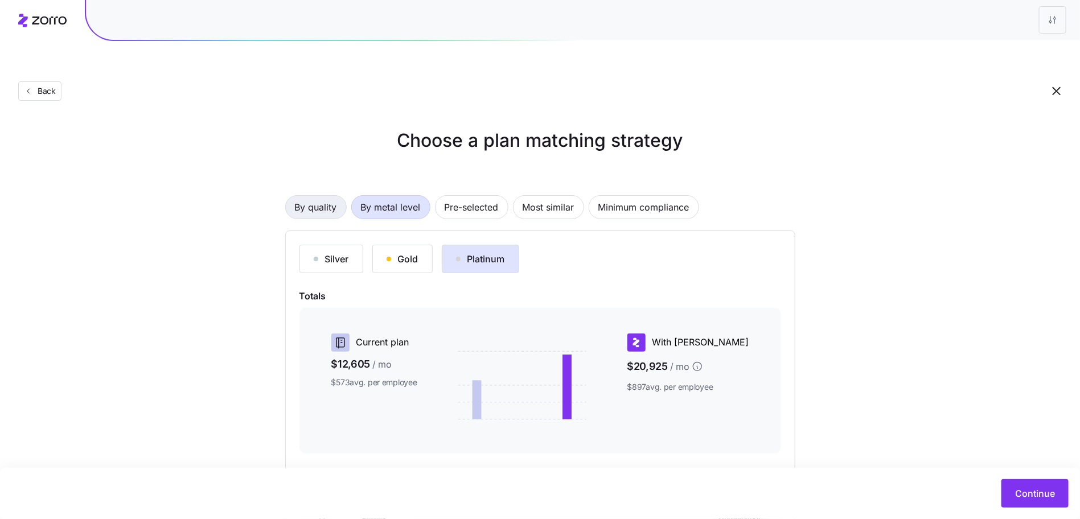
click at [293, 195] on button "By quality" at bounding box center [316, 207] width 62 height 24
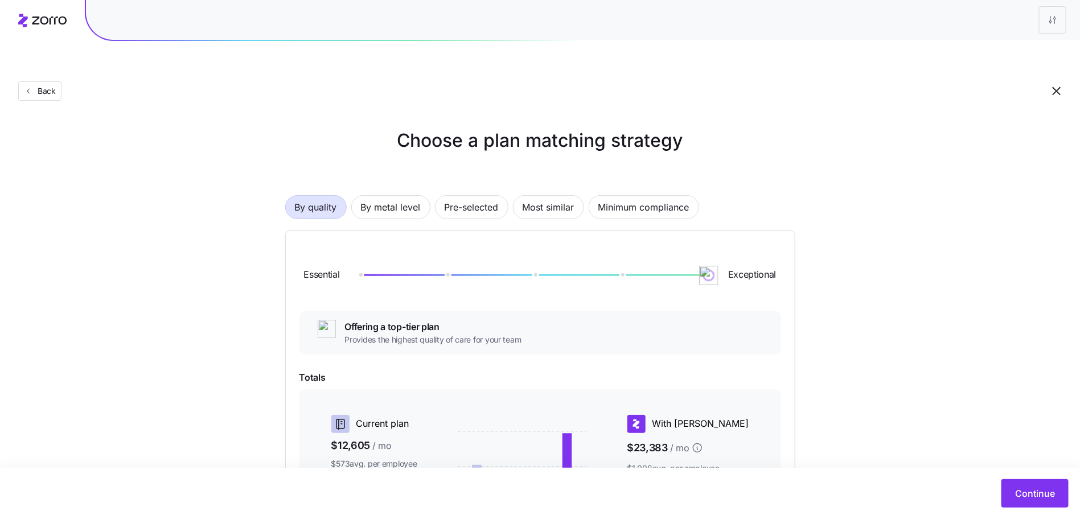
drag, startPoint x: 460, startPoint y: 251, endPoint x: 782, endPoint y: 270, distance: 322.3
click at [784, 263] on div "Essential Exceptional Offering a top-tier plan Provides the highest quality of …" at bounding box center [540, 447] width 510 height 433
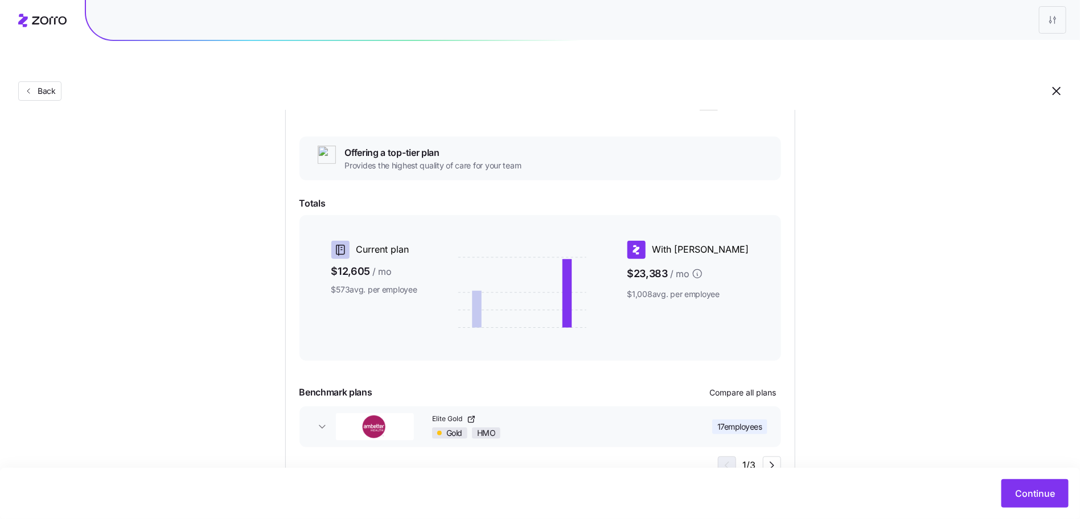
scroll to position [159, 0]
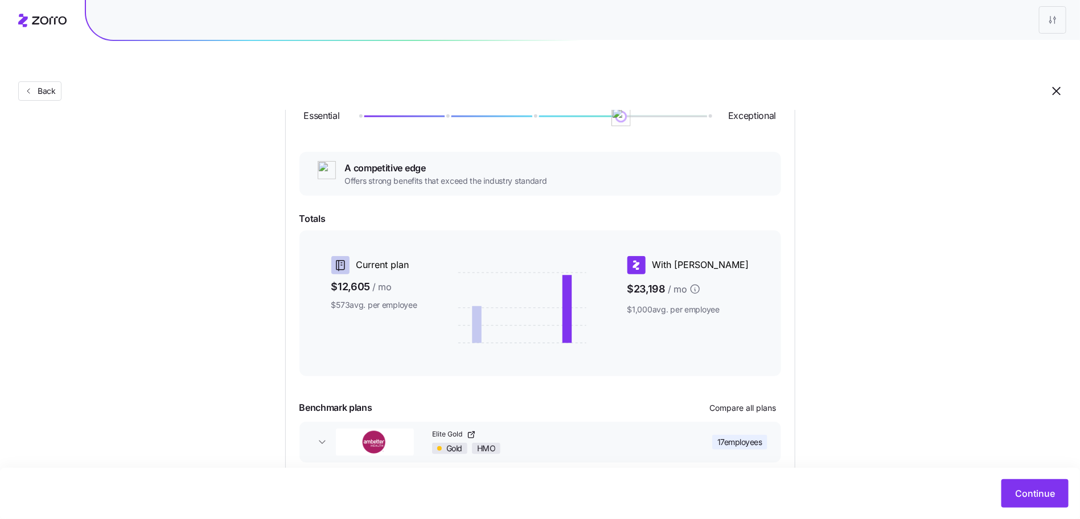
drag, startPoint x: 707, startPoint y: 87, endPoint x: 586, endPoint y: 87, distance: 121.3
click at [589, 116] on div at bounding box center [534, 117] width 350 height 2
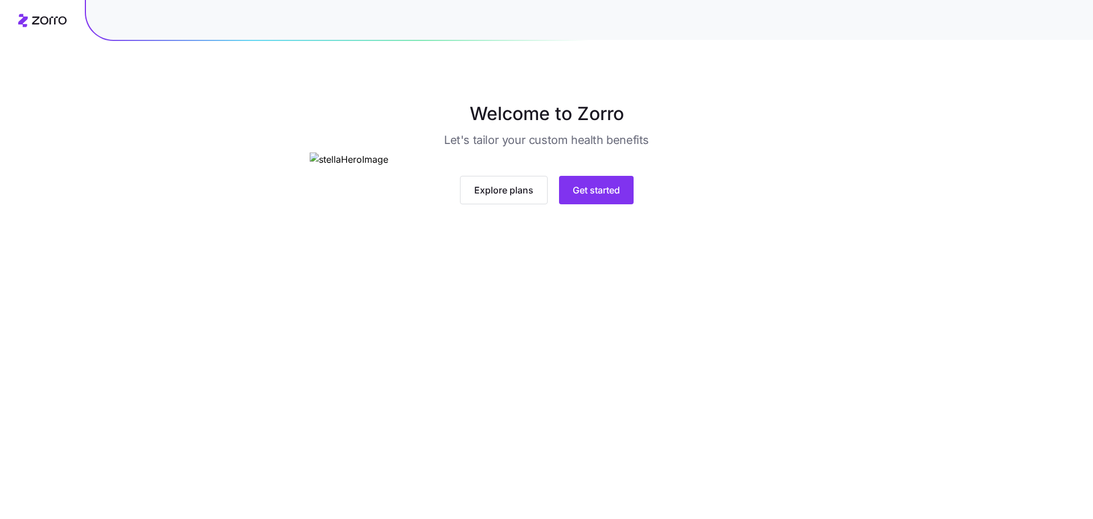
click at [600, 422] on main "Welcome to Zorro Let's tailor your custom health benefits Explore plans Get sta…" at bounding box center [546, 259] width 1093 height 519
click at [600, 204] on button "Get started" at bounding box center [596, 190] width 75 height 28
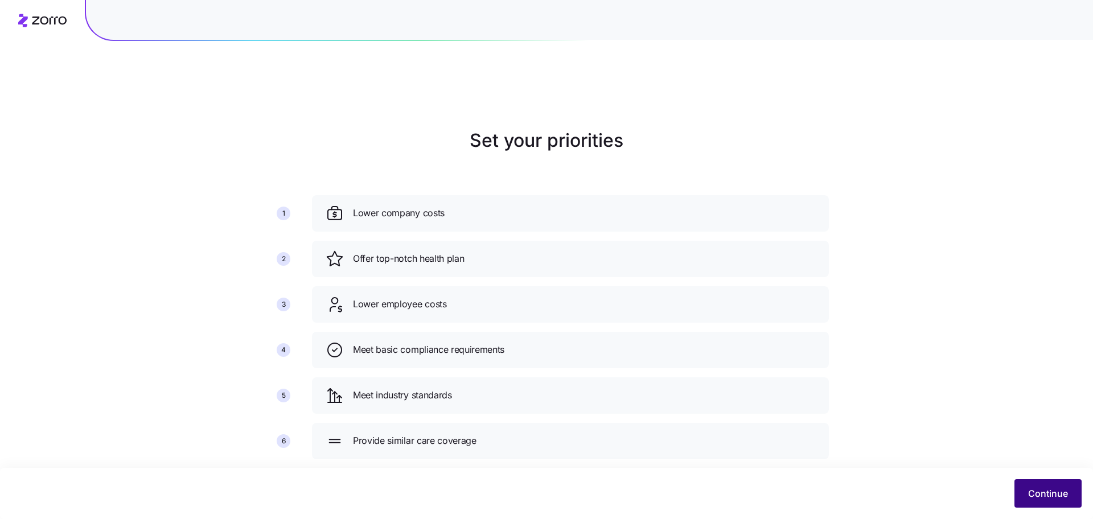
click at [1036, 487] on span "Continue" at bounding box center [1048, 494] width 40 height 14
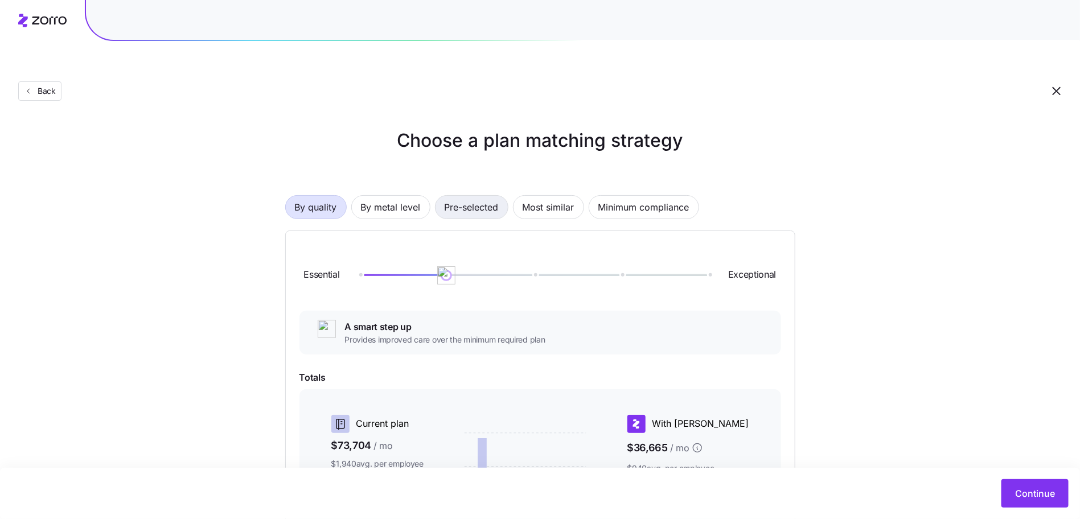
click at [476, 196] on span "Pre-selected" at bounding box center [472, 207] width 54 height 23
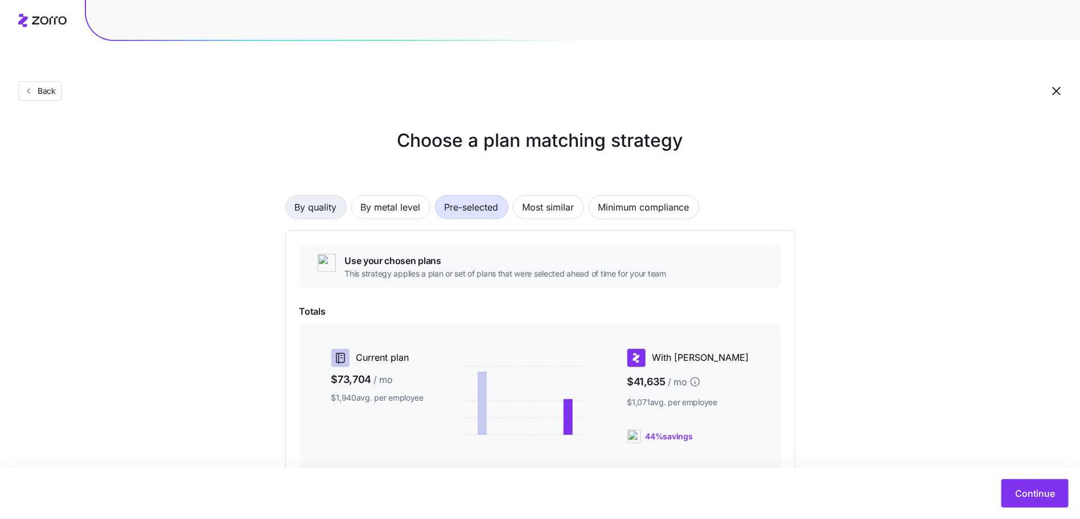
click at [329, 196] on span "By quality" at bounding box center [316, 207] width 42 height 23
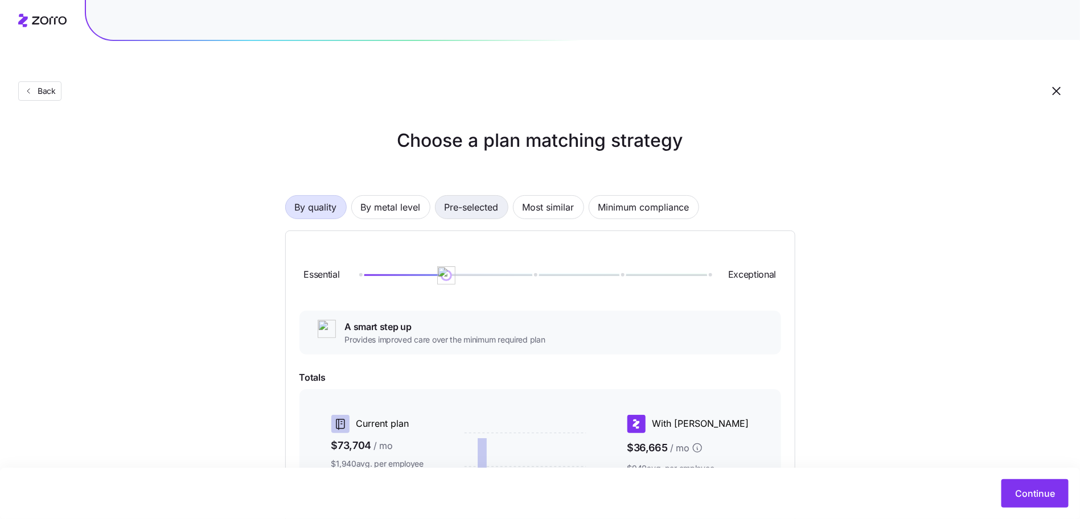
click at [456, 196] on span "Pre-selected" at bounding box center [472, 207] width 54 height 23
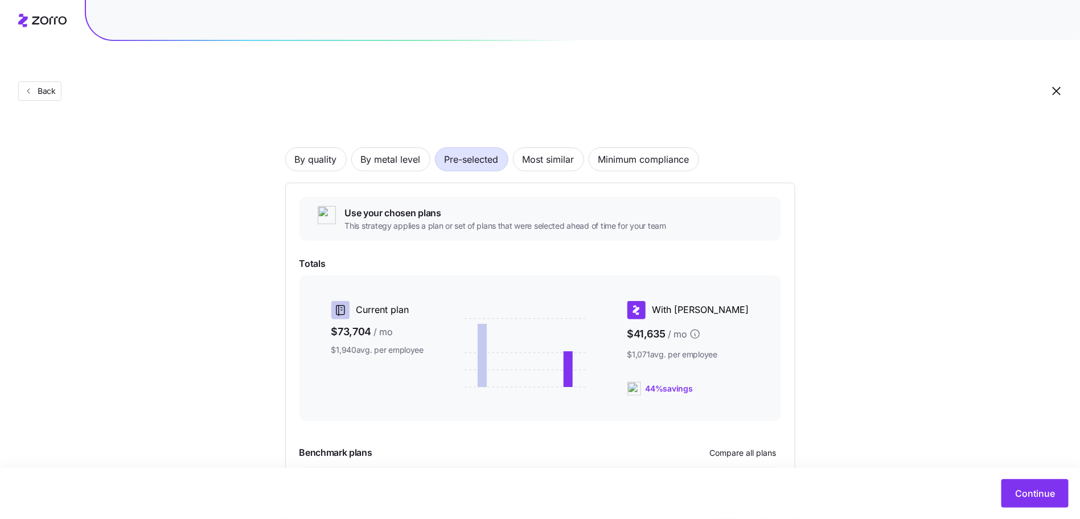
scroll to position [124, 0]
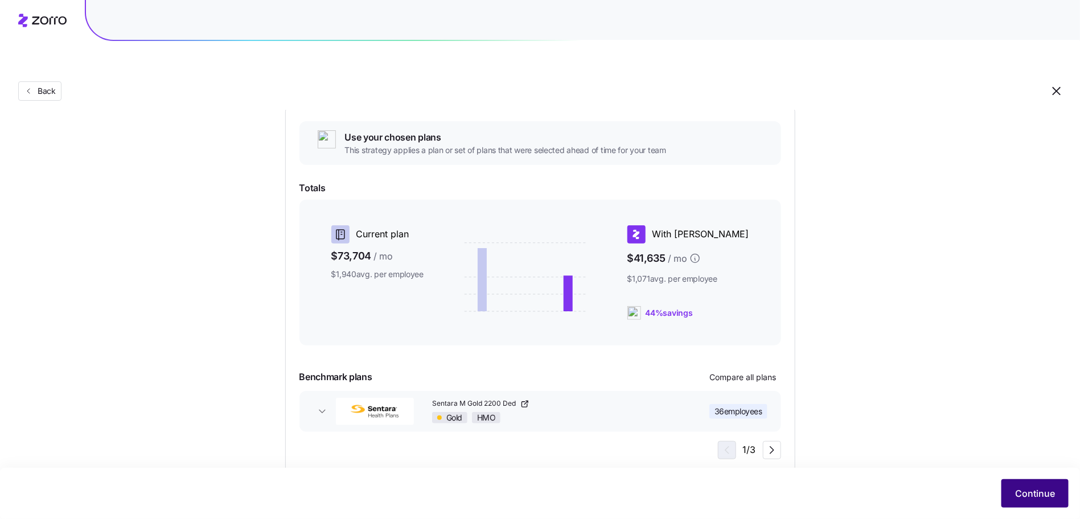
click at [1030, 498] on span "Continue" at bounding box center [1035, 494] width 40 height 14
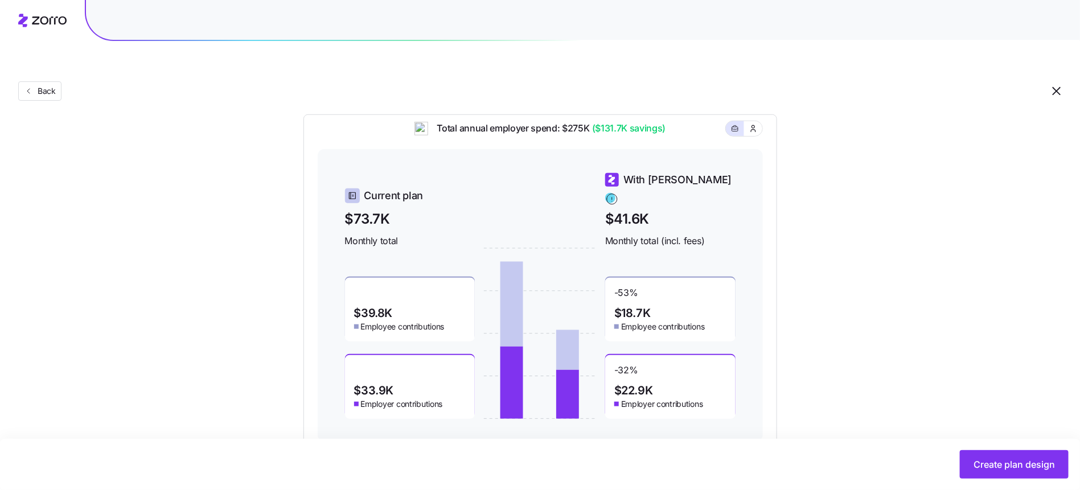
scroll to position [359, 0]
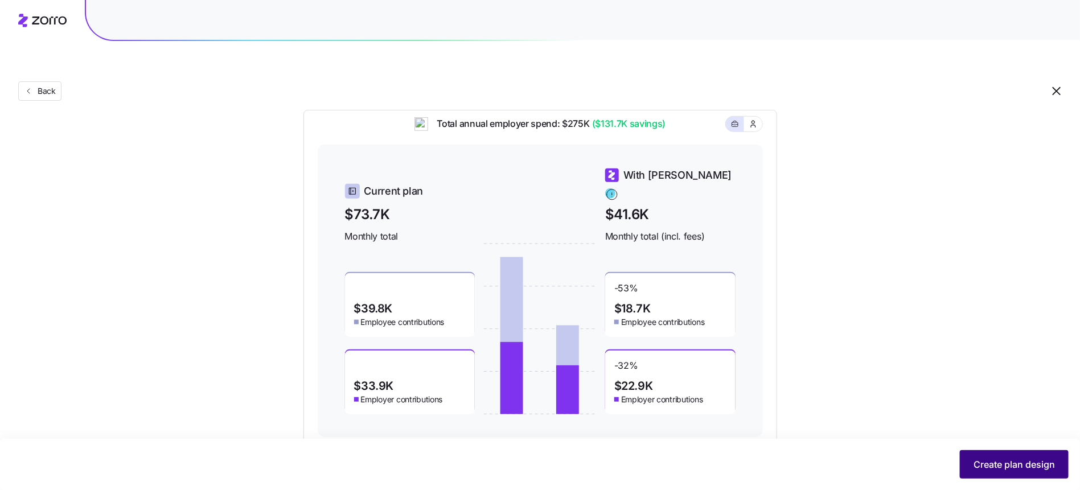
click at [982, 459] on span "Create plan design" at bounding box center [1014, 465] width 81 height 14
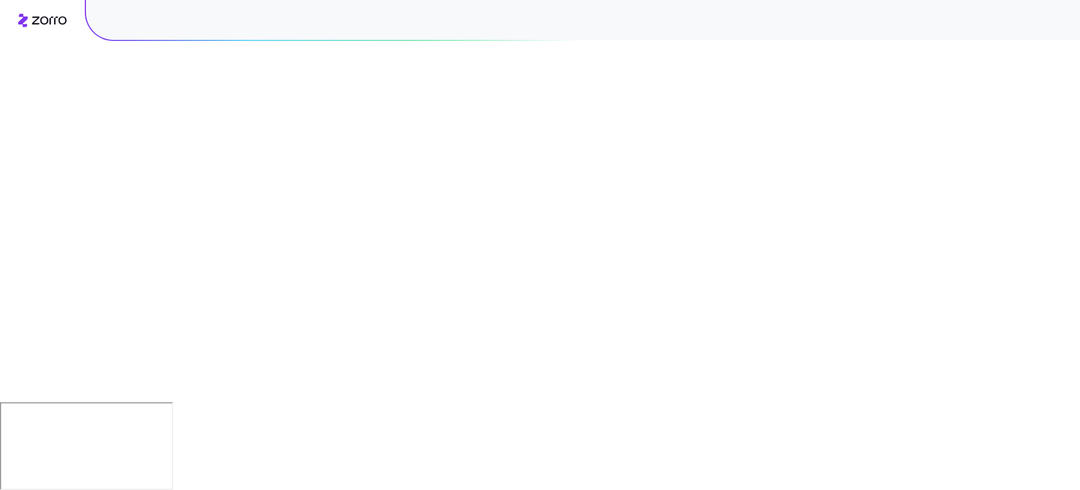
scroll to position [0, 0]
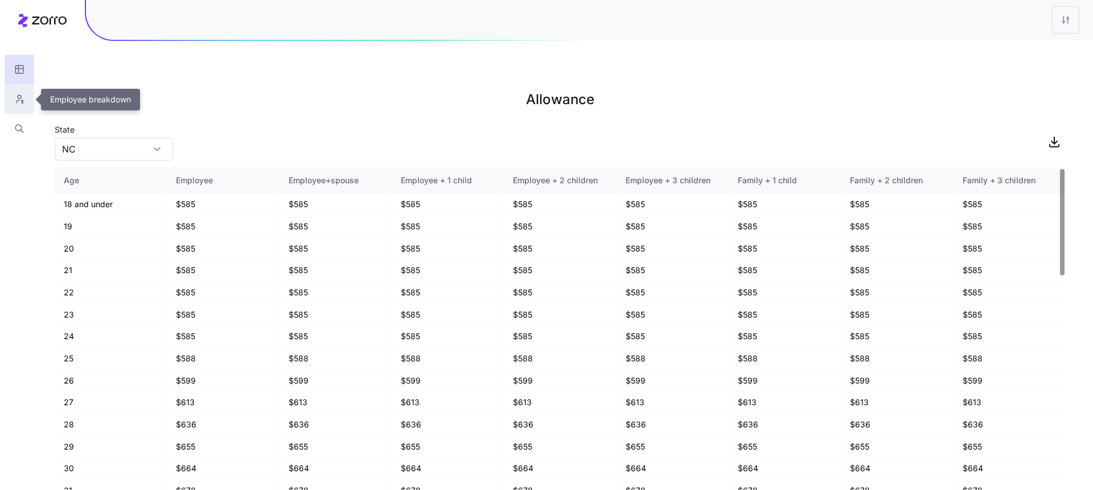
click at [22, 100] on icon "button" at bounding box center [19, 98] width 10 height 11
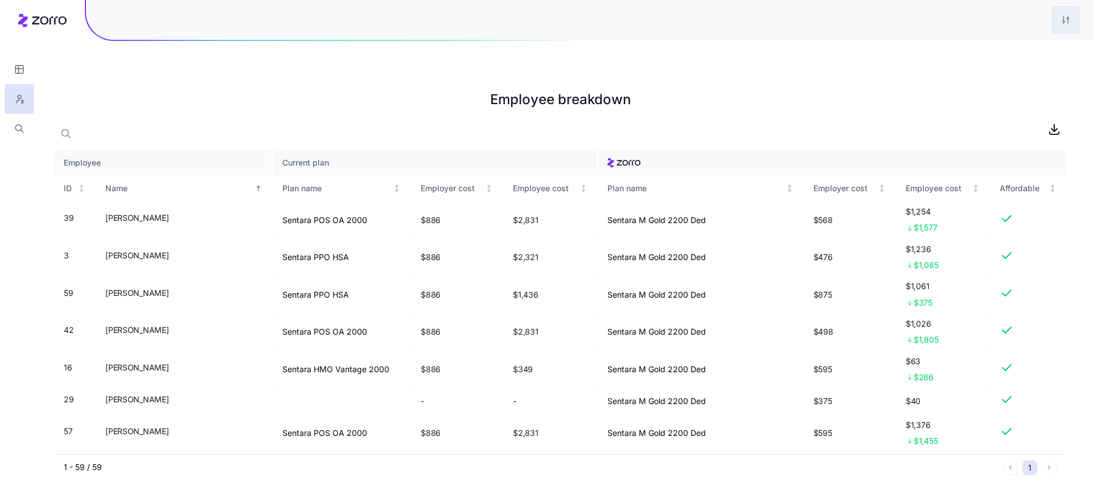
click at [1076, 13] on html "Employee breakdown Employee Current plan ID Name Plan name Employer cost Employ…" at bounding box center [546, 302] width 1093 height 605
click at [1039, 52] on div "Edit plan design" at bounding box center [1019, 51] width 113 height 18
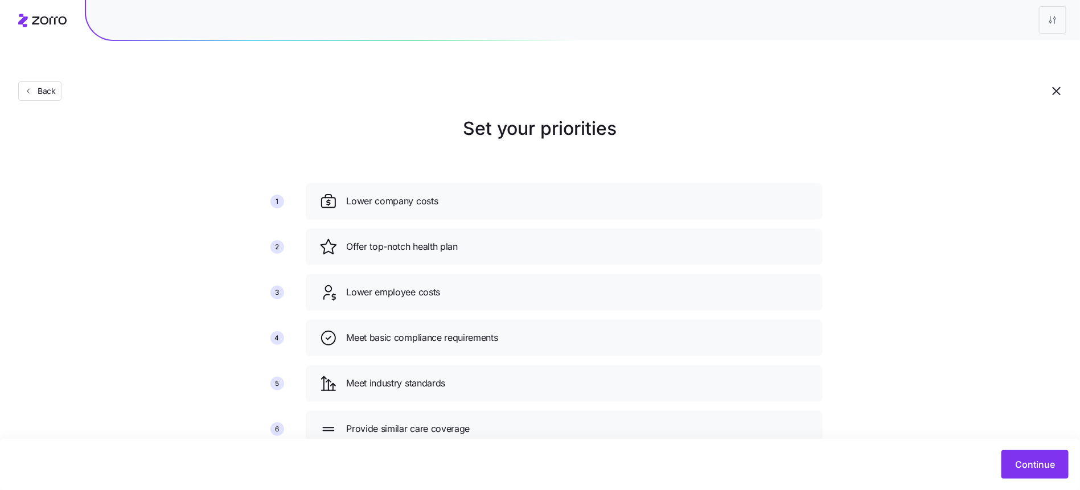
scroll to position [24, 0]
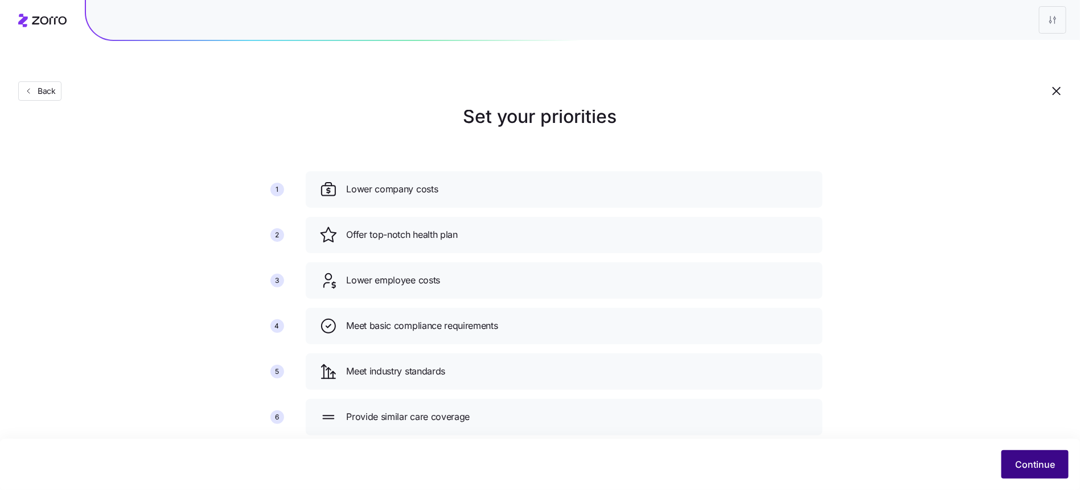
click at [1012, 457] on button "Continue" at bounding box center [1035, 464] width 67 height 28
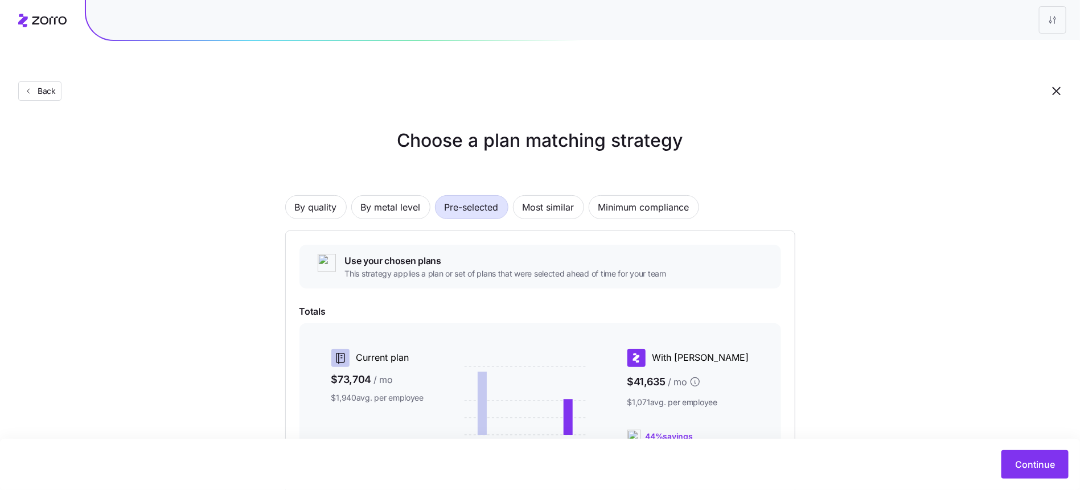
click at [486, 196] on span "Pre-selected" at bounding box center [472, 207] width 54 height 23
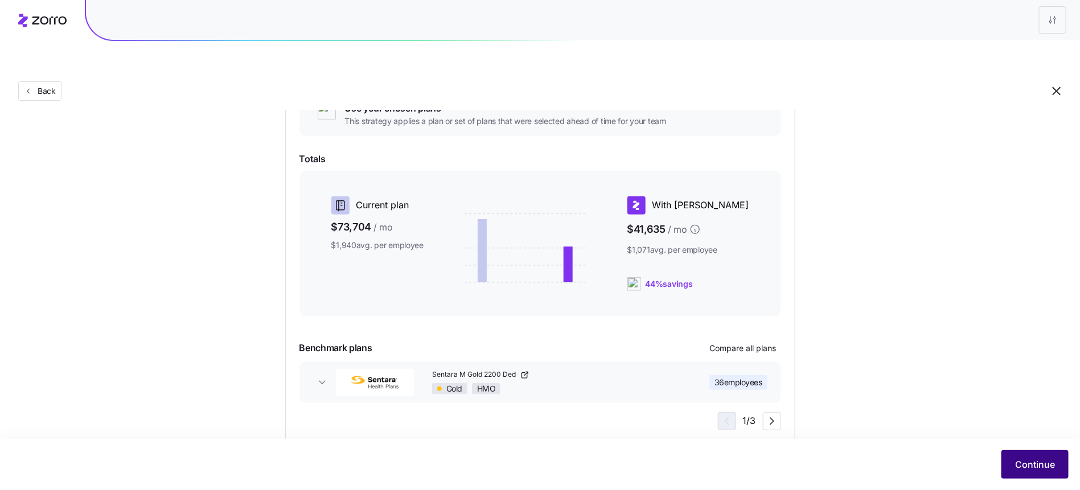
click at [1031, 469] on span "Continue" at bounding box center [1035, 465] width 40 height 14
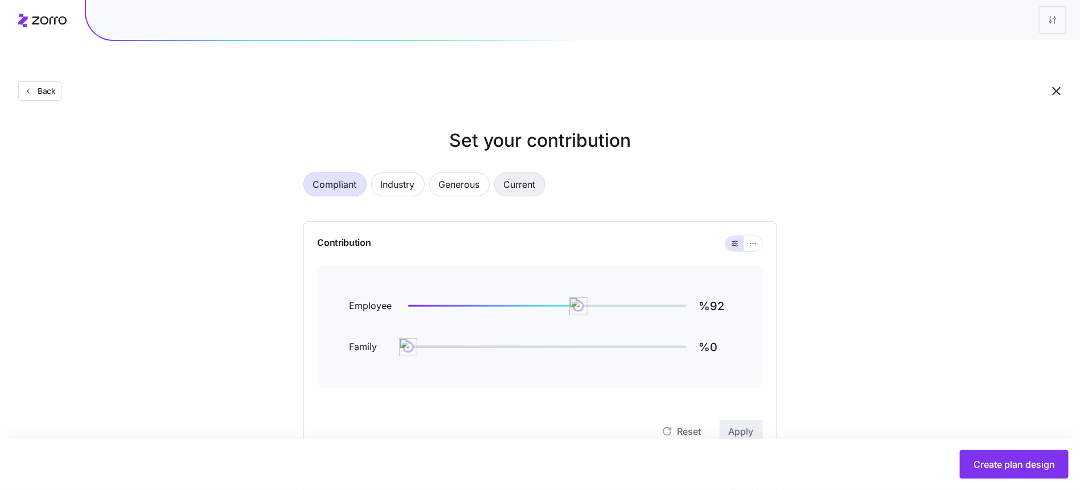
click at [509, 173] on span "Current" at bounding box center [520, 184] width 32 height 23
type input "%138"
type input "%1"
click at [520, 173] on span "Current" at bounding box center [520, 184] width 32 height 23
click at [747, 236] on button "button" at bounding box center [753, 243] width 18 height 15
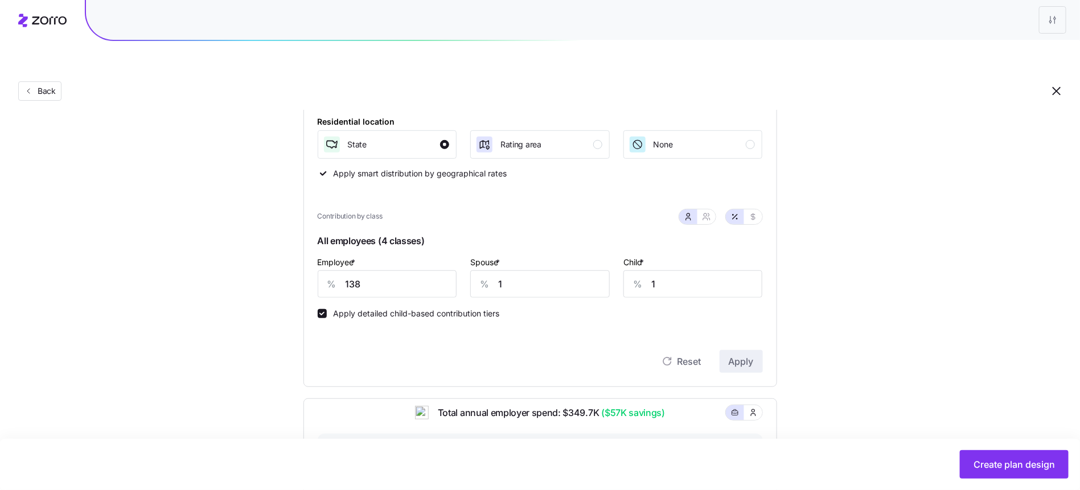
scroll to position [224, 0]
click at [753, 212] on icon "button" at bounding box center [753, 216] width 9 height 9
type input "882"
type input "4"
type input "2"
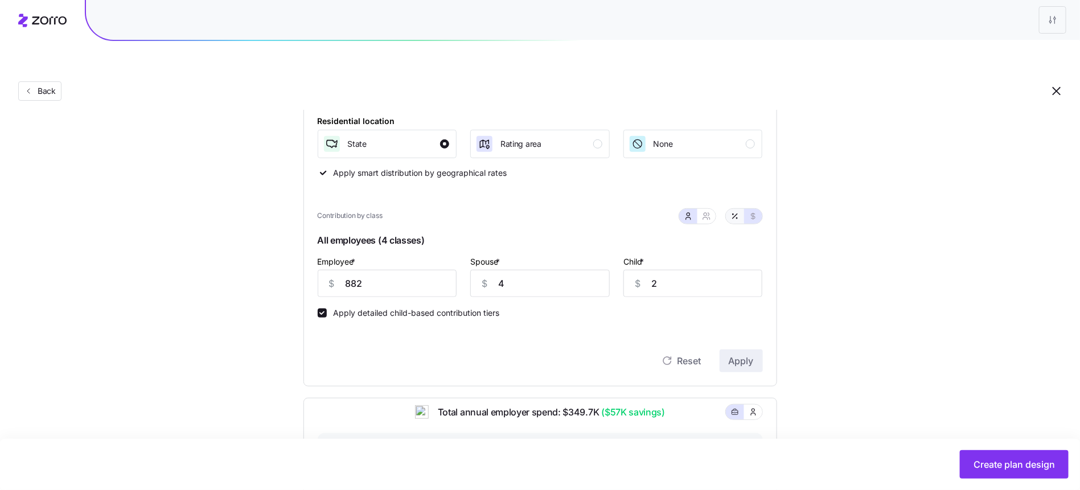
click at [731, 212] on icon "button" at bounding box center [735, 216] width 9 height 9
type input "138"
type input "1"
click at [710, 212] on icon "button" at bounding box center [706, 216] width 9 height 9
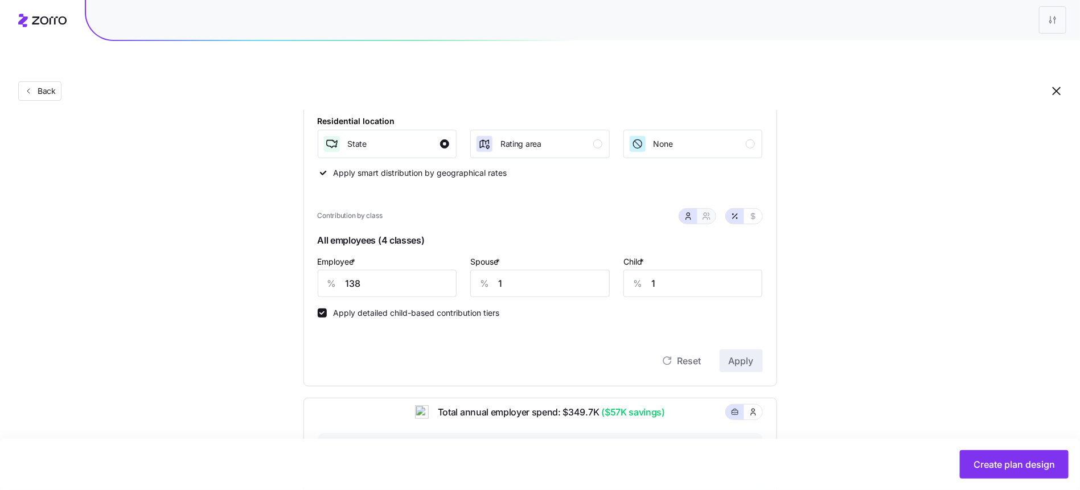
type input "69"
type input "85"
click at [769, 187] on div "Contribution Classes Work status Full time / Part time None Residential locatio…" at bounding box center [541, 192] width 474 height 390
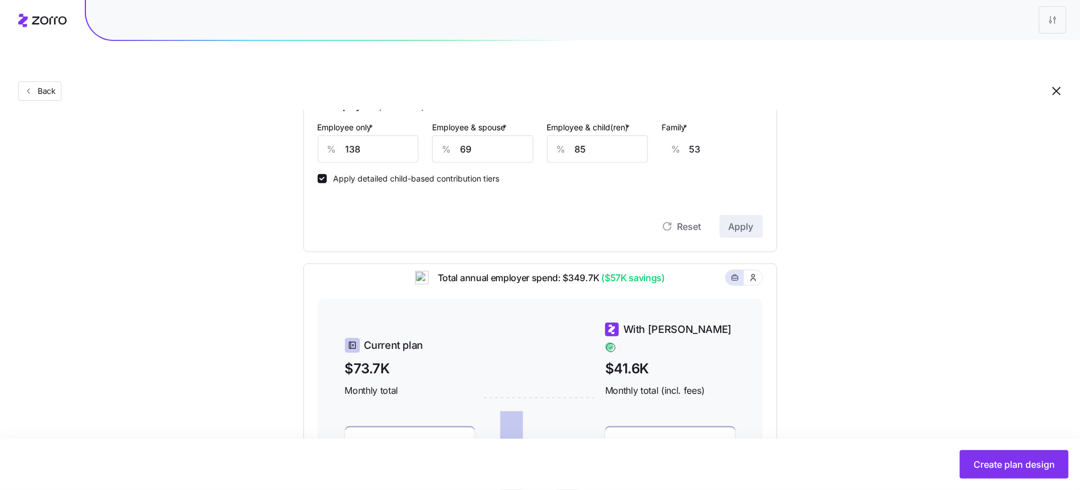
scroll to position [514, 0]
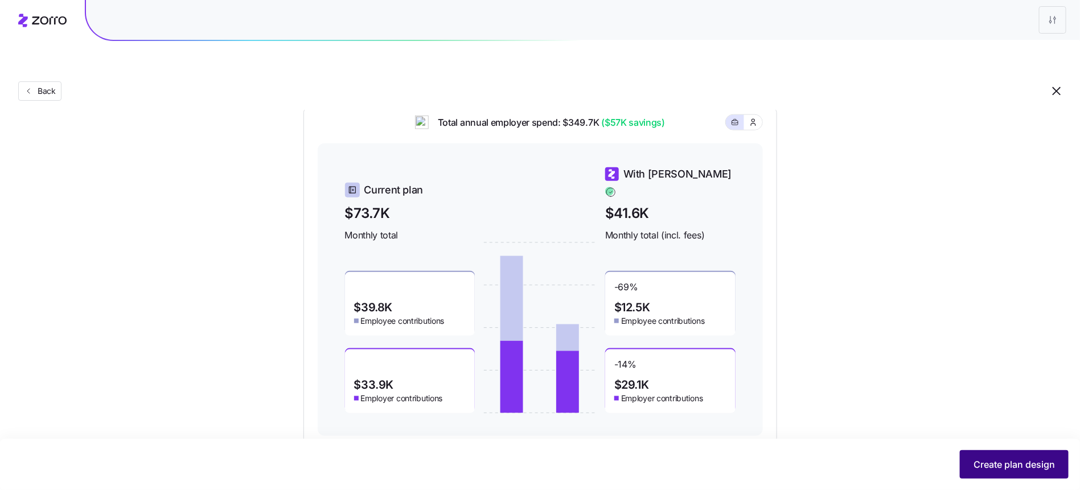
click at [1019, 460] on span "Create plan design" at bounding box center [1014, 465] width 81 height 14
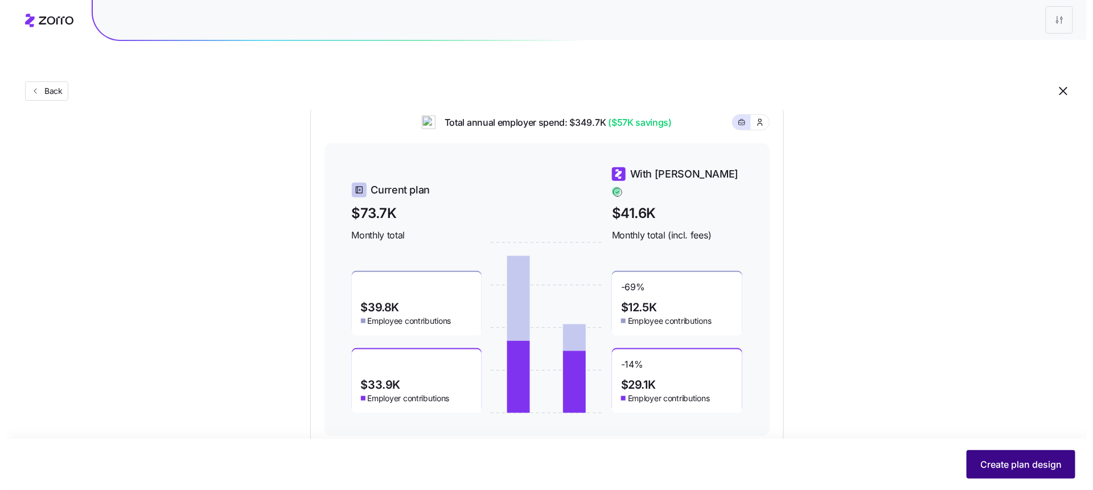
scroll to position [0, 0]
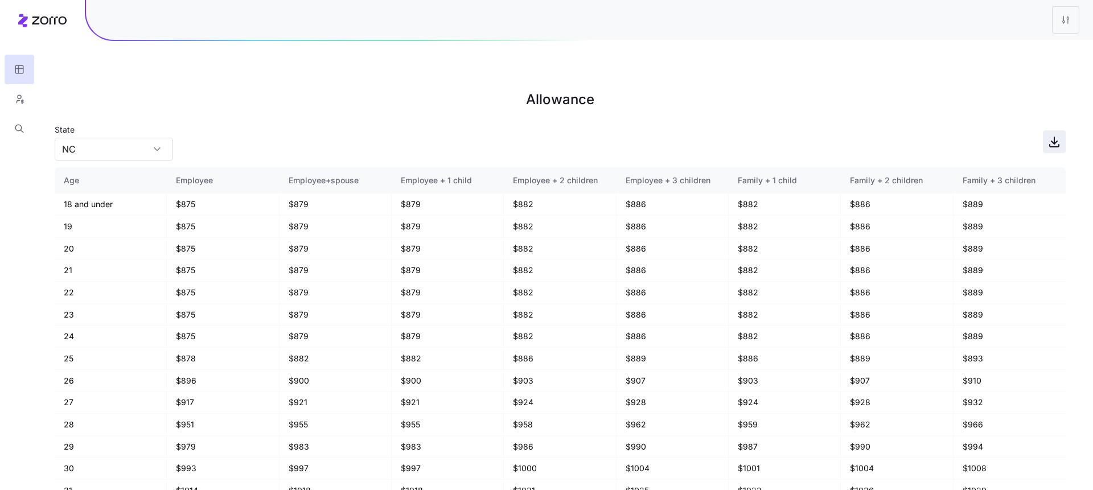
click at [1054, 135] on icon "button" at bounding box center [1055, 142] width 14 height 14
click at [22, 103] on icon "button" at bounding box center [19, 98] width 10 height 11
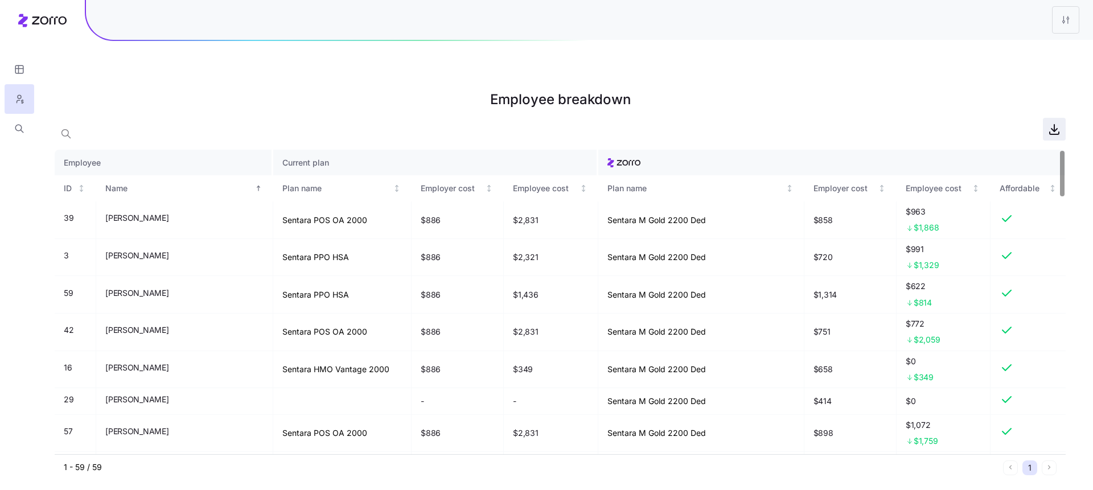
click at [1057, 122] on icon "button" at bounding box center [1055, 129] width 14 height 14
